Goal: Task Accomplishment & Management: Use online tool/utility

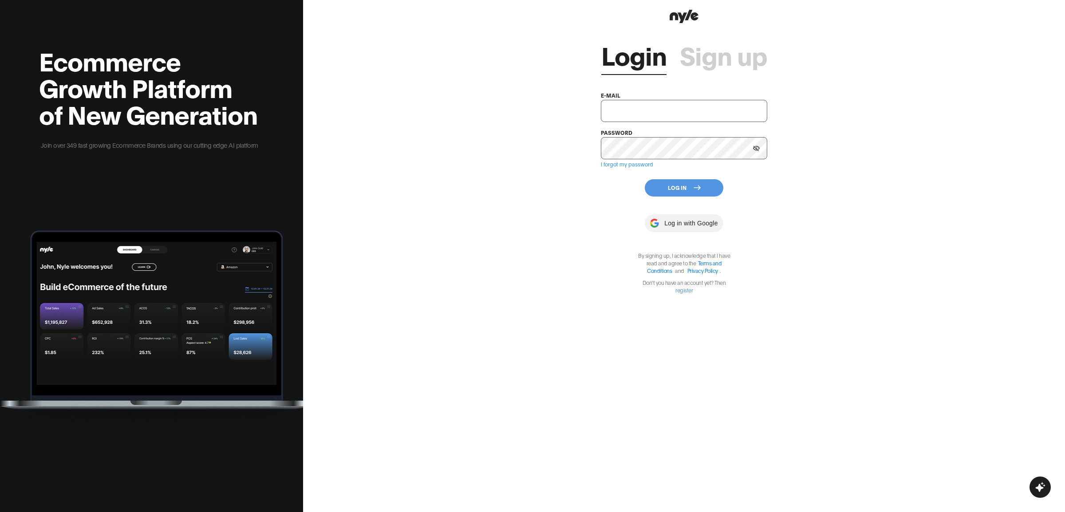
type input "showroom@nyle.ai"
click at [673, 183] on button "Log In" at bounding box center [684, 187] width 79 height 17
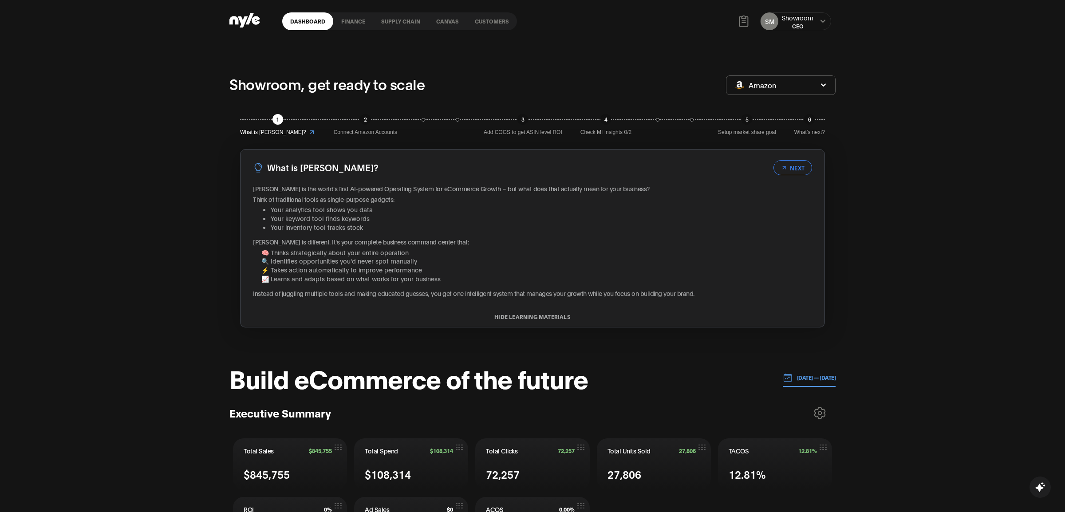
click at [490, 20] on link "Customers" at bounding box center [492, 21] width 50 height 18
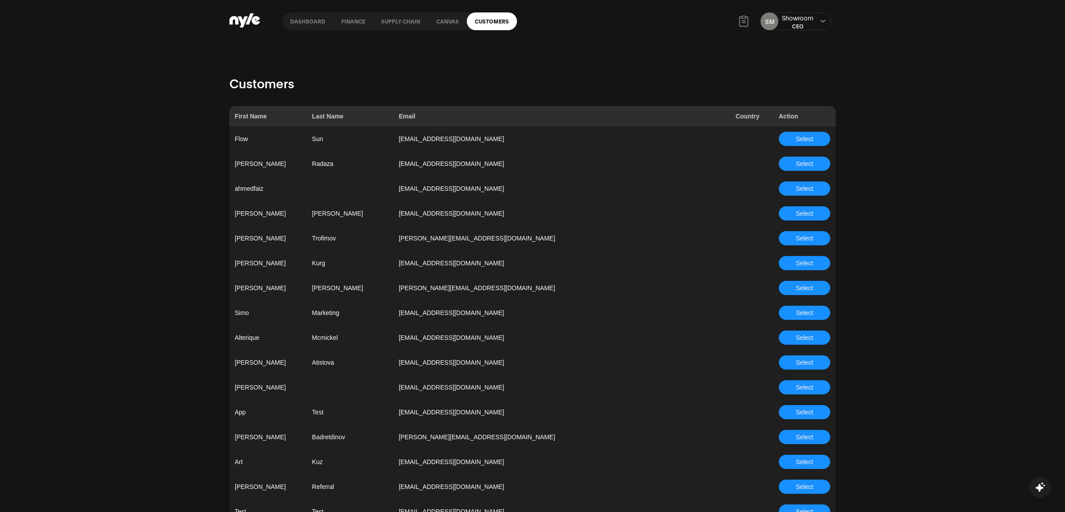
scroll to position [2361, 0]
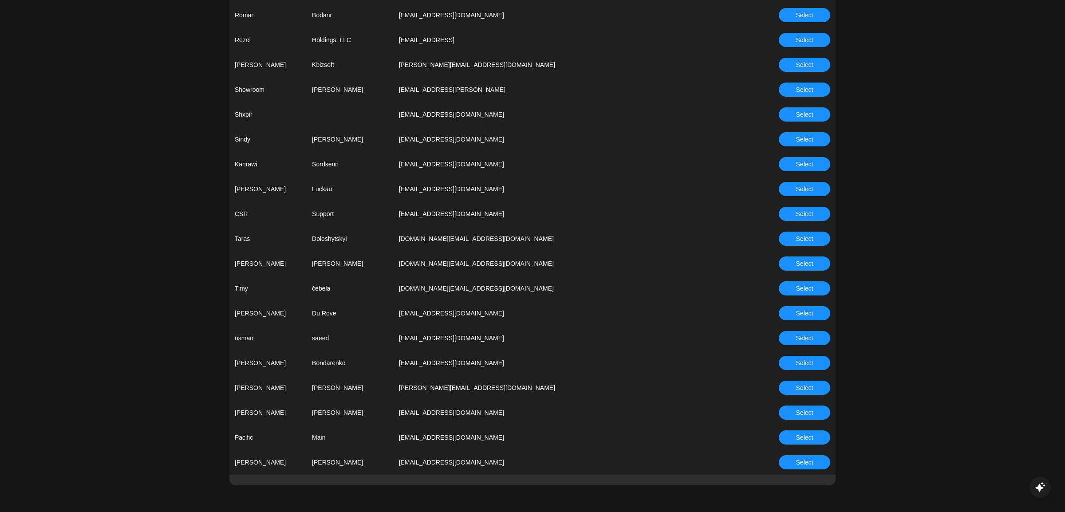
click at [806, 436] on span "Select" at bounding box center [804, 438] width 17 height 10
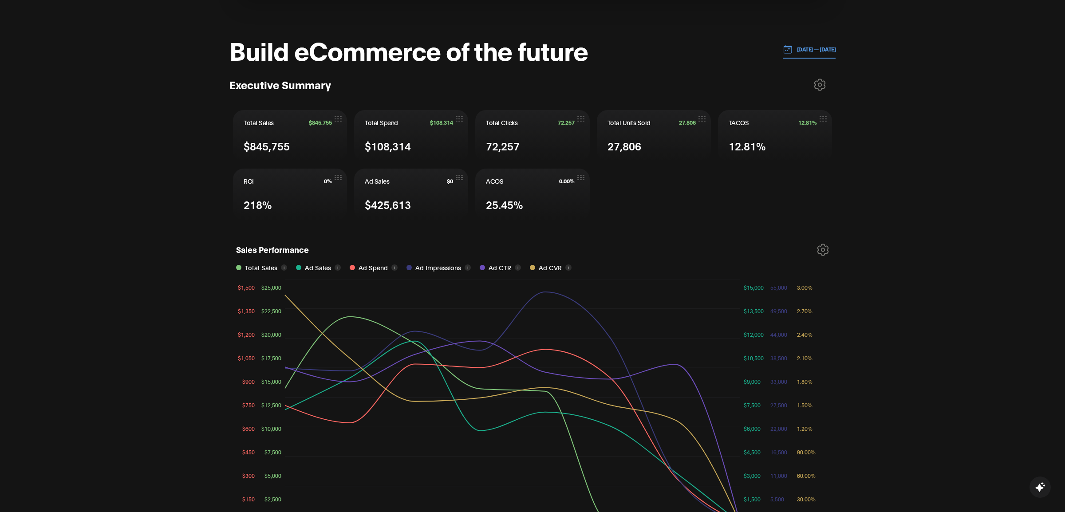
scroll to position [336, 0]
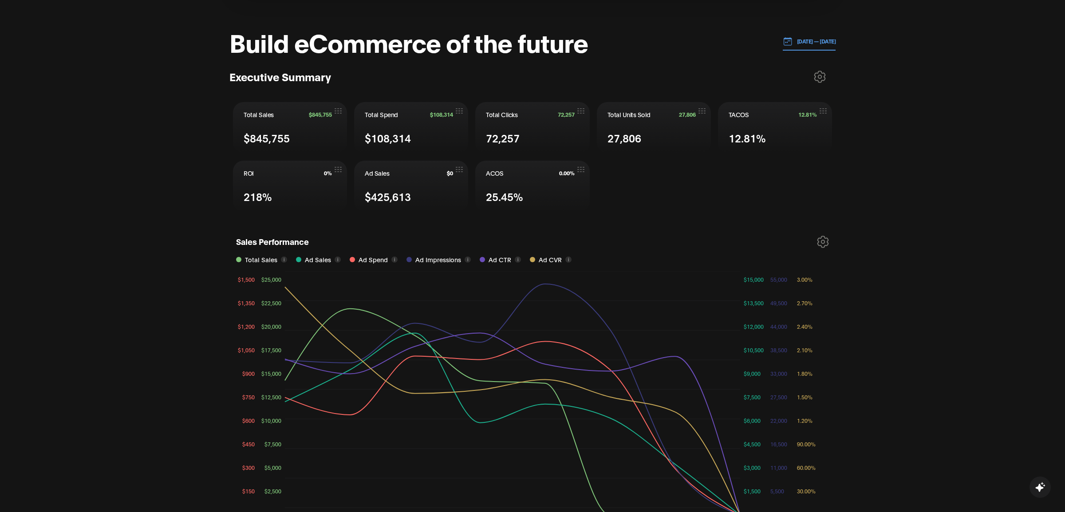
click at [211, 255] on div "Pacific, get ready to scale Amazon 1 What is Nyle? 2 Connect Amazon Accounts 3 …" at bounding box center [532, 475] width 1065 height 1539
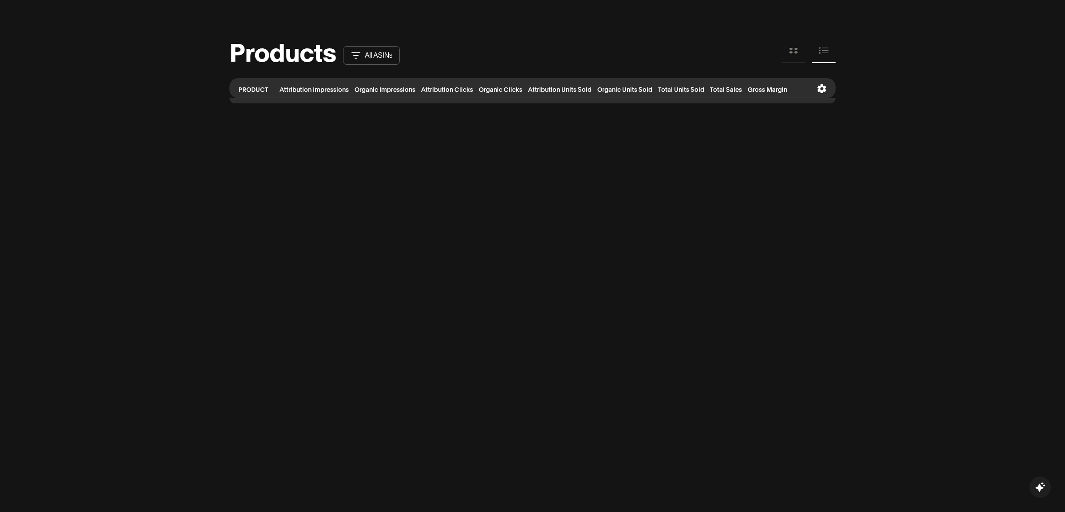
scroll to position [880, 0]
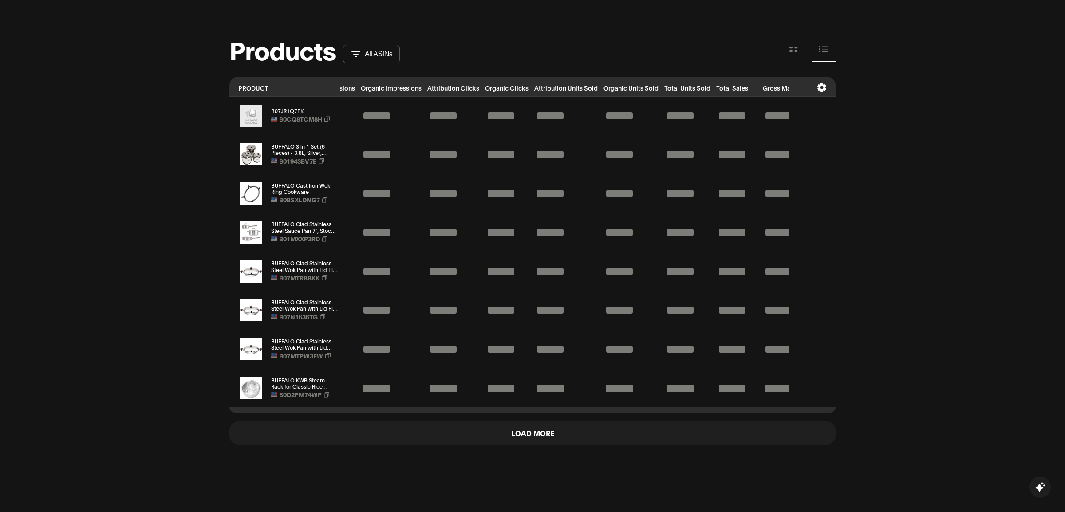
scroll to position [0, 72]
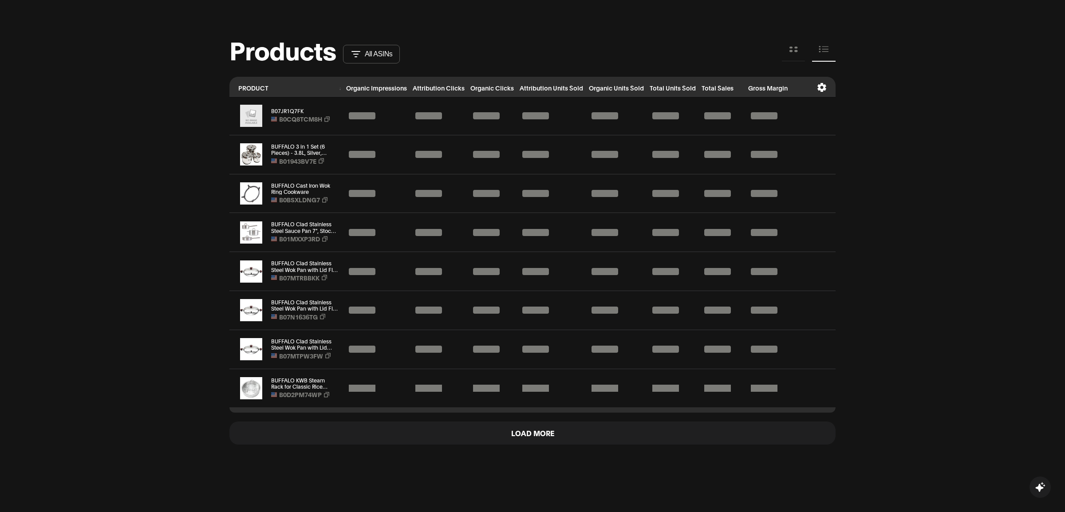
click at [820, 83] on icon at bounding box center [822, 87] width 9 height 9
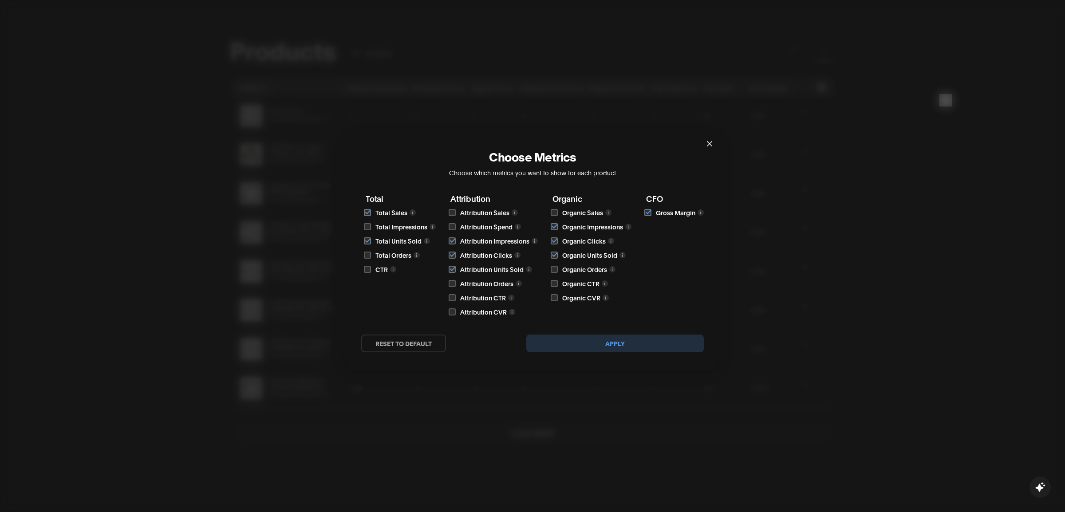
click at [708, 142] on icon "close" at bounding box center [709, 143] width 7 height 7
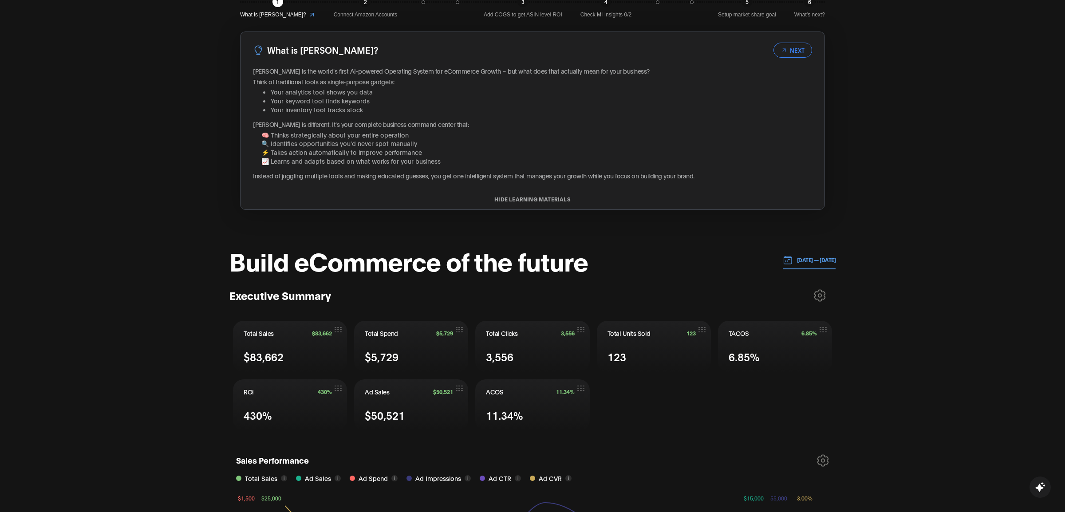
scroll to position [0, 0]
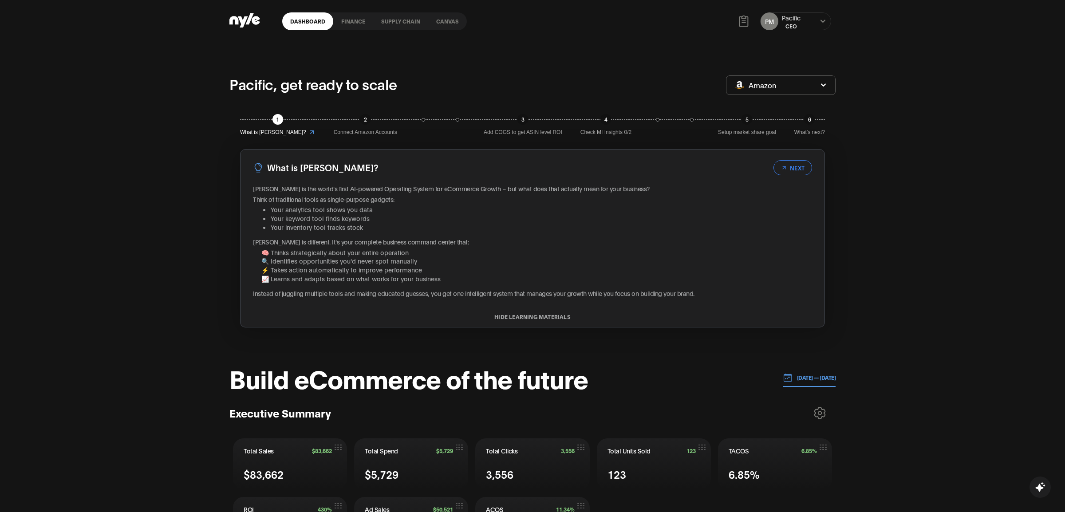
click at [348, 21] on link "finance" at bounding box center [353, 21] width 40 height 18
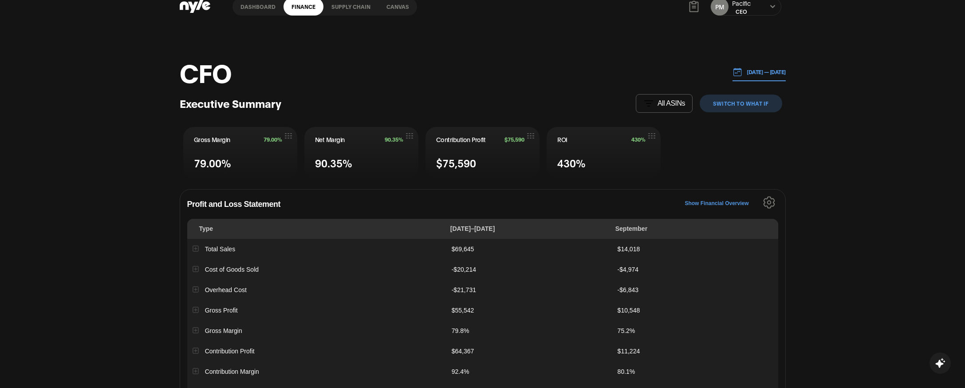
scroll to position [16, 0]
click at [673, 99] on p "All ASINs" at bounding box center [672, 102] width 28 height 8
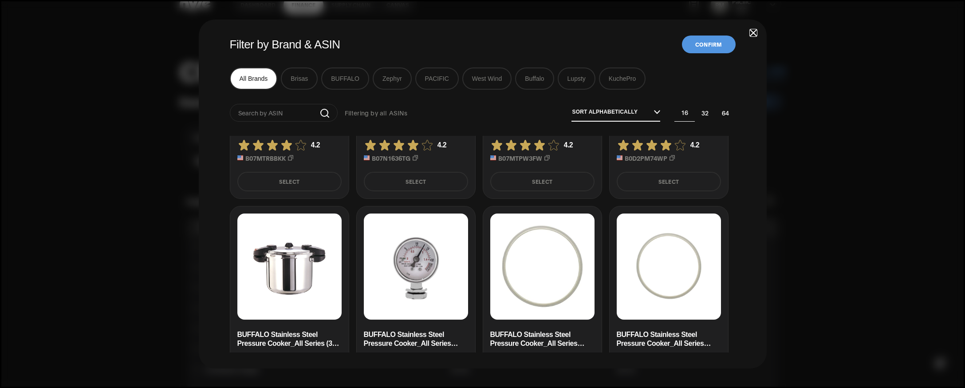
scroll to position [327, 0]
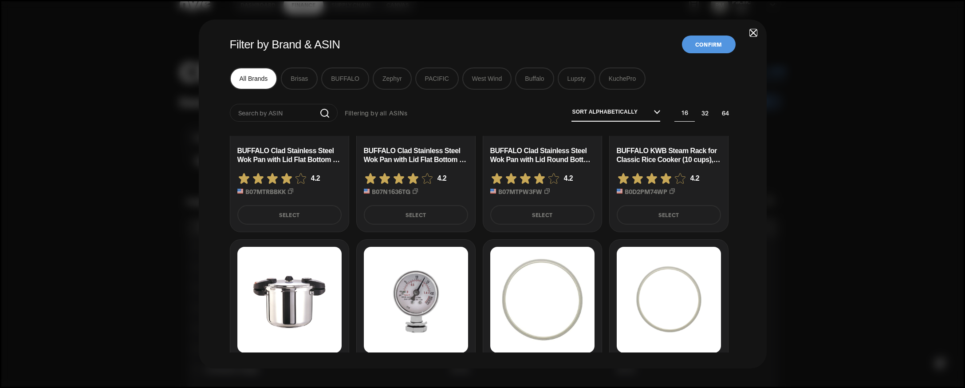
click at [391, 76] on button "Zephyr" at bounding box center [392, 78] width 39 height 22
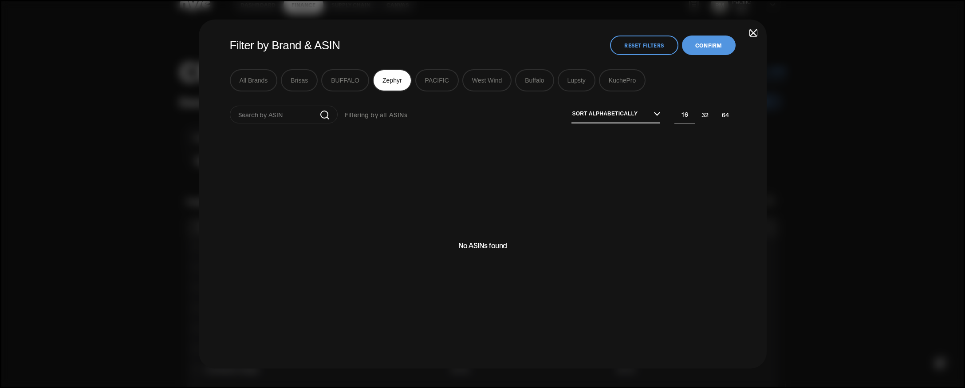
click at [349, 84] on button "BUFFALO" at bounding box center [345, 80] width 48 height 22
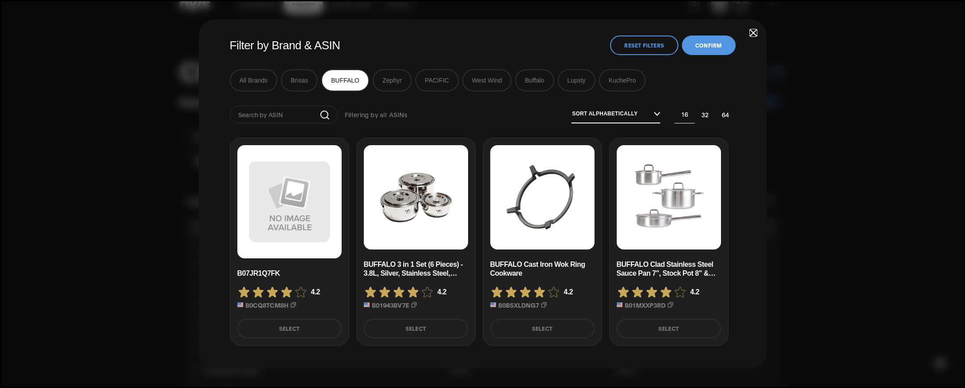
click at [296, 76] on button "Brisas" at bounding box center [299, 80] width 37 height 22
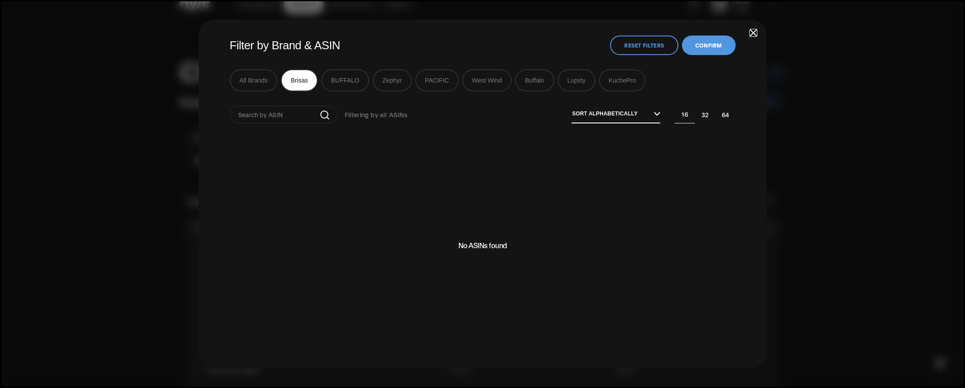
click at [445, 83] on button "PACIFIC" at bounding box center [436, 80] width 43 height 22
click at [473, 76] on button "West Wind" at bounding box center [487, 80] width 49 height 22
click at [617, 83] on button "KuchePro" at bounding box center [622, 80] width 47 height 22
click at [296, 86] on button "Brisas" at bounding box center [299, 80] width 37 height 22
click at [336, 82] on button "BUFFALO" at bounding box center [345, 80] width 48 height 22
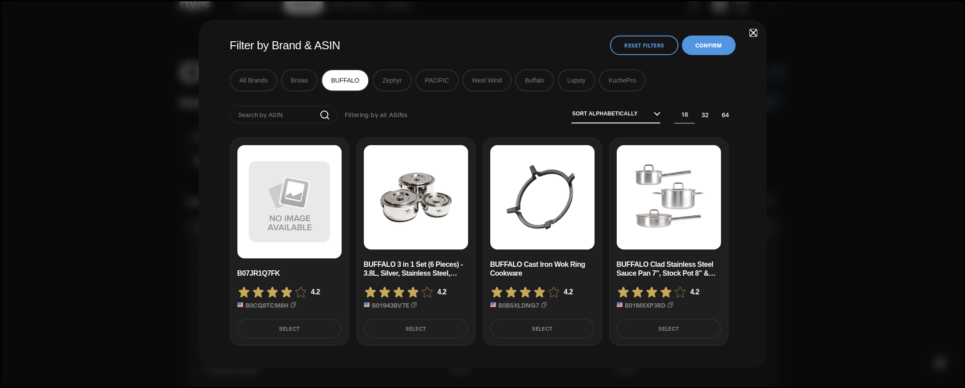
click at [245, 75] on button "All Brands" at bounding box center [254, 80] width 48 height 22
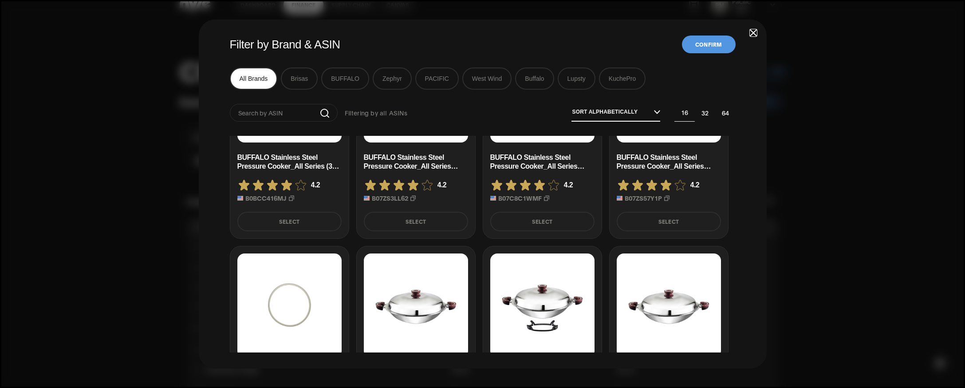
scroll to position [638, 0]
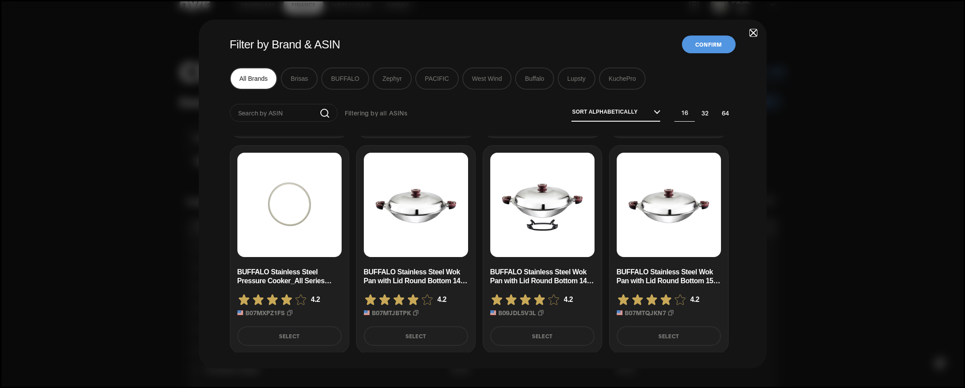
click at [704, 112] on button "32" at bounding box center [705, 113] width 20 height 18
click at [721, 114] on button "64" at bounding box center [726, 113] width 20 height 18
click at [753, 32] on span "button" at bounding box center [754, 33] width 6 height 6
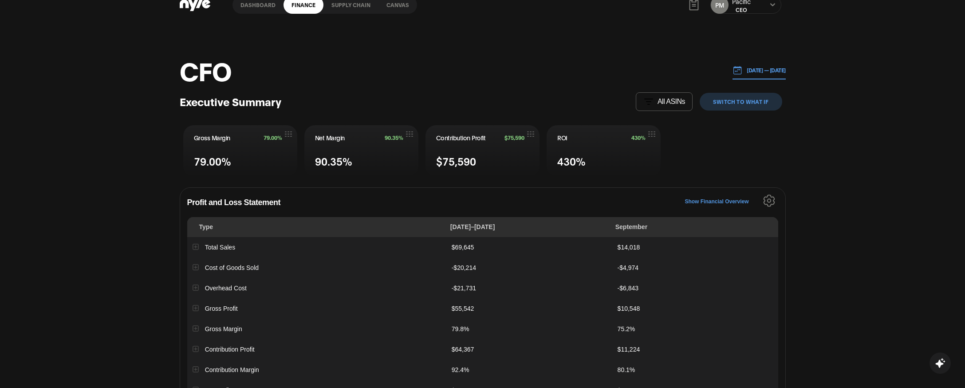
scroll to position [0, 0]
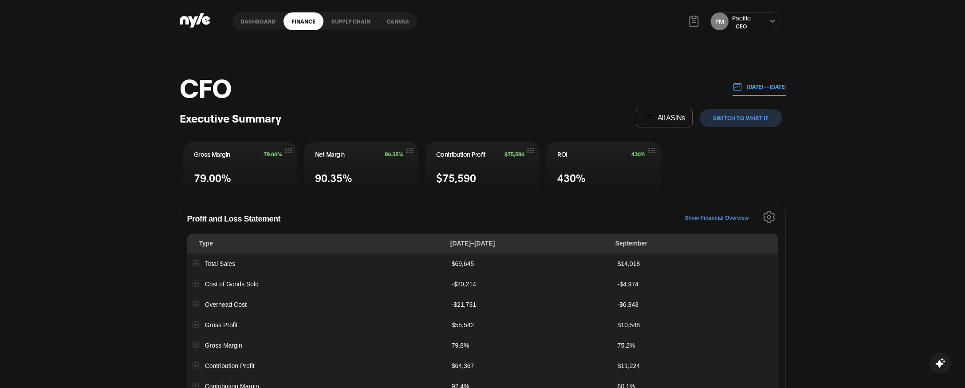
click at [348, 23] on link "Supply chain" at bounding box center [351, 21] width 55 height 18
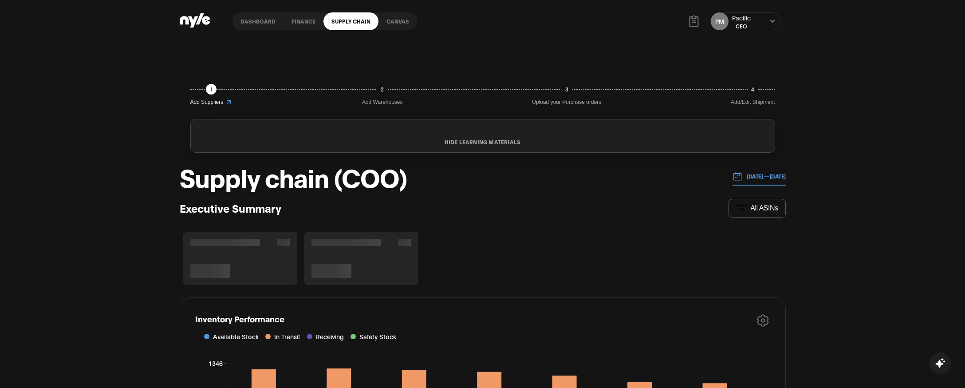
click at [393, 23] on link "Canvas" at bounding box center [398, 21] width 39 height 18
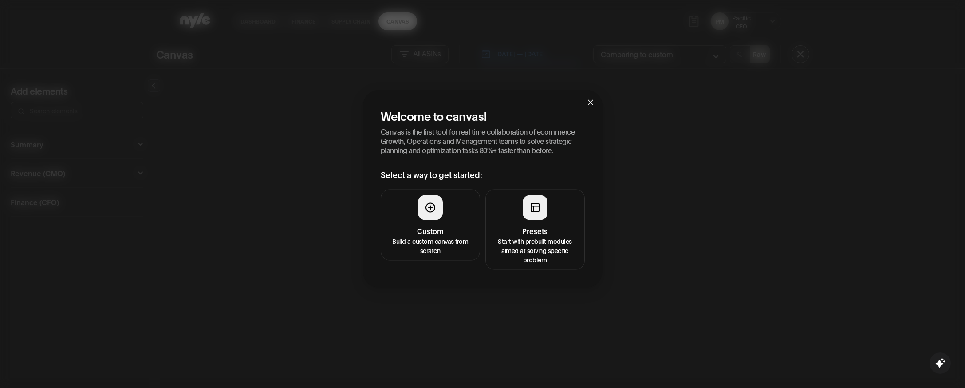
click at [526, 225] on h4 "Presets" at bounding box center [535, 230] width 88 height 11
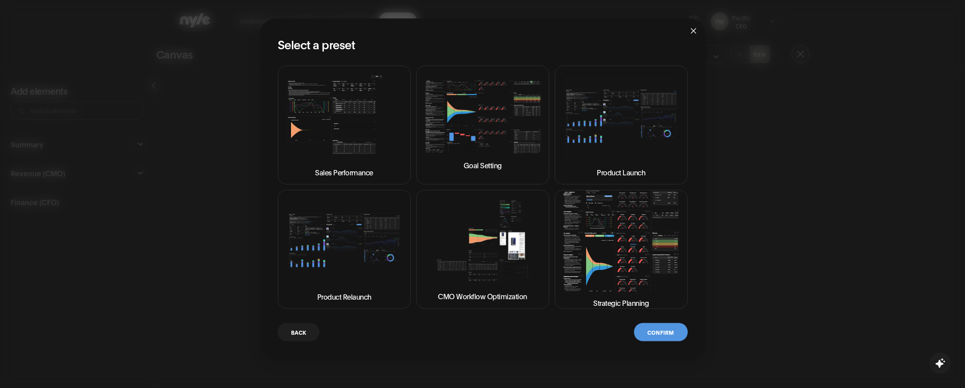
click at [588, 235] on img at bounding box center [621, 241] width 118 height 101
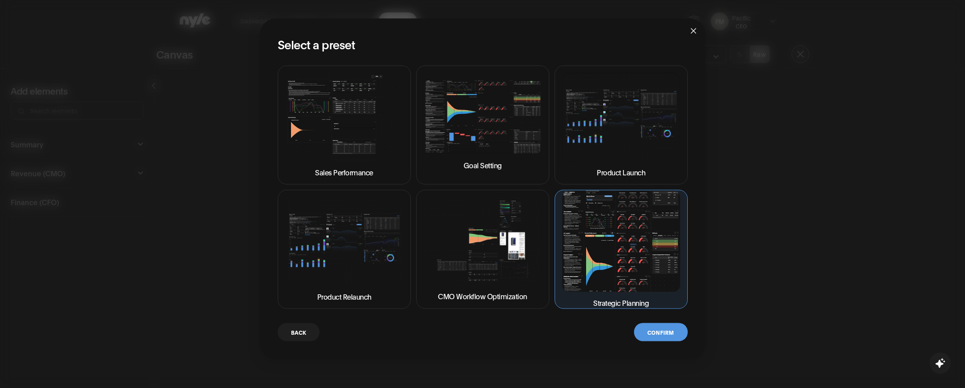
click at [655, 333] on button "Confirm" at bounding box center [660, 332] width 53 height 18
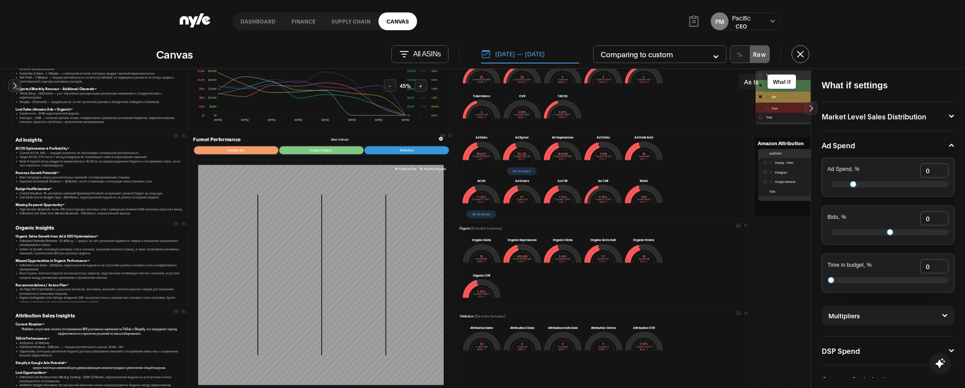
scroll to position [249, 0]
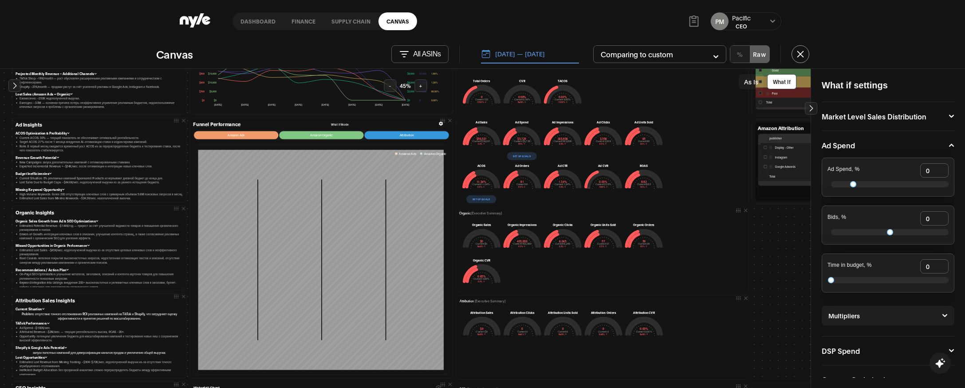
click at [432, 50] on p "All ASINs" at bounding box center [427, 54] width 28 height 8
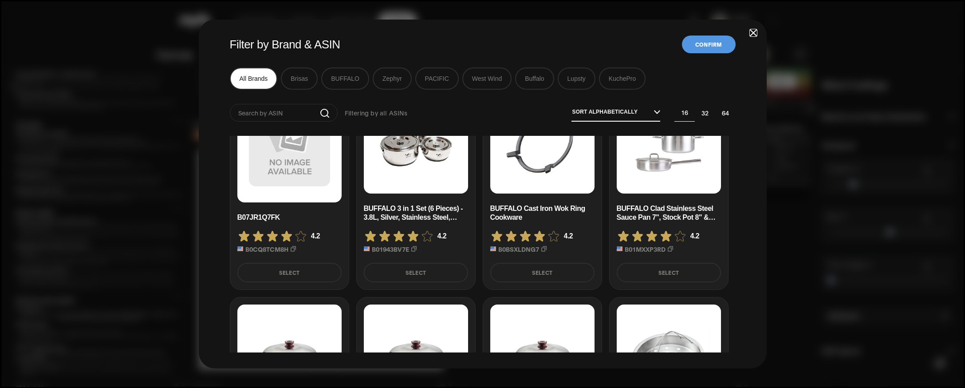
scroll to position [68, 0]
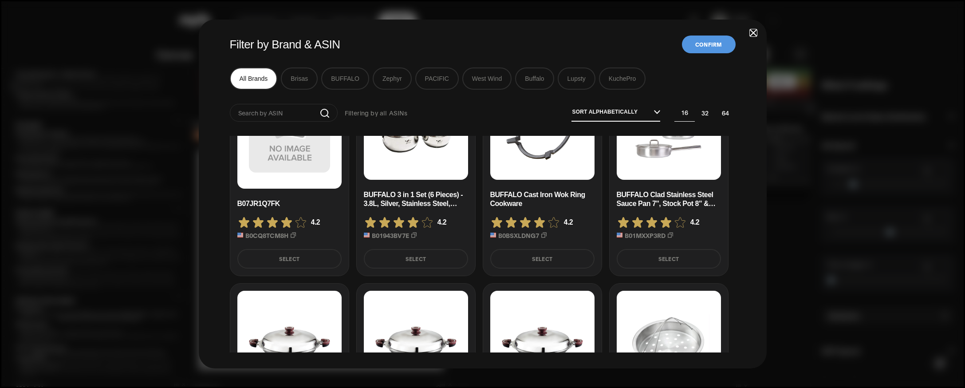
click at [415, 256] on button "Select" at bounding box center [416, 259] width 104 height 20
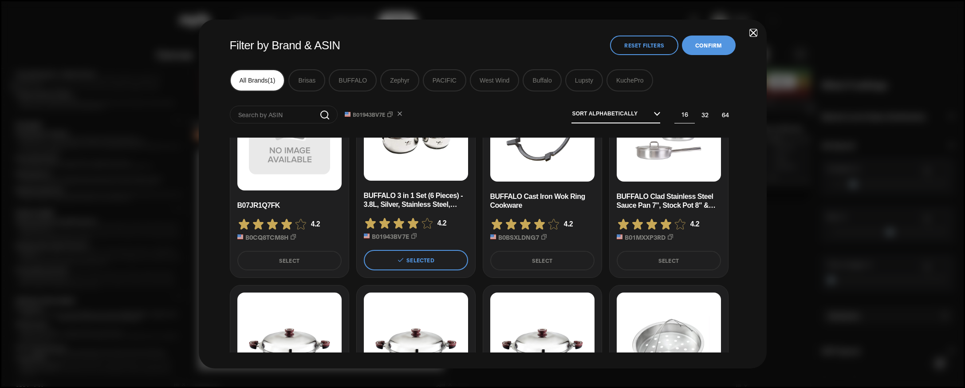
click at [708, 50] on button "Confirm" at bounding box center [708, 46] width 53 height 20
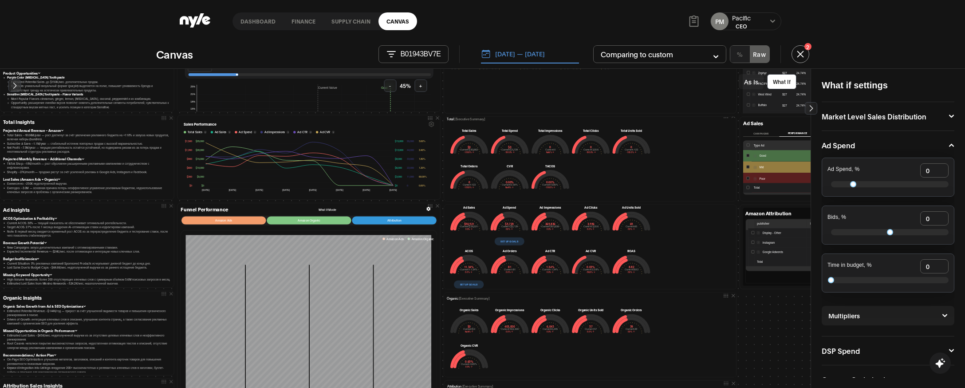
scroll to position [164, 3]
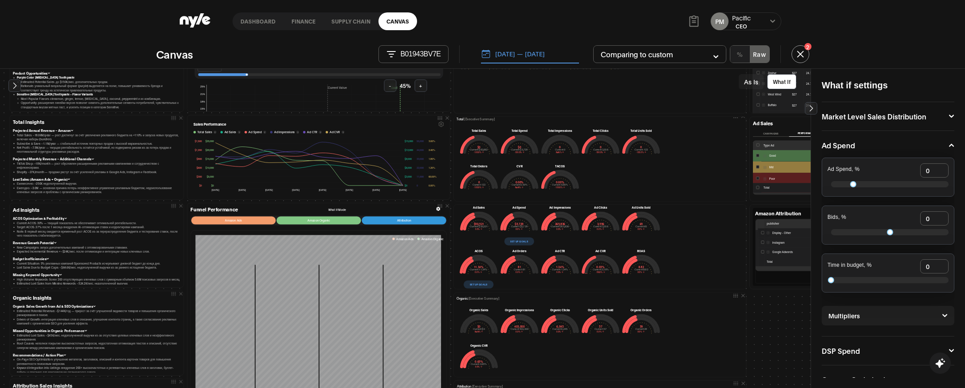
click at [744, 81] on button "As Is" at bounding box center [751, 81] width 25 height 15
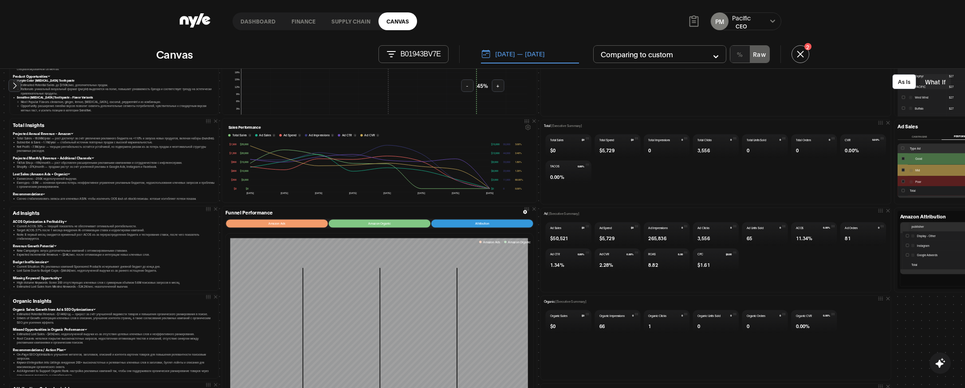
scroll to position [158, 3]
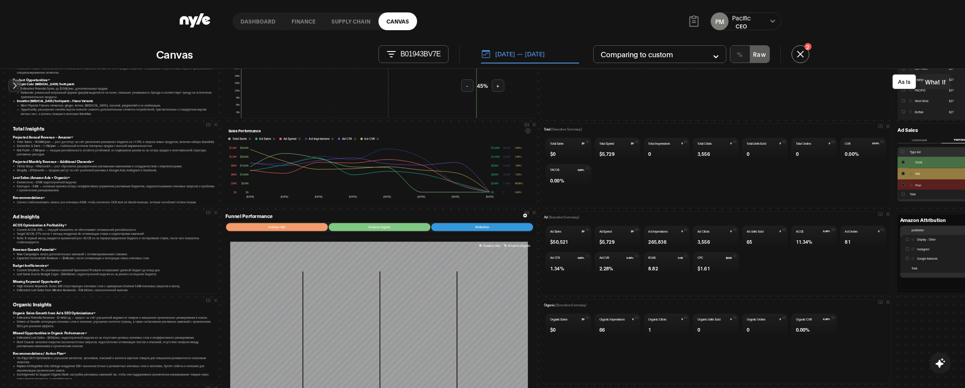
click at [434, 59] on button "B01943BV7E" at bounding box center [414, 54] width 70 height 18
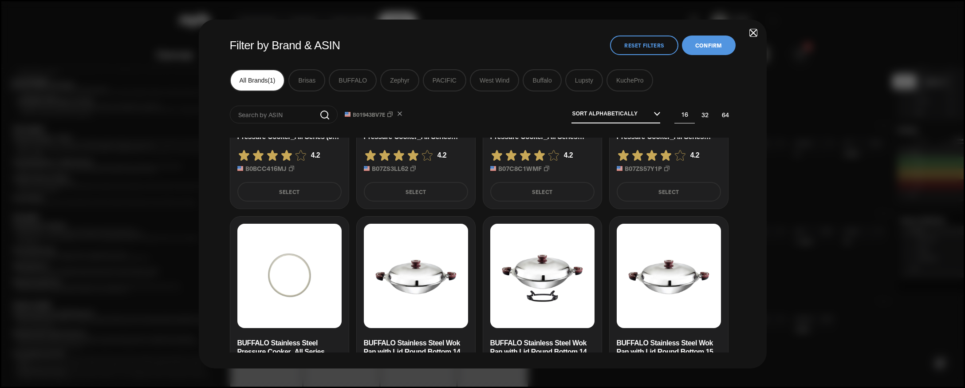
scroll to position [640, 0]
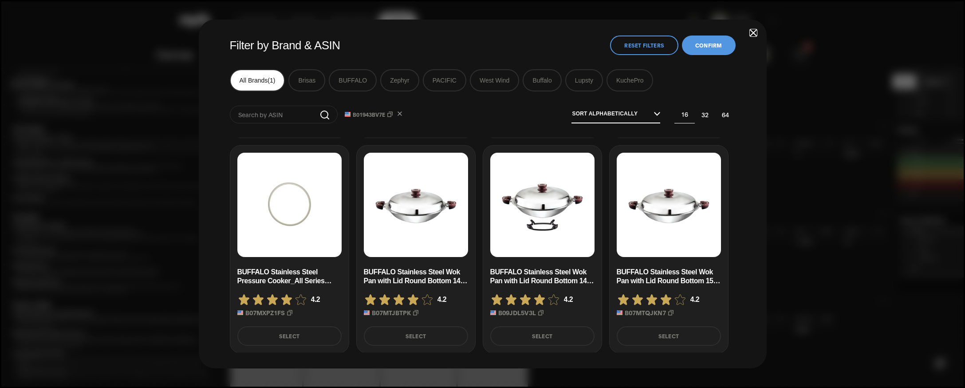
click at [560, 336] on button "Select" at bounding box center [542, 336] width 104 height 20
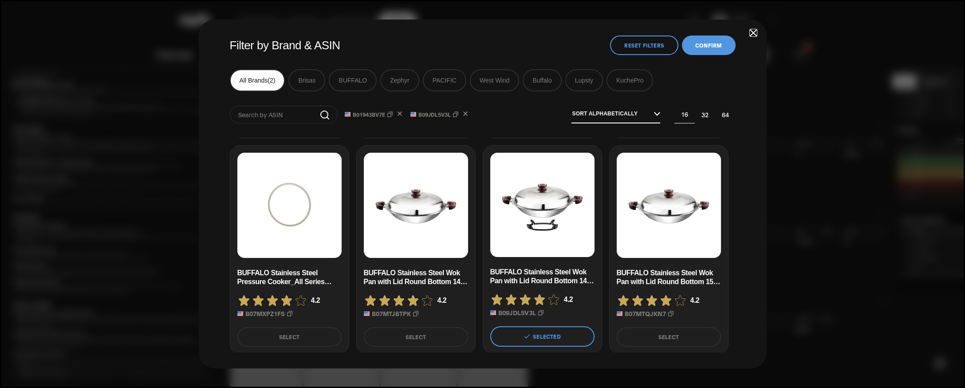
click at [707, 51] on button "Confirm" at bounding box center [708, 46] width 53 height 20
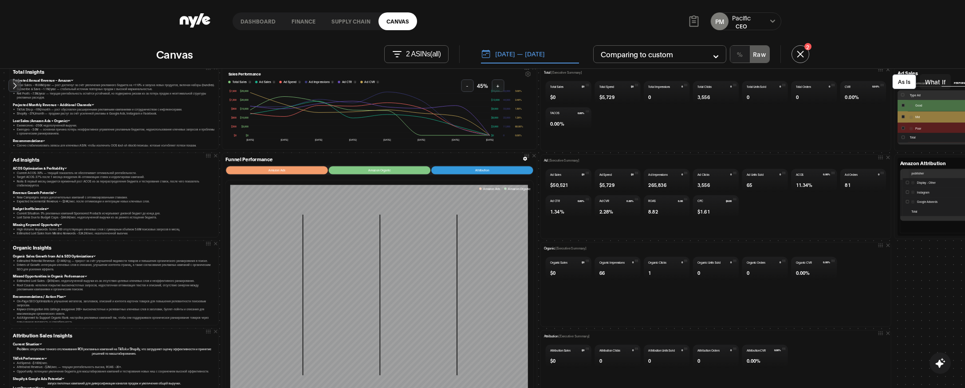
scroll to position [192, 3]
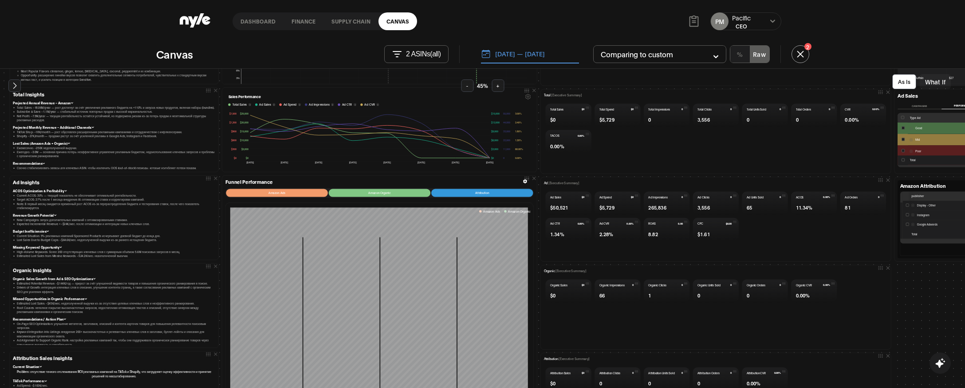
click at [415, 59] on button "2 ASINs ( all )" at bounding box center [416, 54] width 64 height 18
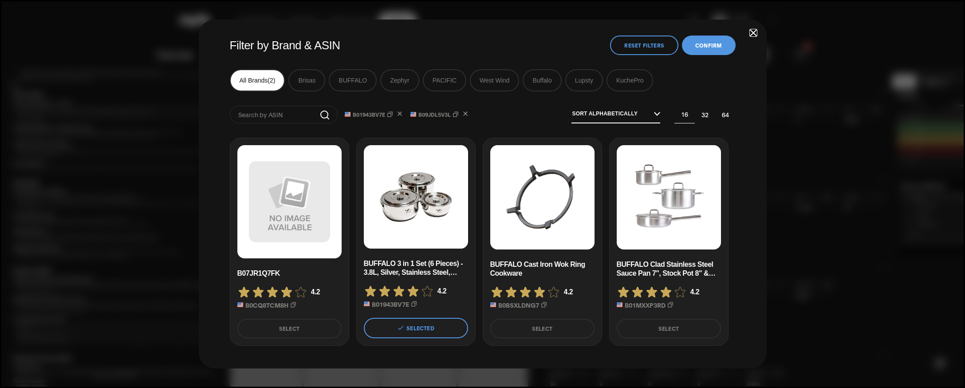
click at [653, 47] on button "Reset Filters" at bounding box center [644, 46] width 68 height 20
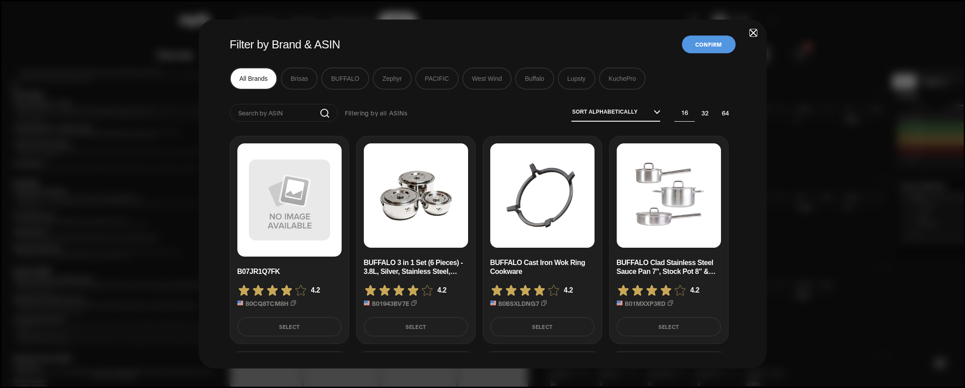
click at [755, 32] on span "button" at bounding box center [754, 33] width 6 height 6
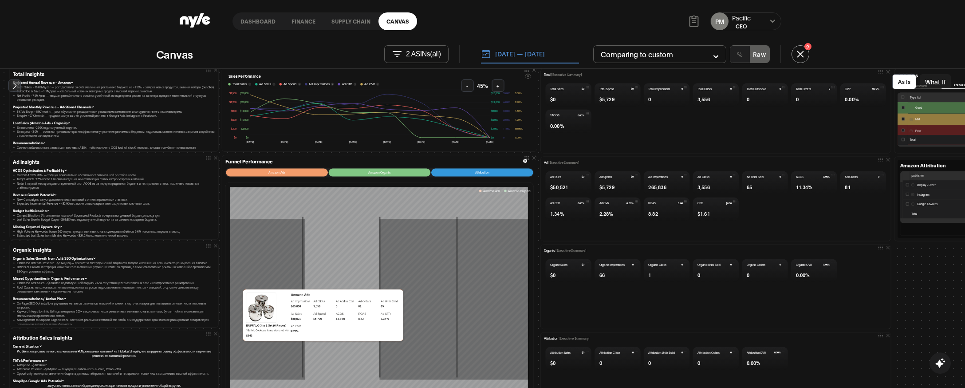
scroll to position [182, 3]
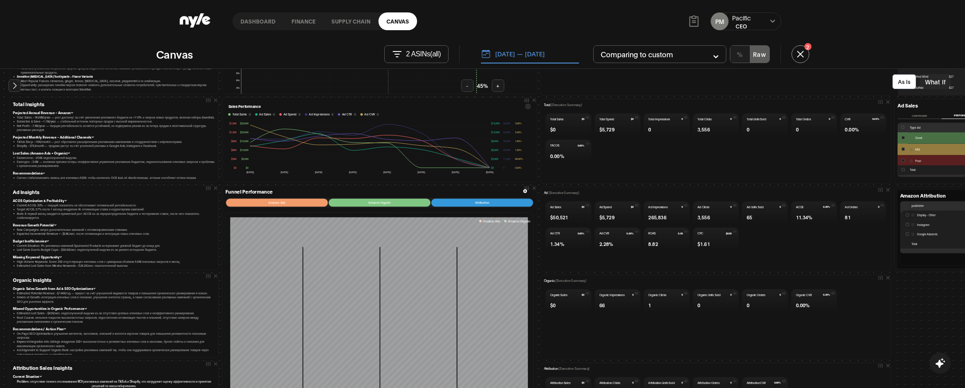
click at [422, 55] on p "2 ASINs ( all )" at bounding box center [423, 54] width 35 height 8
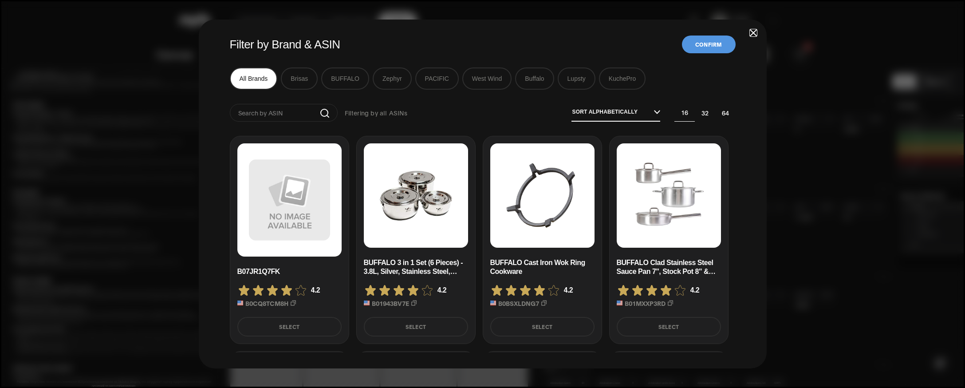
click at [253, 79] on button "All Brands" at bounding box center [254, 78] width 48 height 22
click at [716, 44] on button "Confirm" at bounding box center [708, 45] width 53 height 18
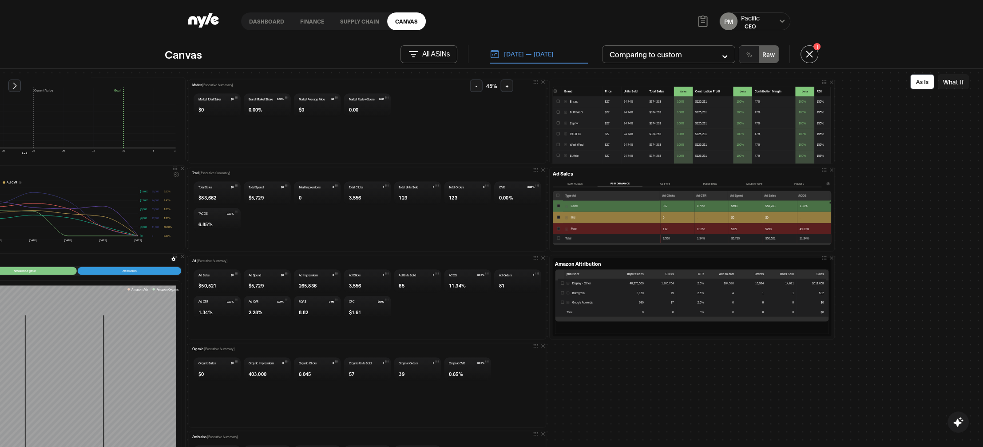
scroll to position [111, 364]
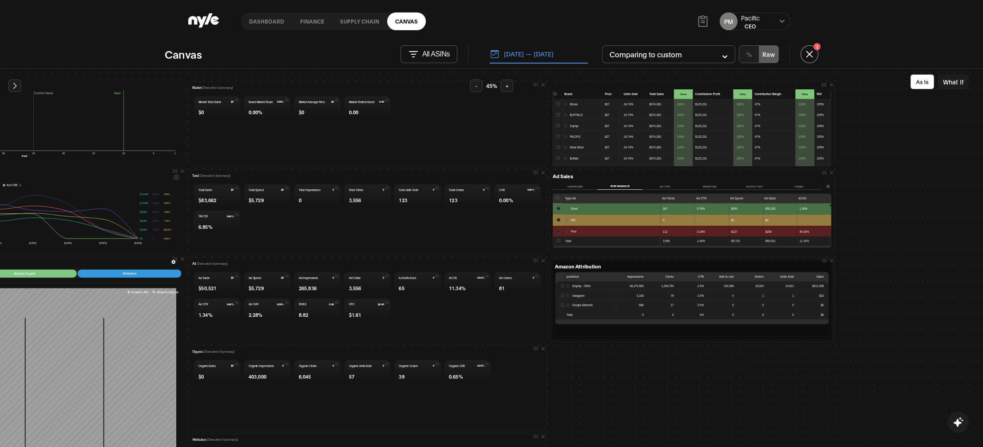
click at [577, 186] on button "Campaigns" at bounding box center [575, 186] width 45 height 7
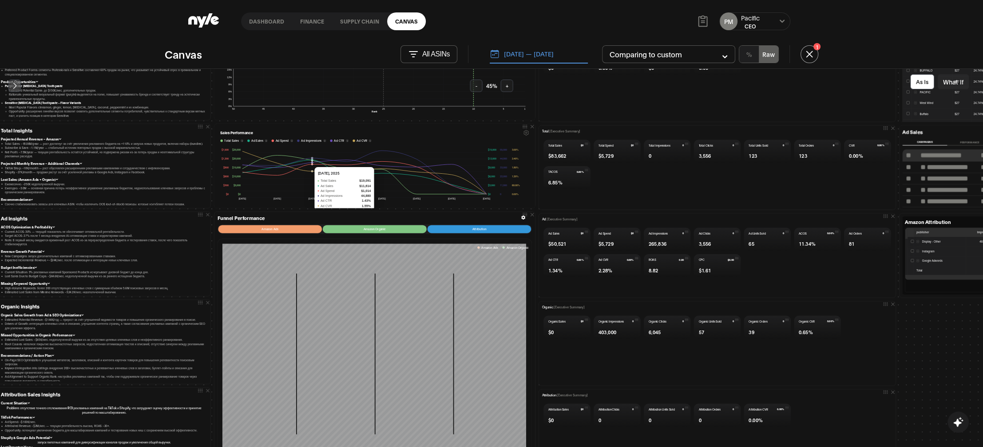
scroll to position [156, 0]
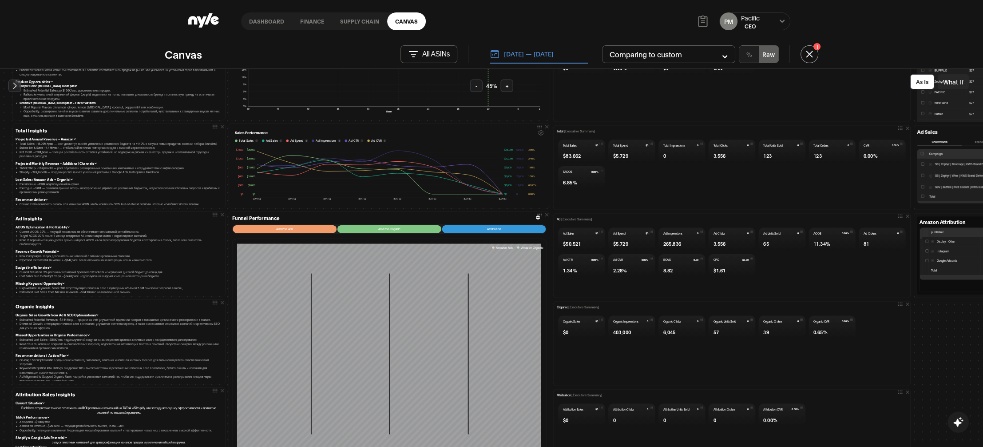
click at [428, 53] on p "All ASINs" at bounding box center [436, 54] width 28 height 8
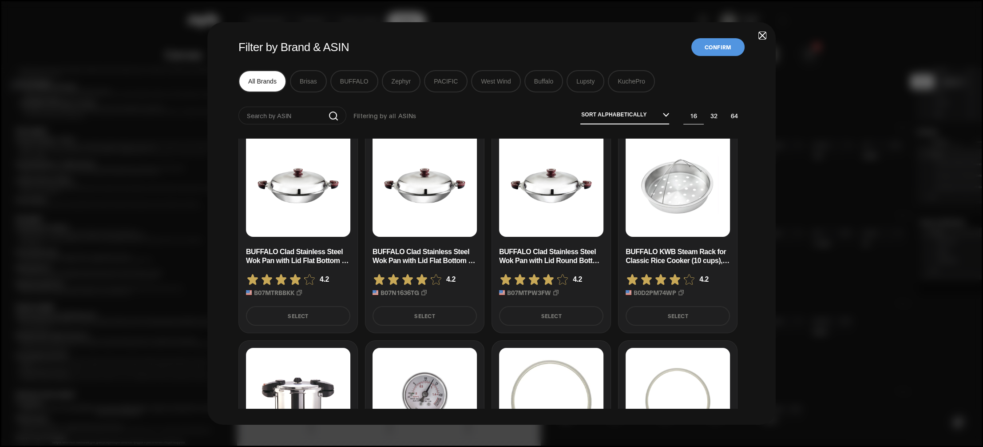
click at [539, 309] on button "Select" at bounding box center [551, 316] width 104 height 20
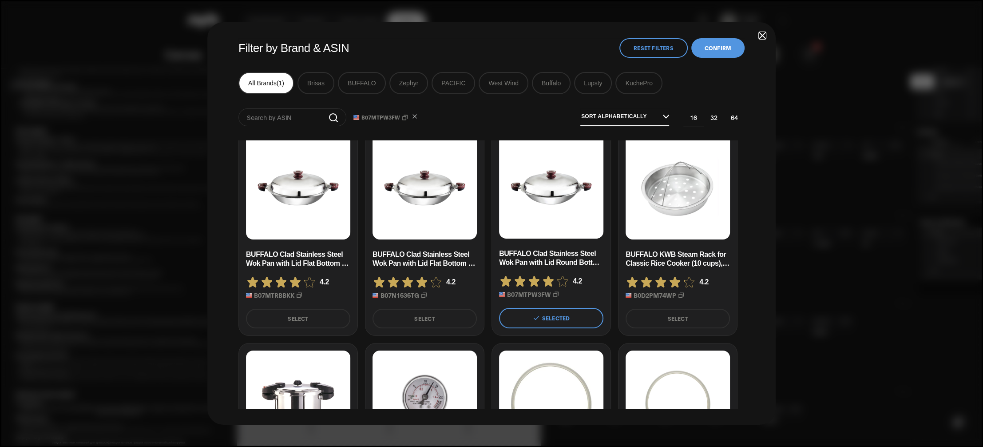
click at [709, 48] on button "Confirm" at bounding box center [717, 48] width 53 height 20
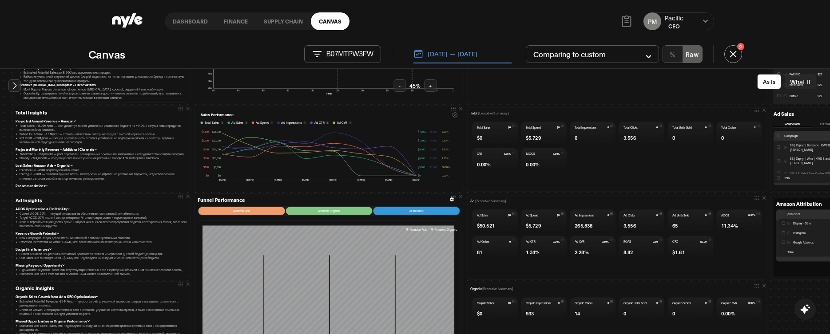
scroll to position [166, 0]
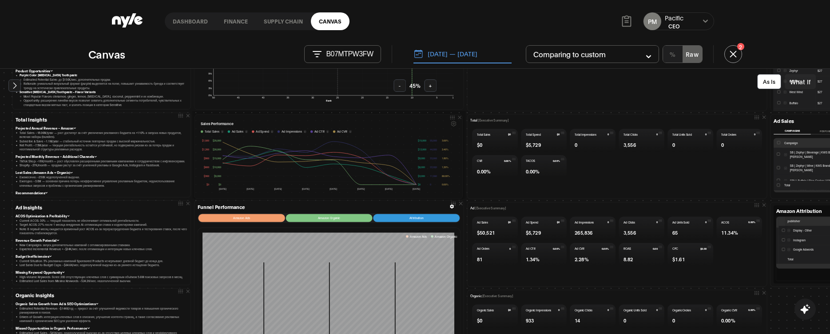
click at [451, 120] on icon at bounding box center [452, 118] width 6 height 6
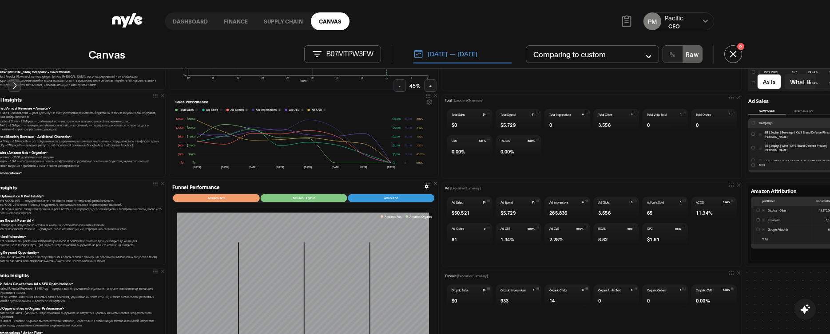
scroll to position [186, 0]
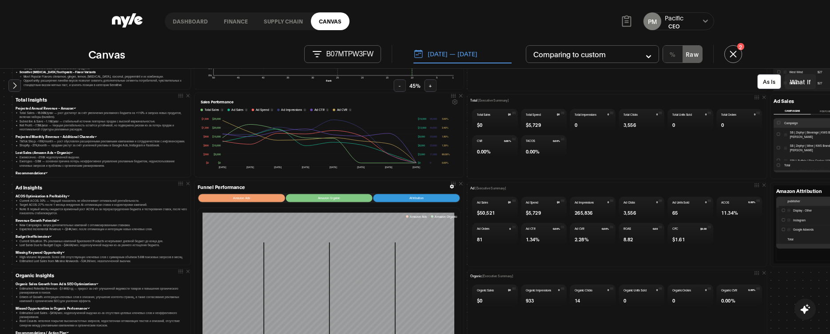
click at [353, 57] on p "B07MTPW3FW" at bounding box center [349, 54] width 47 height 8
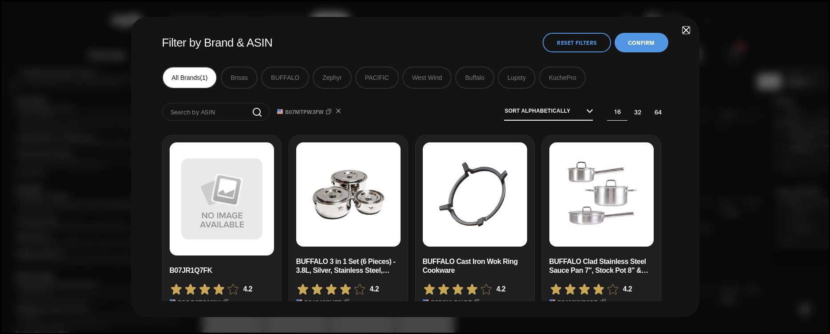
click at [688, 28] on span "button" at bounding box center [686, 30] width 6 height 6
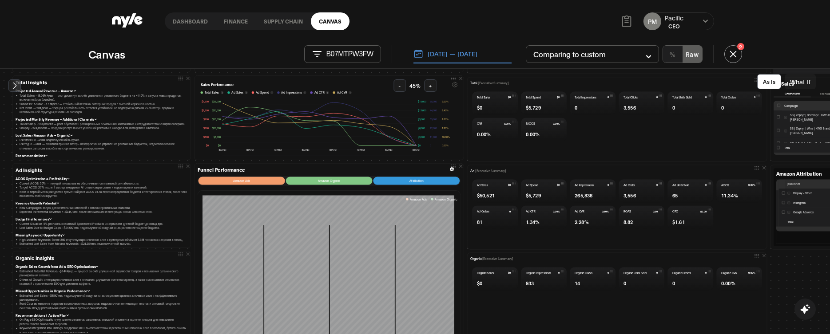
scroll to position [196, 0]
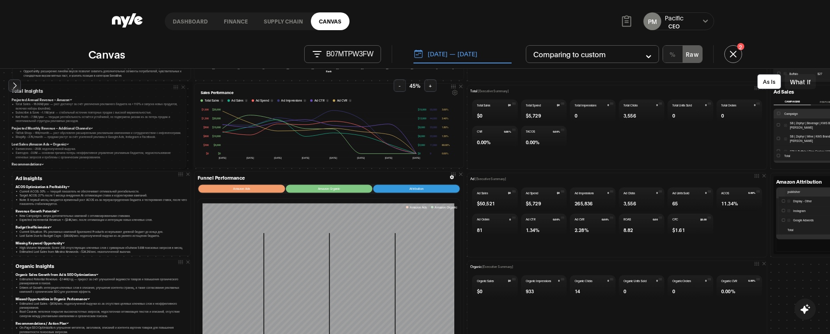
drag, startPoint x: 179, startPoint y: 87, endPoint x: 173, endPoint y: 88, distance: 5.8
click at [173, 88] on icon at bounding box center [176, 87] width 6 height 6
drag, startPoint x: 179, startPoint y: 87, endPoint x: 173, endPoint y: 87, distance: 6.2
click at [173, 87] on icon at bounding box center [176, 87] width 6 height 6
click at [427, 82] on button "+" at bounding box center [430, 85] width 12 height 12
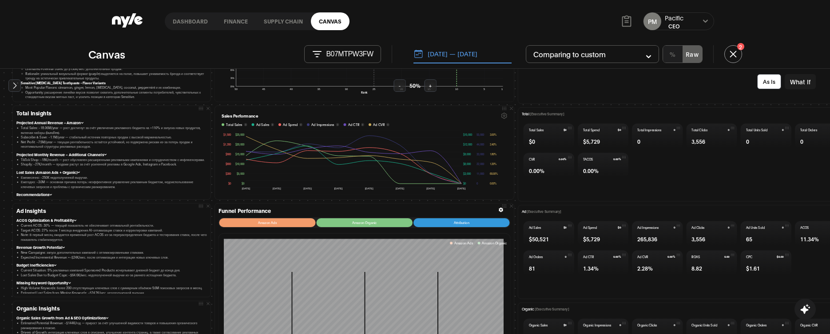
click at [428, 82] on button "+" at bounding box center [430, 85] width 12 height 12
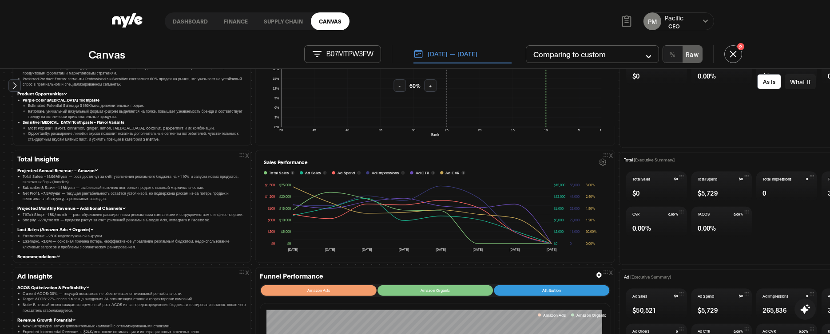
click at [428, 82] on button "+" at bounding box center [430, 85] width 12 height 12
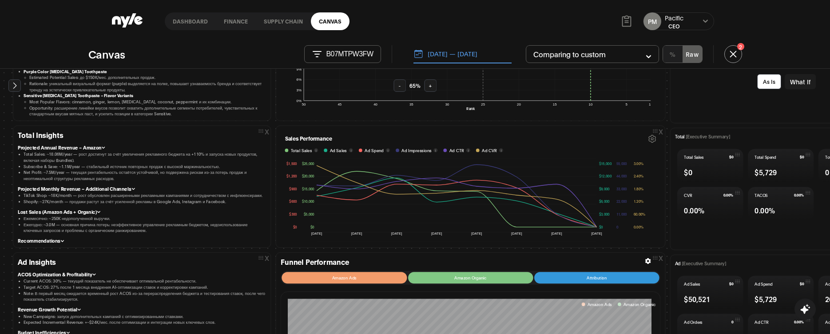
scroll to position [249, 0]
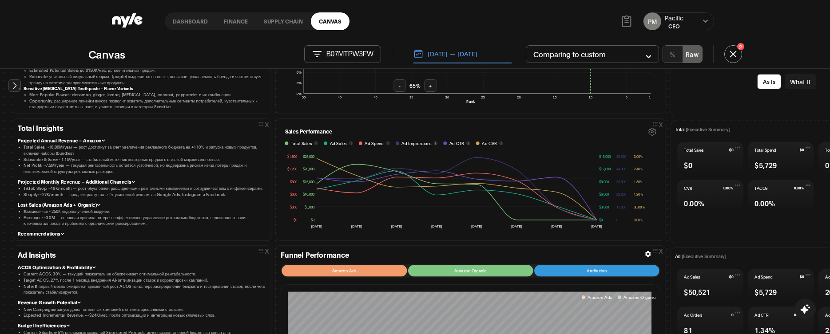
click at [649, 131] on icon at bounding box center [652, 131] width 7 height 7
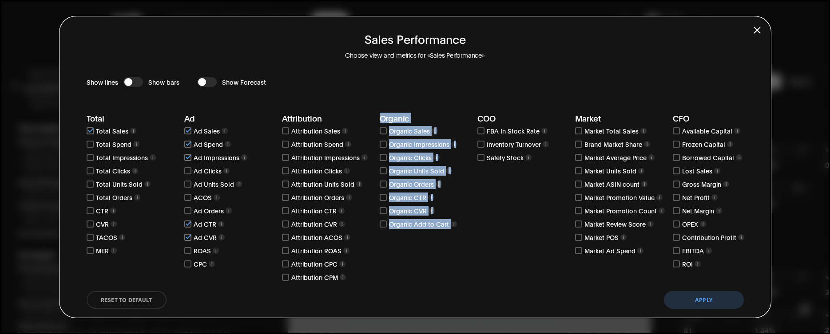
drag, startPoint x: 380, startPoint y: 115, endPoint x: 451, endPoint y: 221, distance: 127.3
click at [451, 221] on div "Organic Organic Sales i Organic Impressions i Organic Clicks i Organic Units So…" at bounding box center [426, 198] width 93 height 169
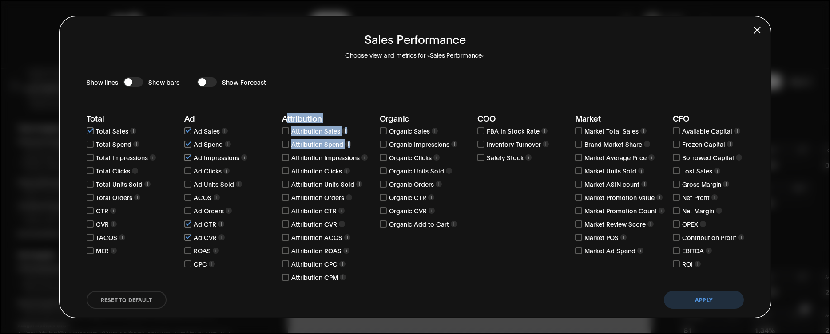
drag, startPoint x: 285, startPoint y: 117, endPoint x: 314, endPoint y: 152, distance: 46.0
click at [314, 152] on div "Attribution Attribution Sales i Attribution Spend i Attribution Impressions i A…" at bounding box center [328, 198] width 93 height 169
click at [282, 118] on h3 "Attribution" at bounding box center [328, 118] width 93 height 9
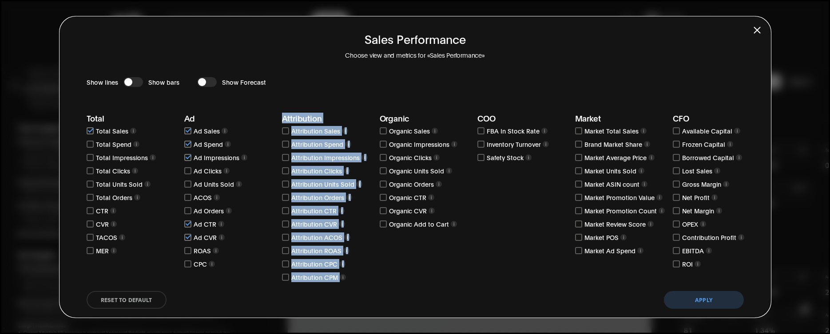
drag, startPoint x: 282, startPoint y: 119, endPoint x: 341, endPoint y: 278, distance: 170.1
click at [341, 278] on div "Attribution Attribution Sales i Attribution Spend i Attribution Impressions i A…" at bounding box center [328, 198] width 93 height 169
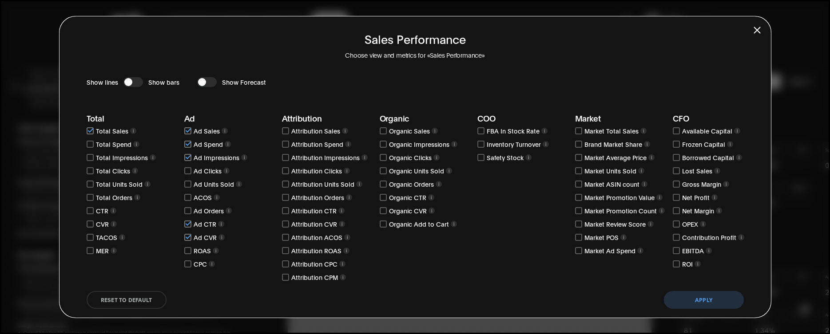
click at [759, 29] on span "button" at bounding box center [757, 30] width 6 height 6
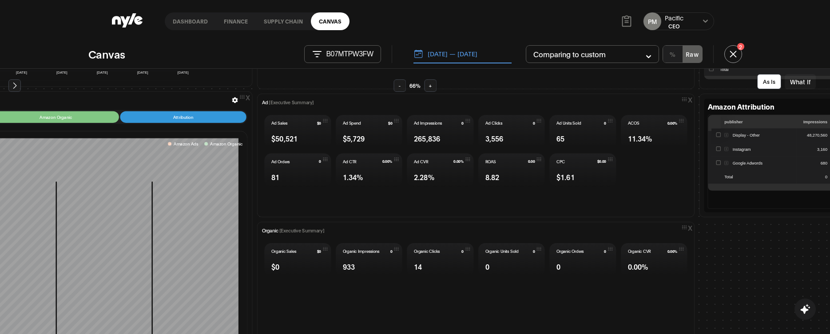
scroll to position [407, 430]
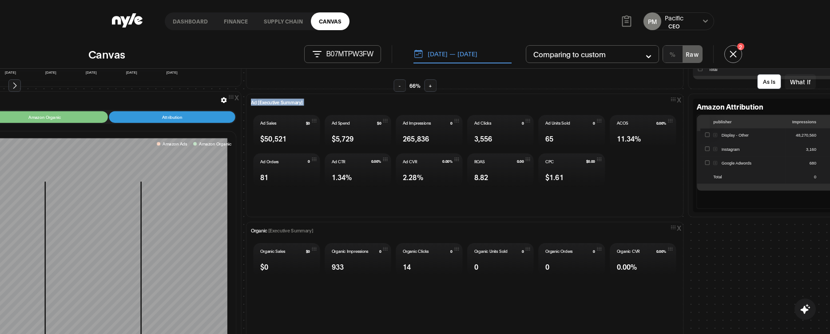
drag, startPoint x: 248, startPoint y: 103, endPoint x: 555, endPoint y: 168, distance: 314.0
click at [555, 168] on div "Ad [Executive Summary] Ad Sales $0 $50,521 Ad Spend $0 $5,729 Ad Impressions 0 …" at bounding box center [464, 156] width 427 height 114
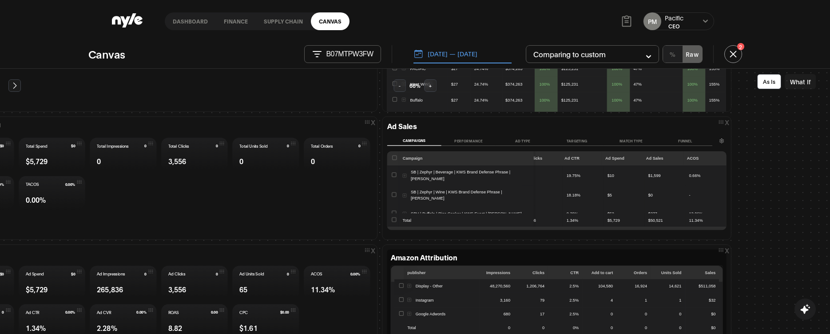
scroll to position [257, 742]
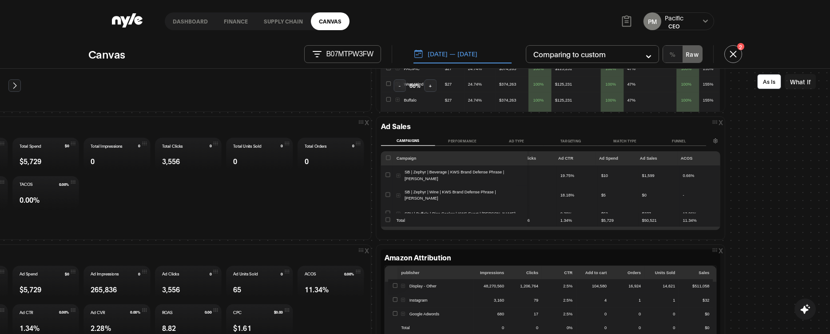
click at [562, 141] on button "Targeting" at bounding box center [570, 141] width 54 height 10
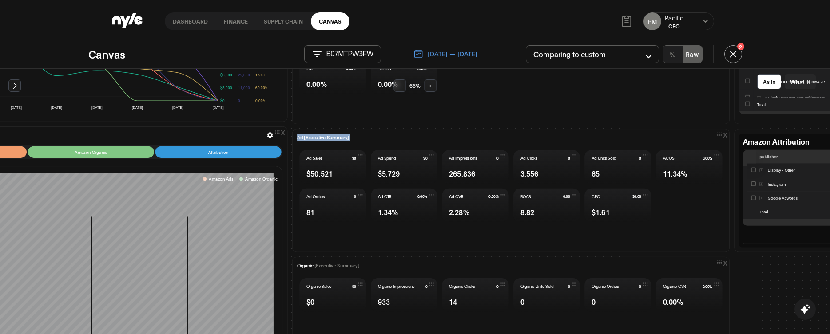
scroll to position [381, 384]
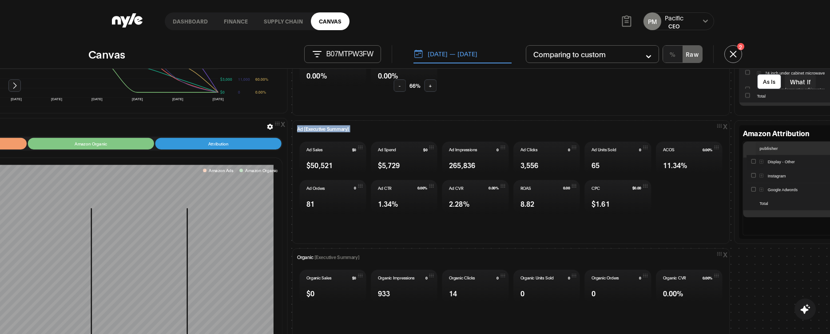
click at [400, 244] on div at bounding box center [510, 244] width 427 height 3
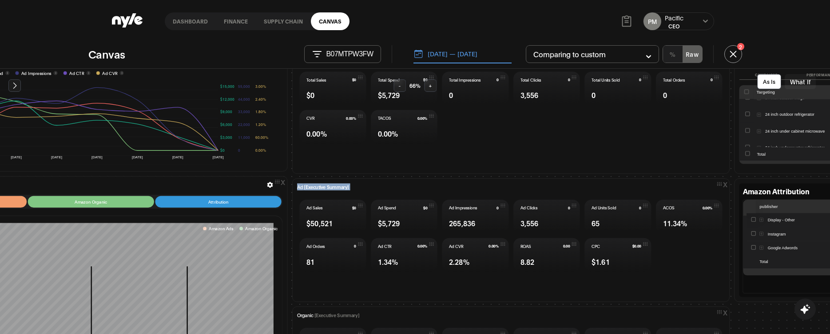
scroll to position [319, 384]
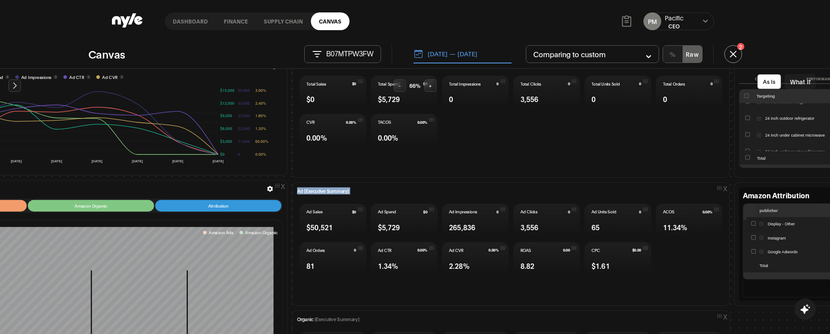
click at [362, 179] on div at bounding box center [510, 178] width 427 height 3
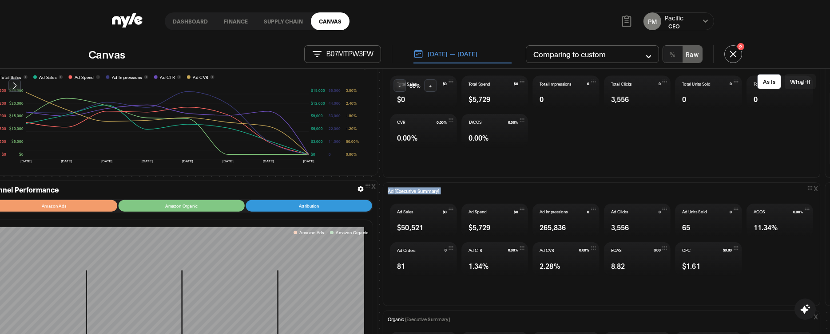
scroll to position [319, 290]
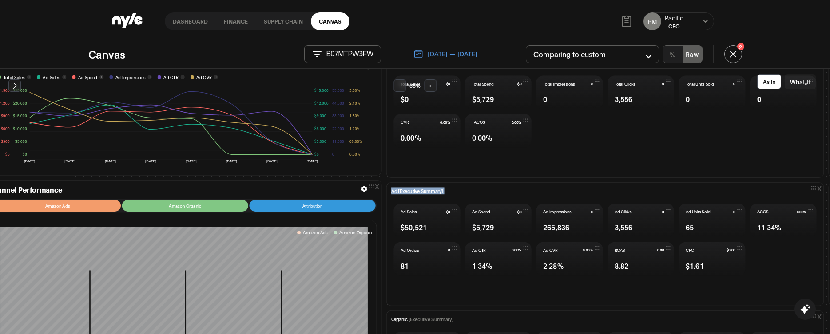
click at [384, 182] on div "x Ad [Executive Summary] Ad Sales $0 $50,521 Ad Spend $0 $5,729 Ad Impressions …" at bounding box center [605, 244] width 442 height 128
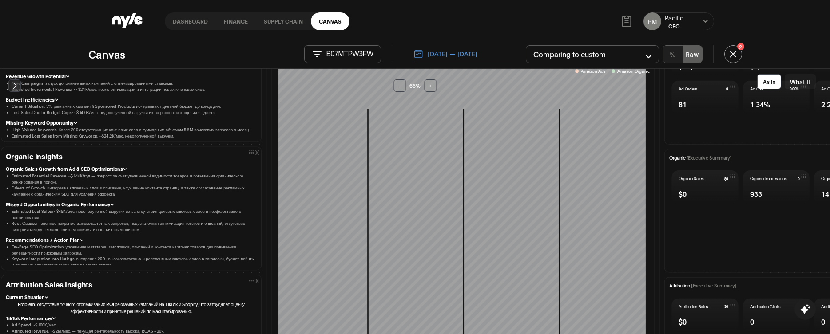
scroll to position [480, 15]
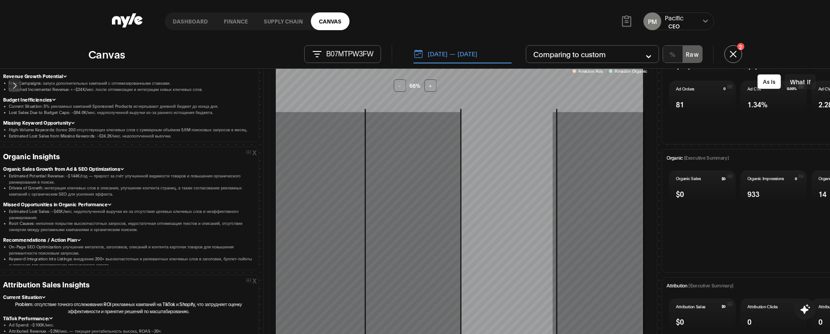
click at [799, 79] on button "What If" at bounding box center [799, 81] width 31 height 15
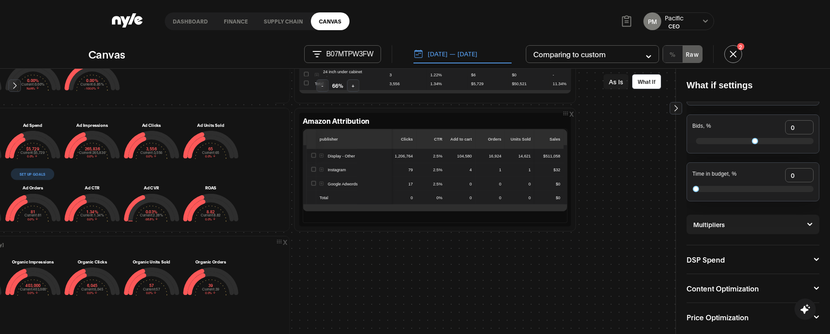
scroll to position [127, 0]
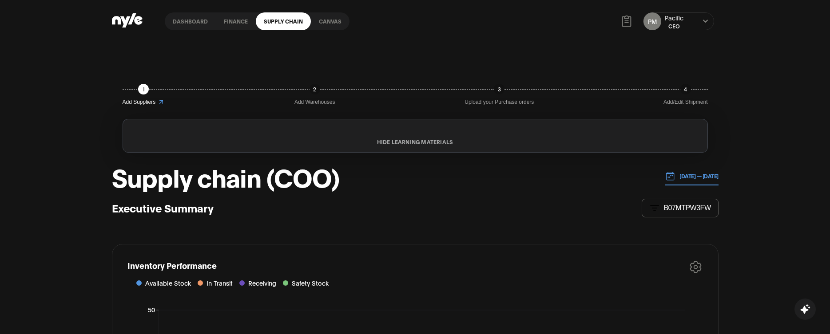
click at [328, 26] on link "Canvas" at bounding box center [330, 21] width 39 height 18
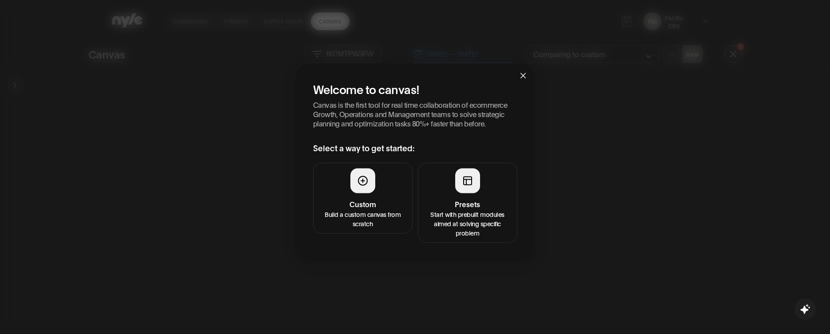
click at [468, 186] on div at bounding box center [467, 180] width 25 height 25
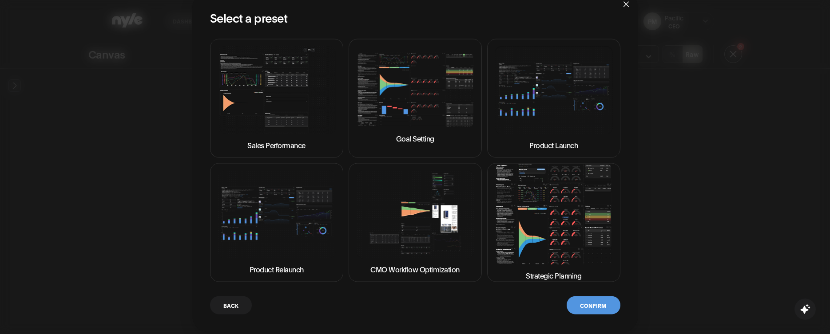
click at [527, 196] on img at bounding box center [553, 214] width 118 height 101
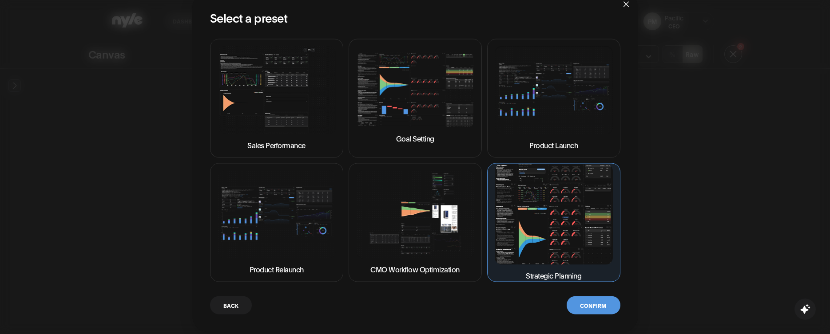
click at [591, 309] on button "Confirm" at bounding box center [592, 305] width 53 height 18
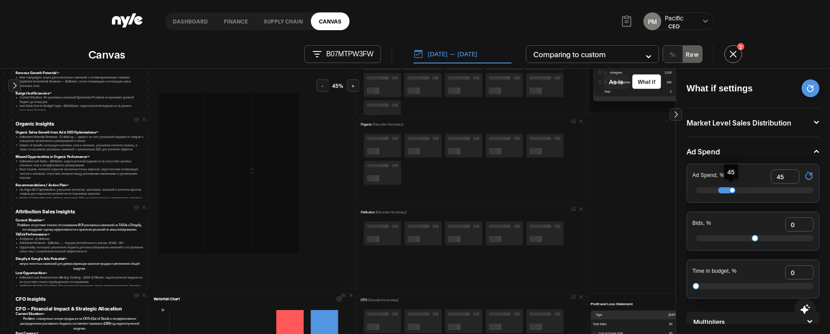
type input "45"
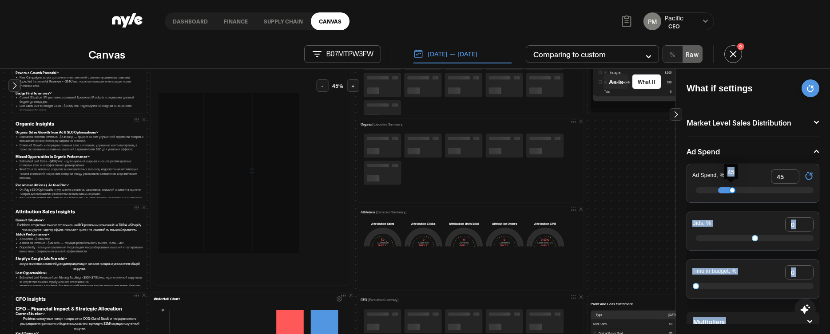
drag, startPoint x: 718, startPoint y: 183, endPoint x: 732, endPoint y: 185, distance: 13.8
click at [732, 185] on body "Dashboard finance Supply chain Canvas PM Pacific CEO Canvas B07MTPW3FW 08.28.20…" at bounding box center [415, 167] width 830 height 334
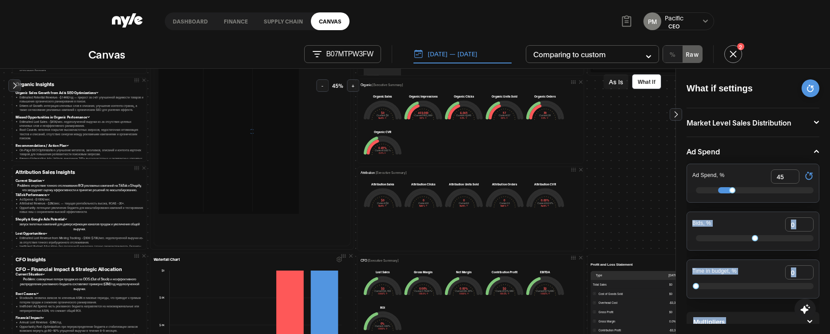
scroll to position [365, 0]
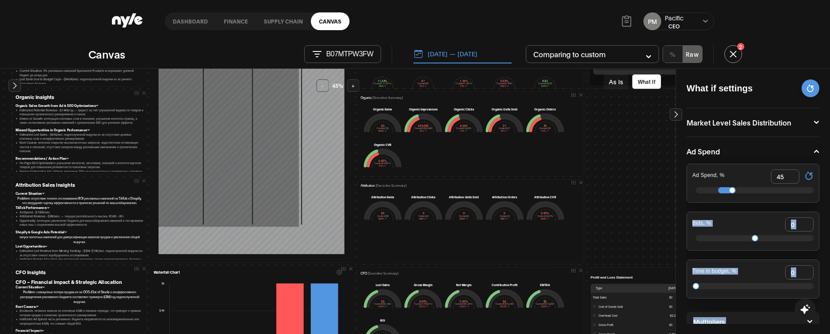
click at [607, 184] on div "Priority Actions Step 1 — Secure Inventory & Avoid Stockouts (Immediate — 0–7 d…" at bounding box center [746, 80] width 1471 height 730
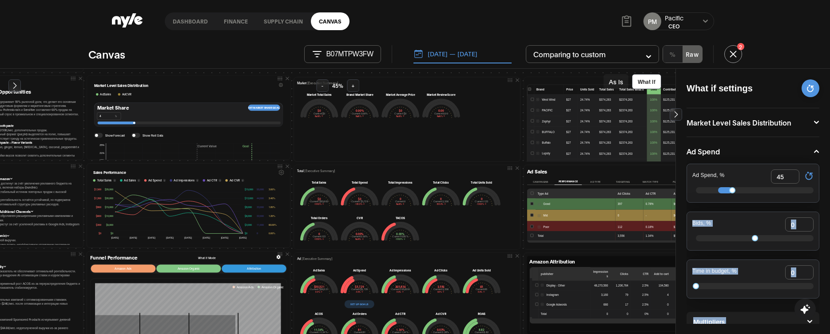
scroll to position [116, 106]
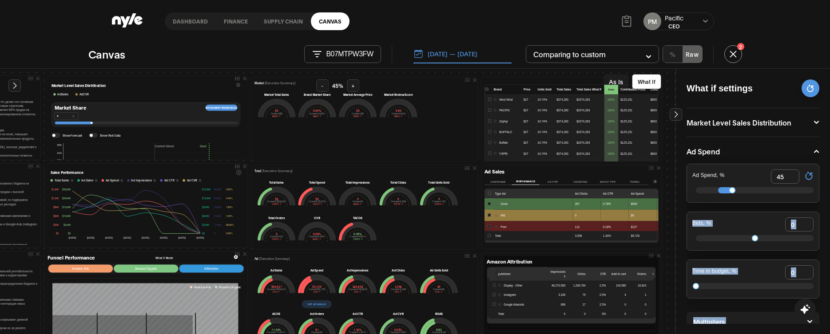
click at [736, 154] on button "Ad Spend" at bounding box center [752, 151] width 133 height 7
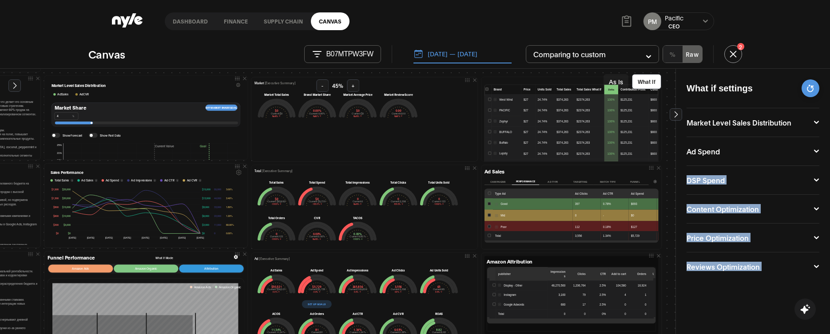
click at [732, 148] on button "Ad Spend" at bounding box center [752, 151] width 133 height 7
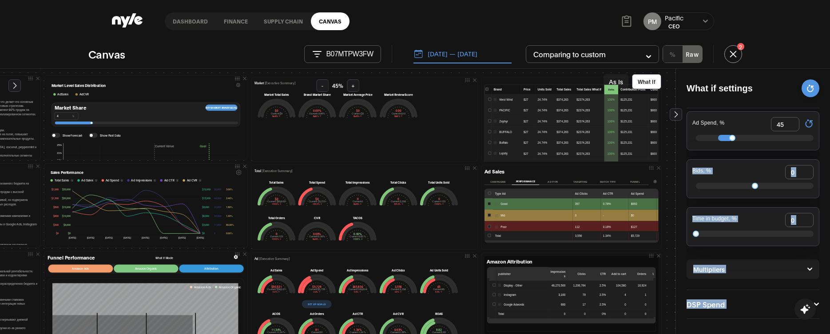
scroll to position [134, 0]
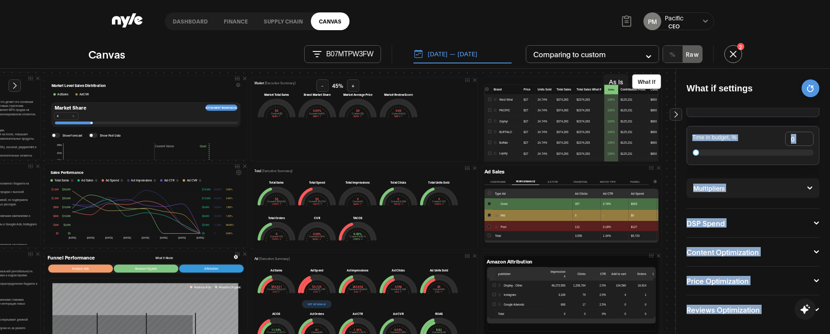
click at [712, 283] on button "Price Optimization" at bounding box center [752, 280] width 133 height 7
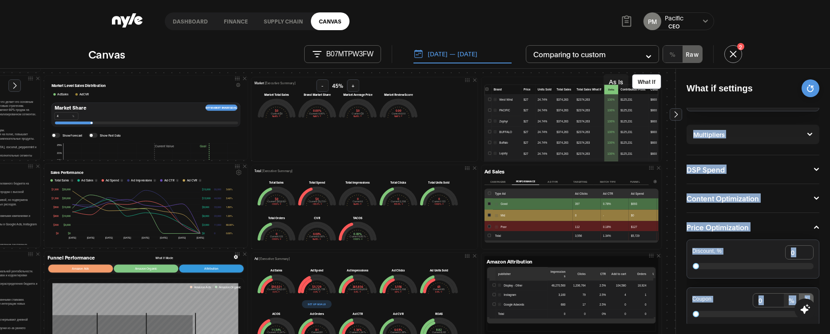
scroll to position [198, 0]
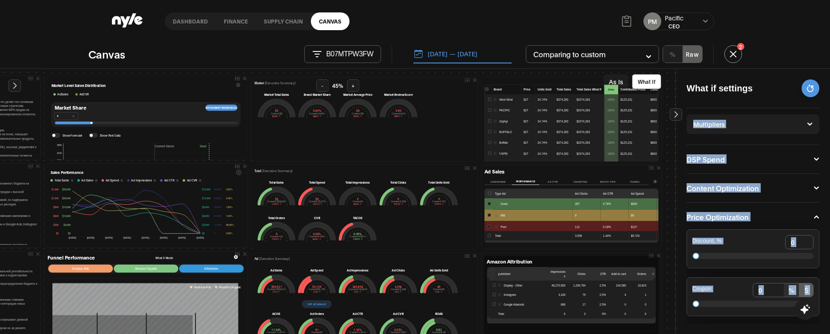
click at [681, 226] on div "What if settings Market Level Sales Distribution Market Share, % 0 Ad Spend Ad …" at bounding box center [752, 202] width 154 height 266
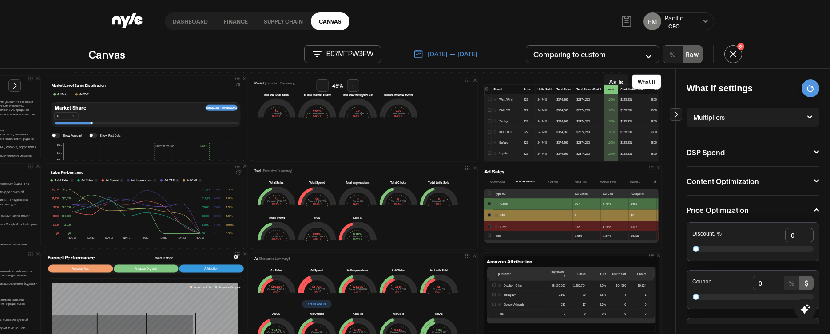
scroll to position [213, 0]
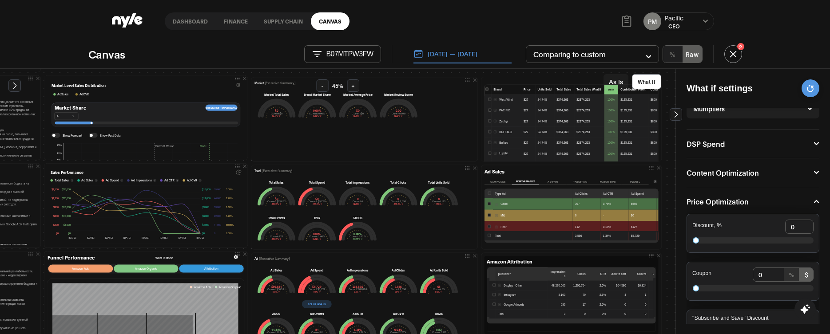
click at [184, 24] on link "Dashboard" at bounding box center [190, 21] width 51 height 18
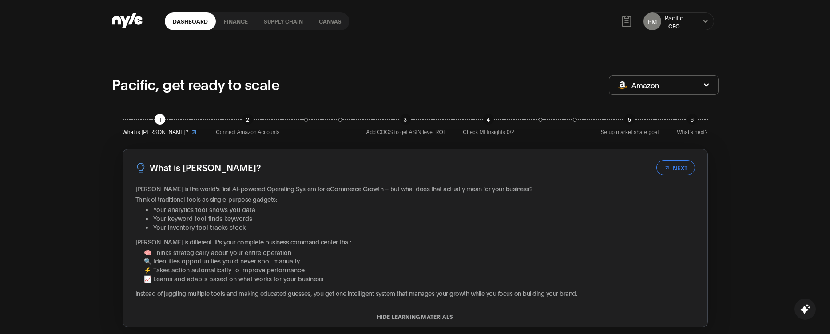
click at [325, 18] on link "Canvas" at bounding box center [330, 21] width 39 height 18
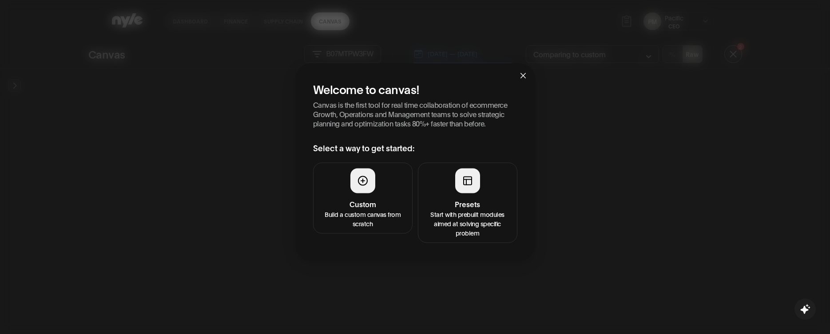
click at [468, 198] on button "Presets Start with prebuilt modules aimed at solving specific problem" at bounding box center [467, 202] width 99 height 80
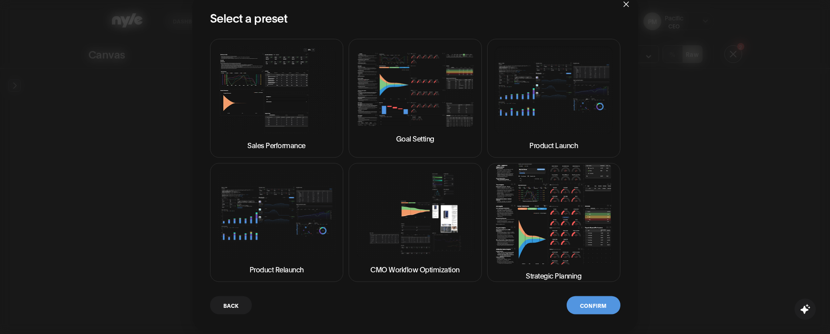
click at [534, 231] on img at bounding box center [553, 214] width 118 height 101
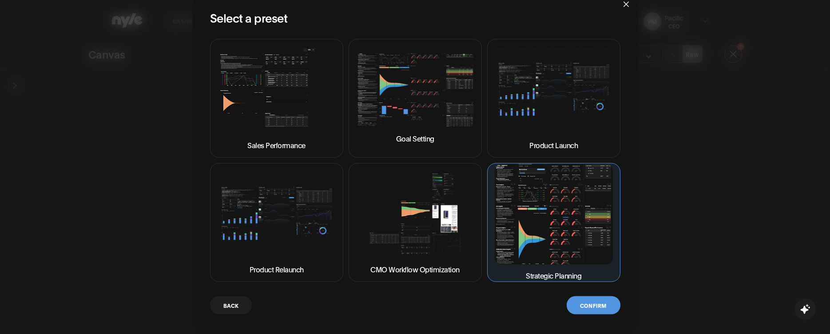
click at [581, 301] on button "Confirm" at bounding box center [592, 305] width 53 height 18
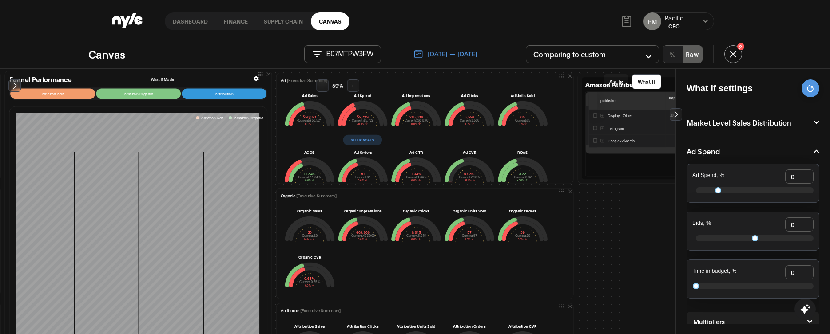
scroll to position [412, 189]
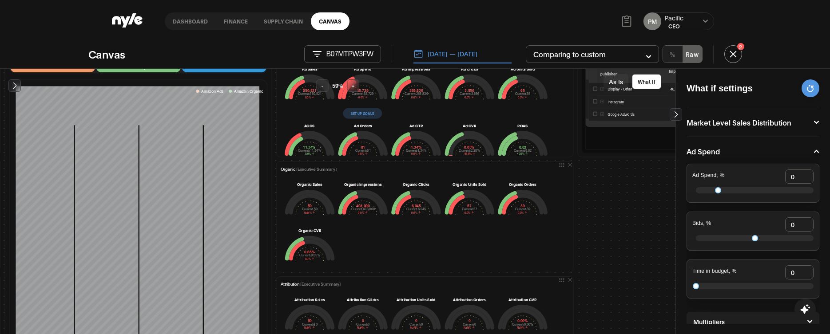
click at [187, 20] on link "Dashboard" at bounding box center [190, 21] width 51 height 18
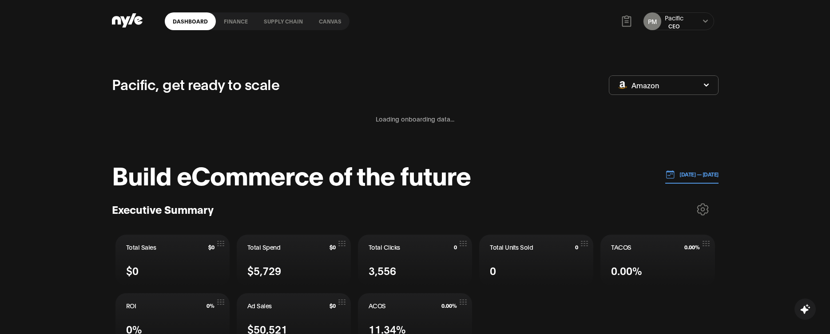
click at [710, 86] on button "Amazon" at bounding box center [664, 85] width 110 height 20
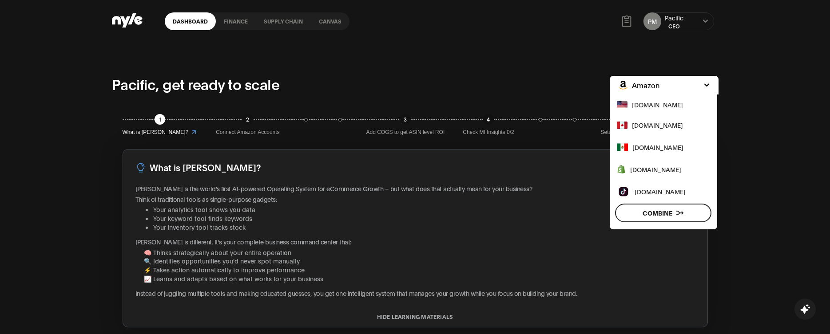
click at [314, 19] on link "Canvas" at bounding box center [330, 21] width 39 height 18
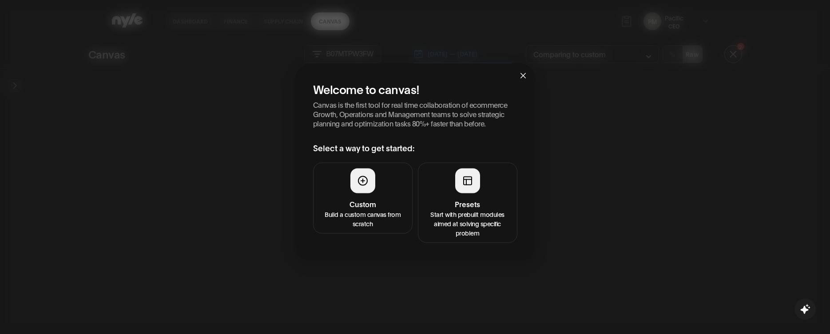
click at [449, 168] on button "Presets Start with prebuilt modules aimed at solving specific problem" at bounding box center [467, 202] width 99 height 80
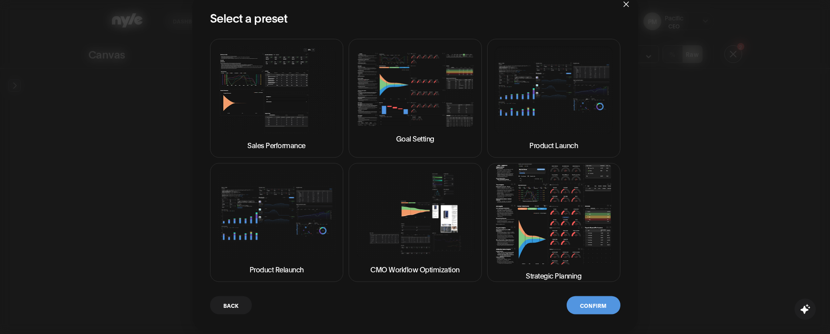
click at [526, 222] on img at bounding box center [553, 214] width 118 height 101
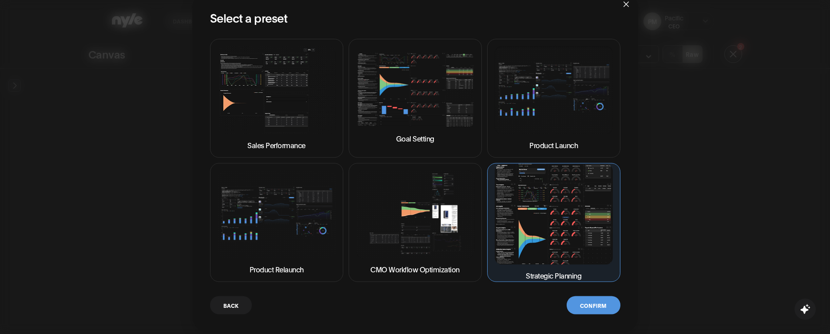
click at [551, 114] on img at bounding box center [553, 90] width 118 height 88
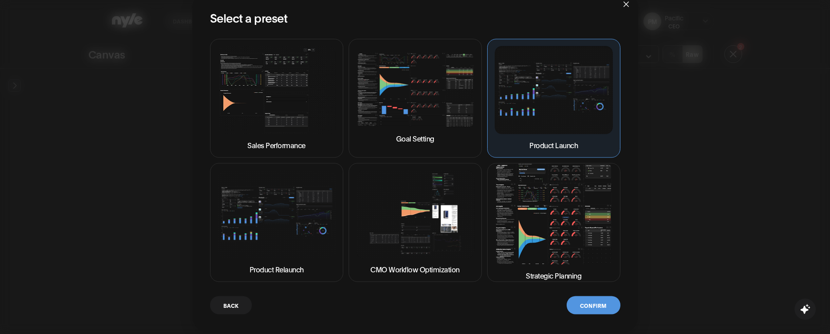
click at [589, 310] on button "Confirm" at bounding box center [592, 305] width 53 height 18
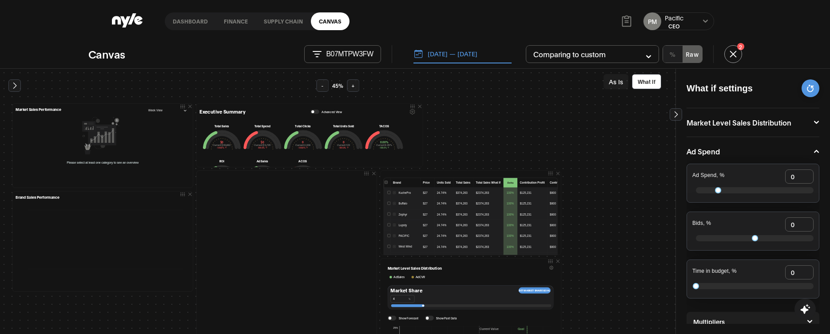
click at [352, 55] on p "B07MTPW3FW" at bounding box center [349, 54] width 47 height 8
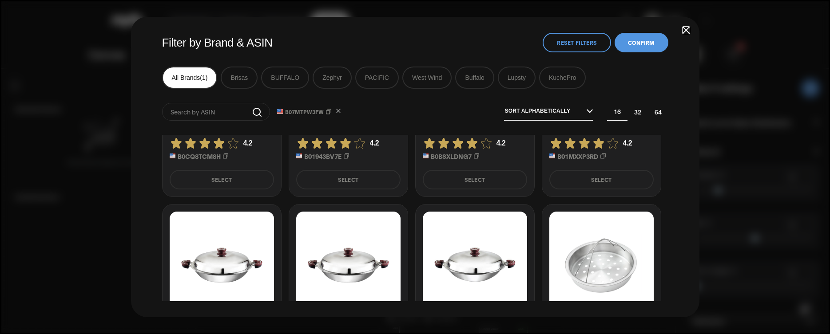
scroll to position [151, 0]
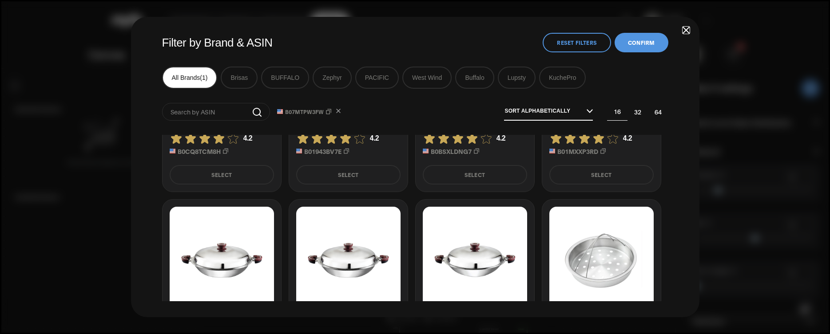
click at [469, 176] on button "Select" at bounding box center [475, 175] width 104 height 20
click at [575, 176] on button "Select" at bounding box center [601, 175] width 104 height 20
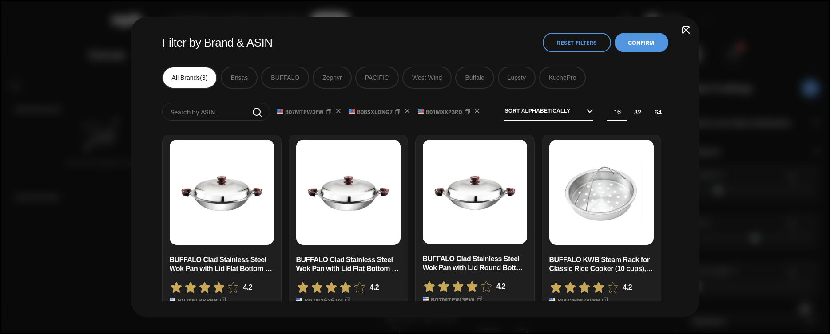
scroll to position [301, 0]
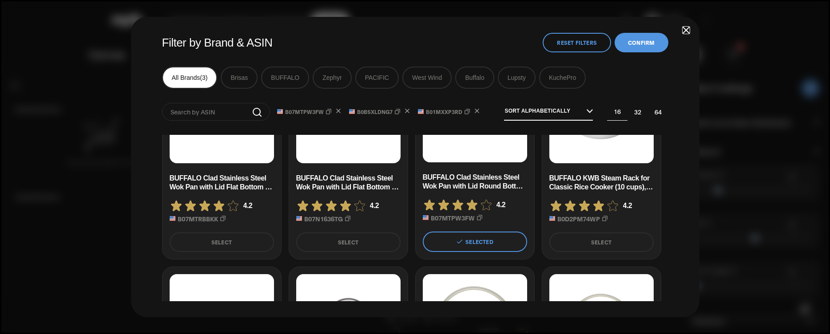
click at [339, 238] on button "Select" at bounding box center [348, 243] width 104 height 20
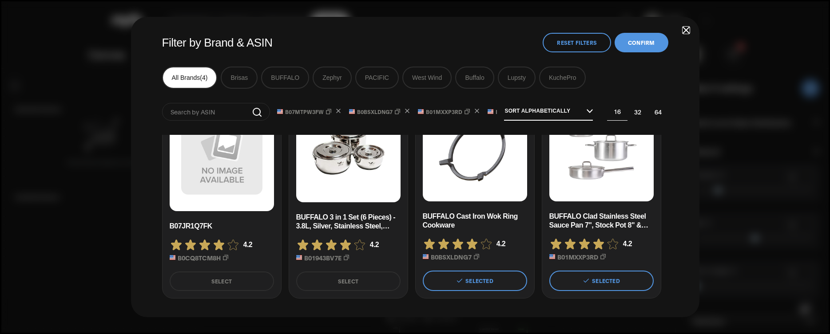
scroll to position [0, 0]
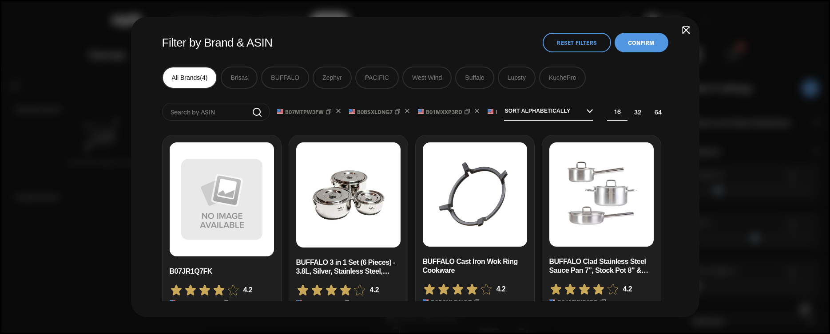
click at [688, 28] on span "button" at bounding box center [686, 30] width 6 height 6
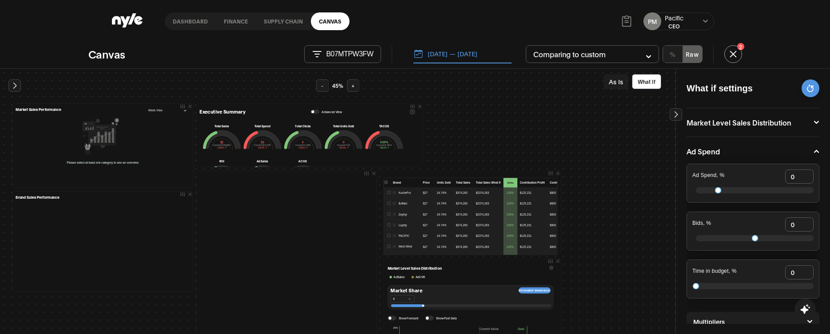
click at [326, 23] on link "Canvas" at bounding box center [330, 21] width 39 height 18
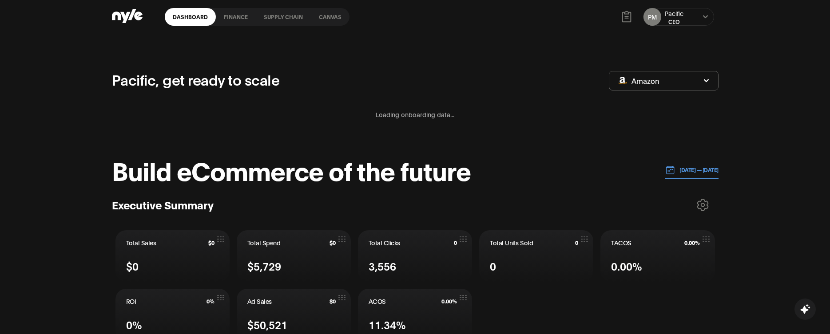
scroll to position [5, 0]
click at [327, 22] on link "Canvas" at bounding box center [330, 17] width 39 height 18
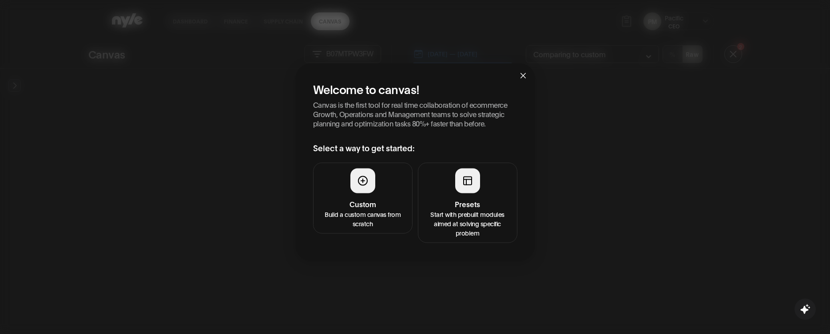
click at [459, 194] on button "Presets Start with prebuilt modules aimed at solving specific problem" at bounding box center [467, 202] width 99 height 80
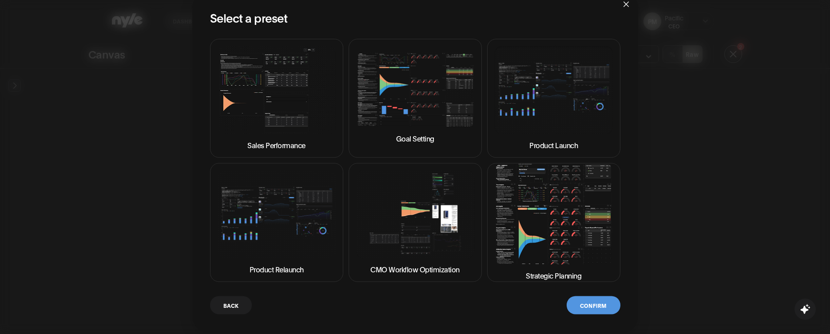
click at [528, 214] on img at bounding box center [553, 214] width 118 height 101
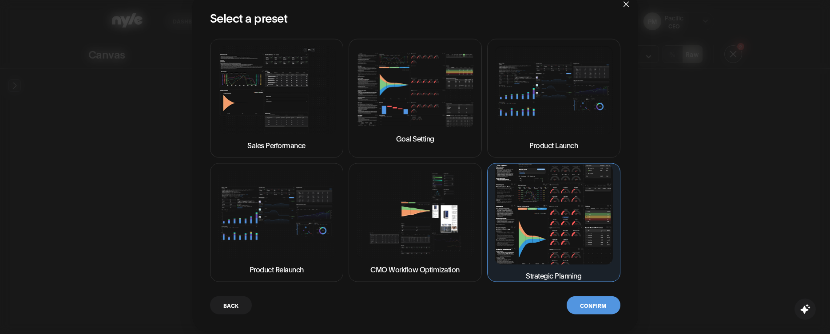
click at [587, 309] on button "Confirm" at bounding box center [592, 305] width 53 height 18
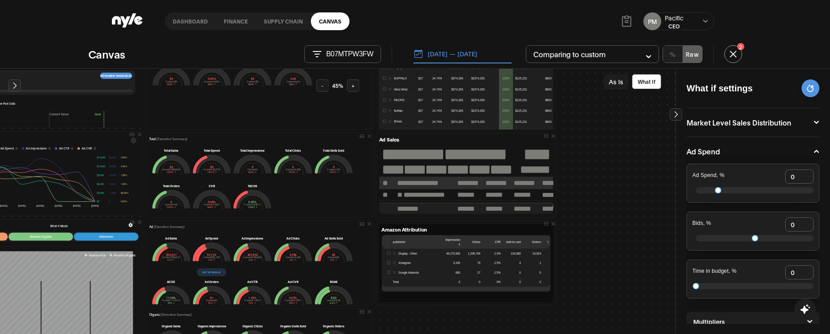
scroll to position [81, 211]
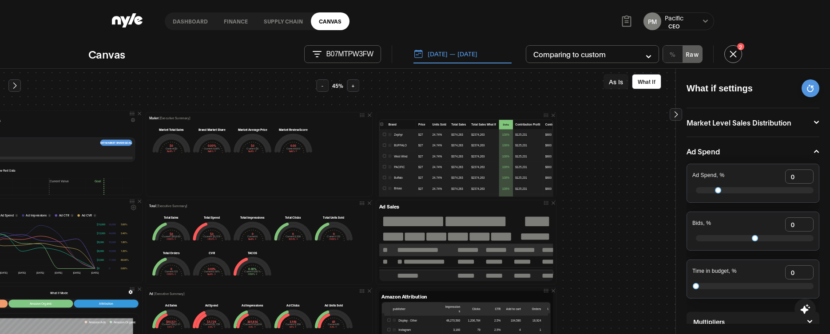
click at [354, 84] on button "+" at bounding box center [353, 85] width 12 height 12
click at [353, 84] on button "+" at bounding box center [353, 85] width 12 height 12
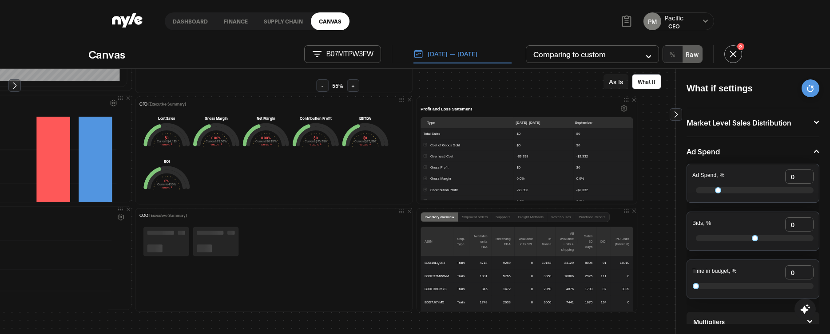
scroll to position [672, 299]
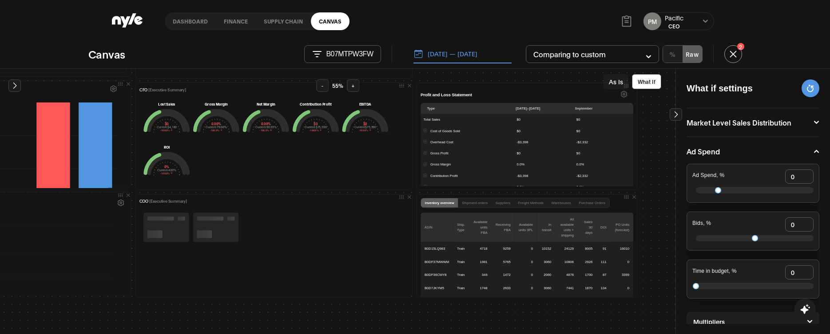
click at [621, 92] on icon "Settings" at bounding box center [624, 94] width 6 height 6
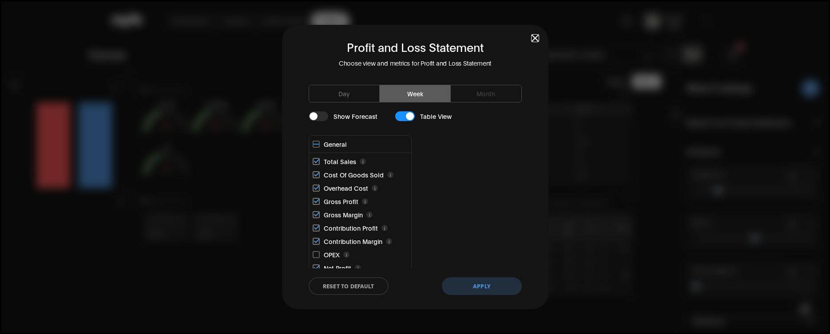
click at [534, 39] on span "button" at bounding box center [535, 38] width 6 height 6
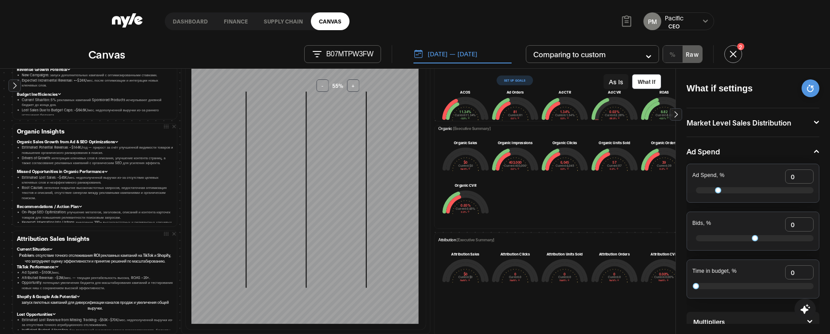
scroll to position [409, 0]
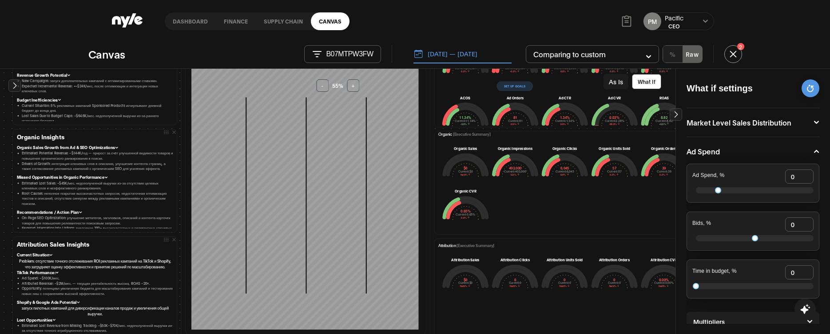
click at [233, 24] on link "finance" at bounding box center [236, 21] width 40 height 18
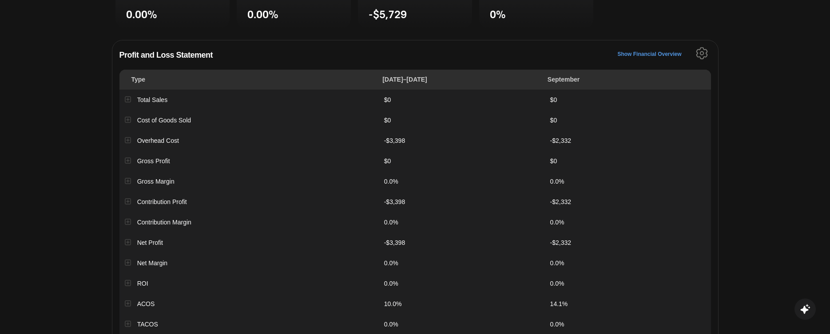
scroll to position [66, 0]
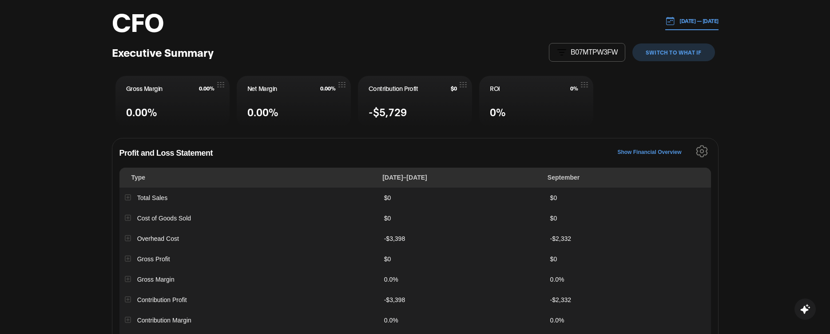
click at [675, 20] on p "[DATE] — [DATE]" at bounding box center [696, 21] width 43 height 8
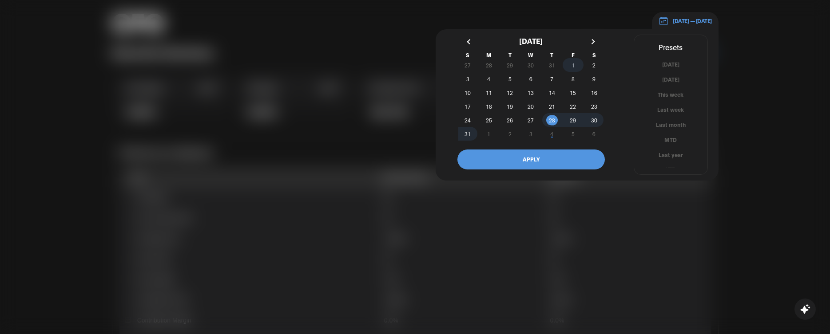
click at [571, 64] on span "1" at bounding box center [572, 64] width 21 height 9
click at [467, 132] on span "31" at bounding box center [467, 134] width 6 height 16
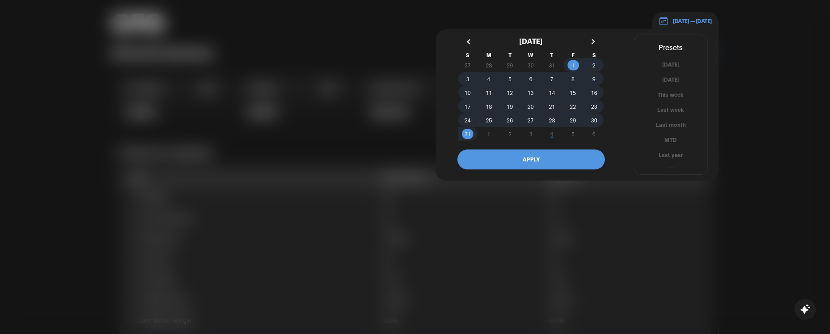
click at [501, 154] on button "APPLY" at bounding box center [530, 160] width 147 height 20
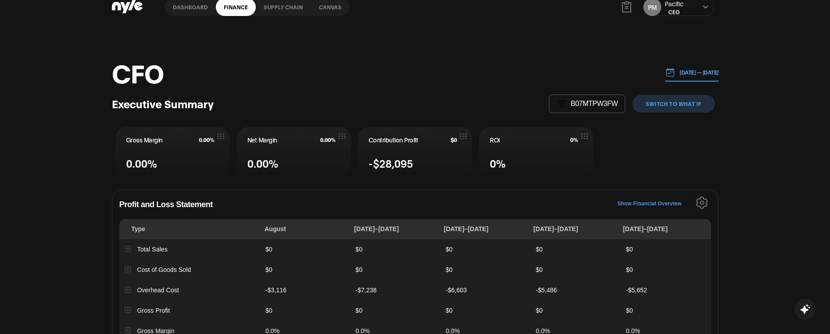
scroll to position [0, 0]
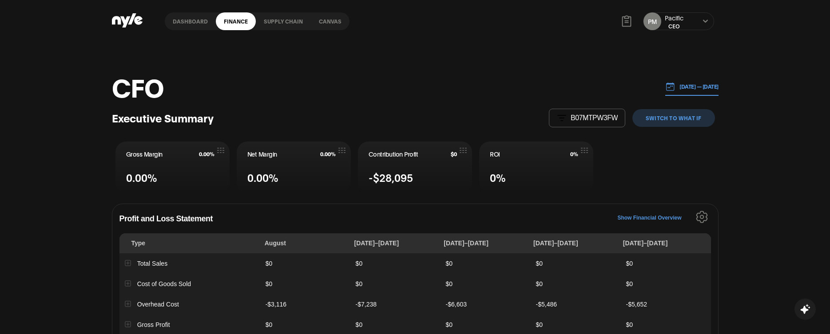
click at [679, 81] on button "08.01.2025 — 08.31.2025" at bounding box center [691, 87] width 53 height 18
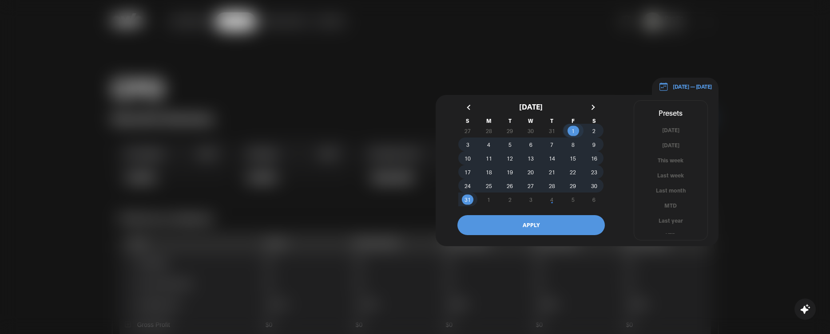
click at [569, 131] on span "1" at bounding box center [572, 130] width 21 height 9
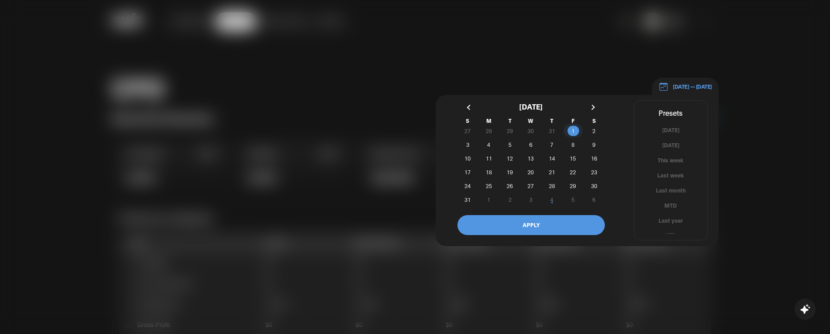
click at [595, 103] on button "button" at bounding box center [592, 107] width 16 height 16
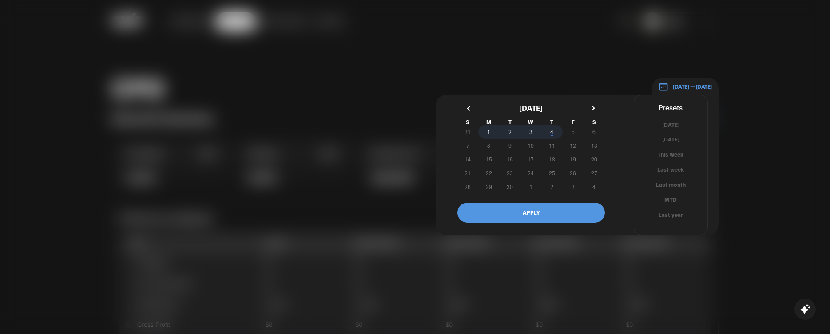
click at [550, 134] on span "4" at bounding box center [551, 132] width 3 height 16
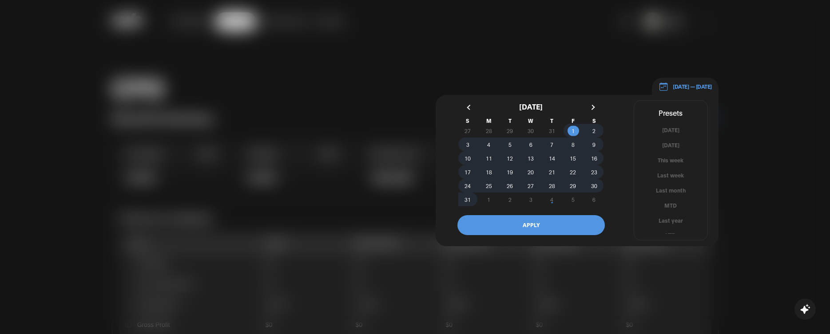
click at [524, 223] on button "APPLY" at bounding box center [530, 225] width 147 height 20
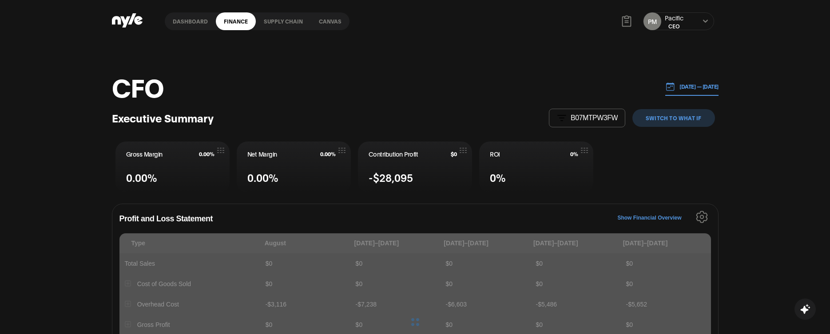
click at [599, 123] on button "B07MTPW3FW" at bounding box center [587, 118] width 76 height 19
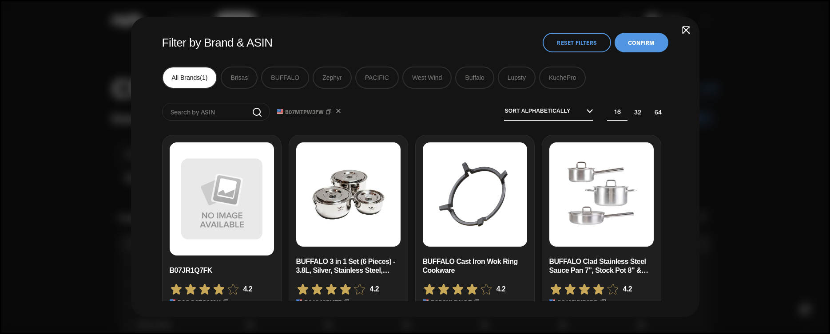
click at [584, 43] on button "Reset Filters" at bounding box center [576, 43] width 68 height 20
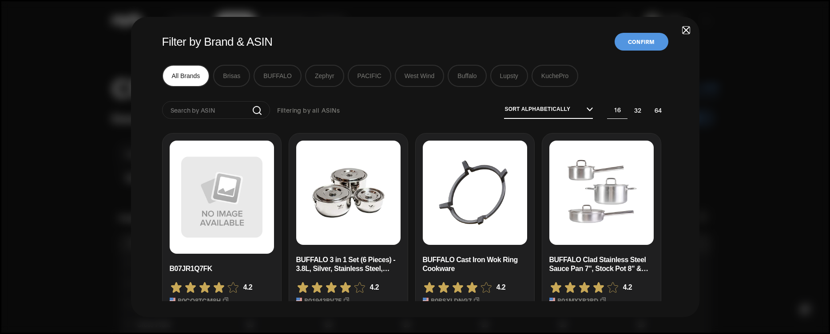
click at [645, 43] on button "Confirm" at bounding box center [640, 42] width 53 height 18
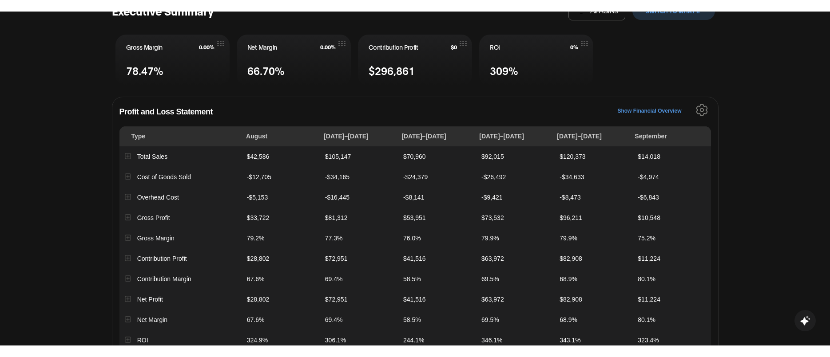
scroll to position [111, 0]
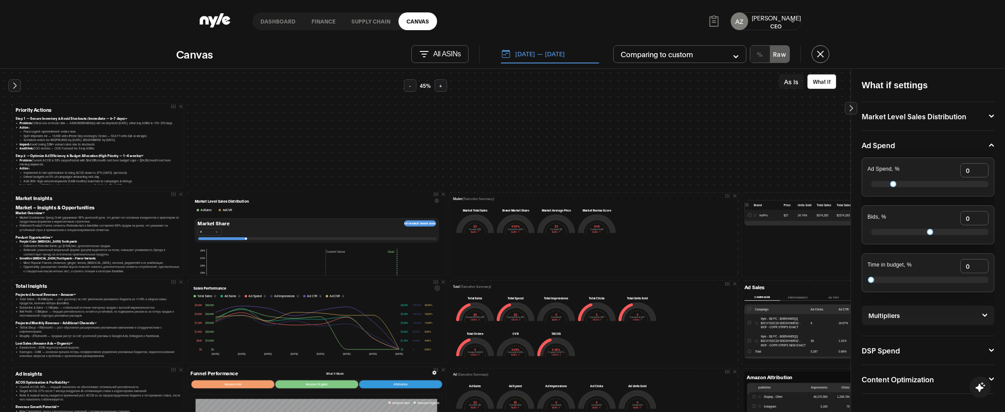
scroll to position [8, 0]
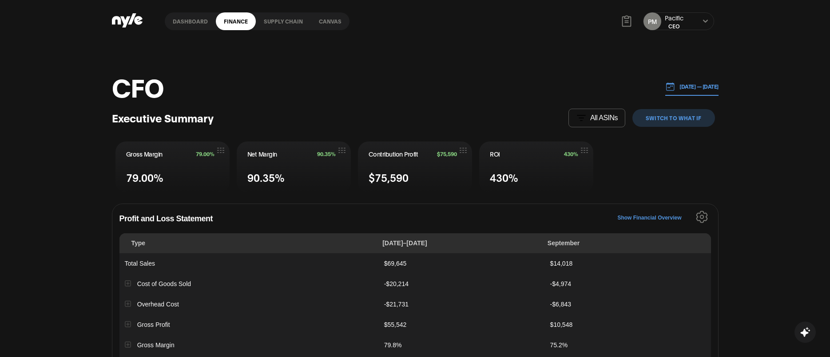
click at [320, 21] on link "Canvas" at bounding box center [330, 21] width 39 height 18
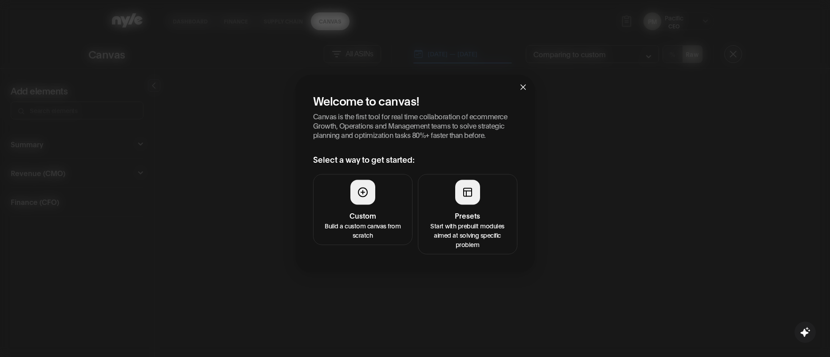
click at [480, 214] on h4 "Presets" at bounding box center [467, 215] width 88 height 11
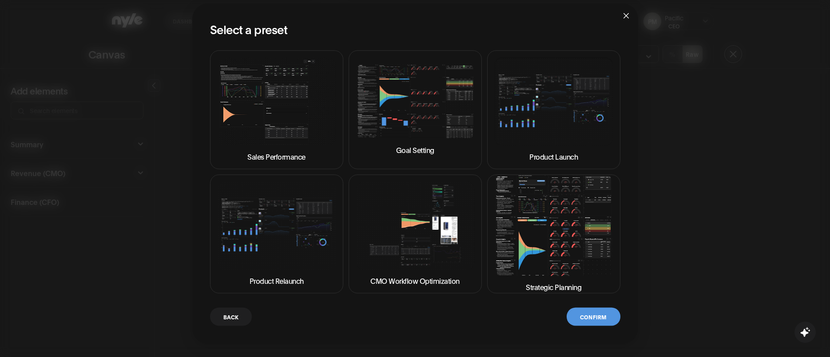
click at [550, 248] on img at bounding box center [553, 225] width 118 height 101
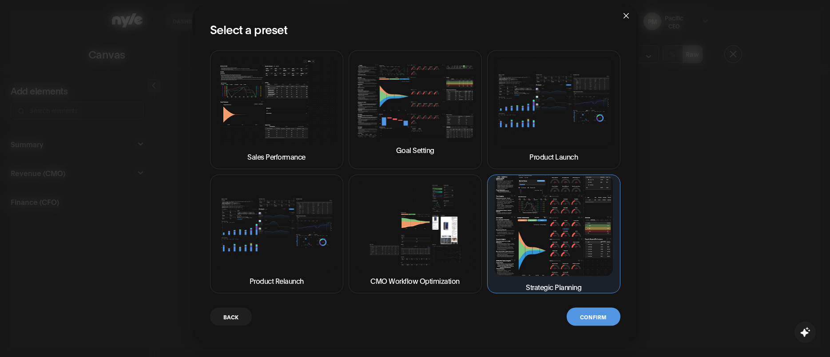
click at [593, 322] on button "Confirm" at bounding box center [592, 317] width 53 height 18
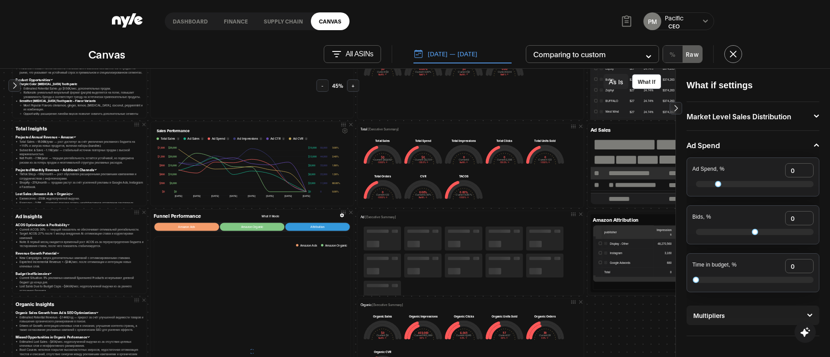
scroll to position [8, 0]
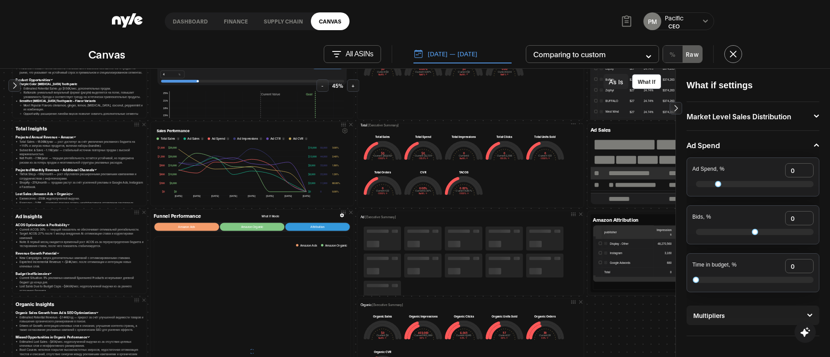
click at [324, 83] on button "-" at bounding box center [322, 85] width 12 height 12
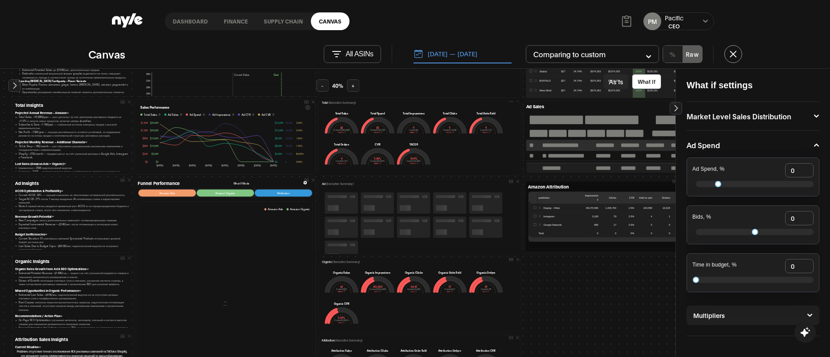
click at [324, 83] on button "-" at bounding box center [322, 85] width 12 height 12
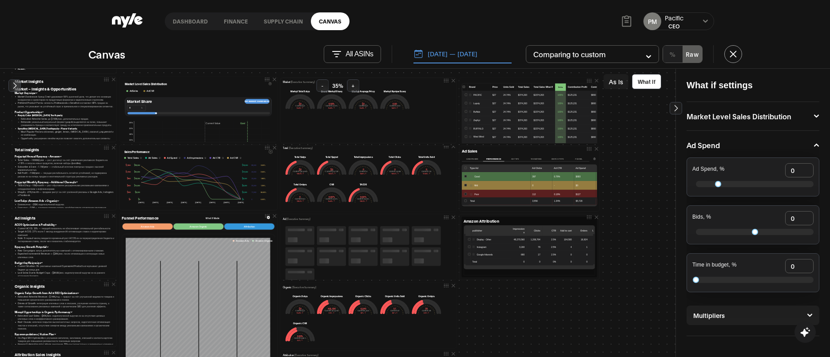
scroll to position [91, 0]
click at [324, 83] on button "-" at bounding box center [322, 85] width 12 height 12
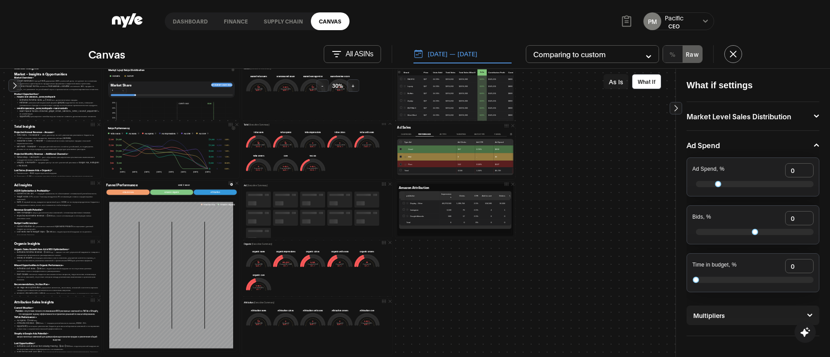
click at [324, 83] on button "-" at bounding box center [322, 85] width 12 height 12
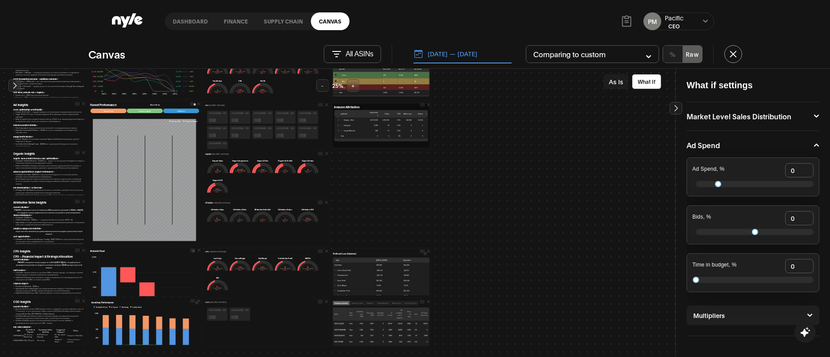
scroll to position [143, 0]
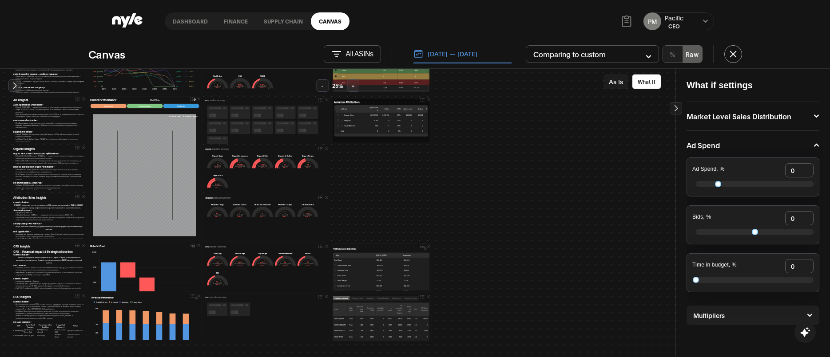
click at [319, 86] on button "-" at bounding box center [322, 85] width 12 height 12
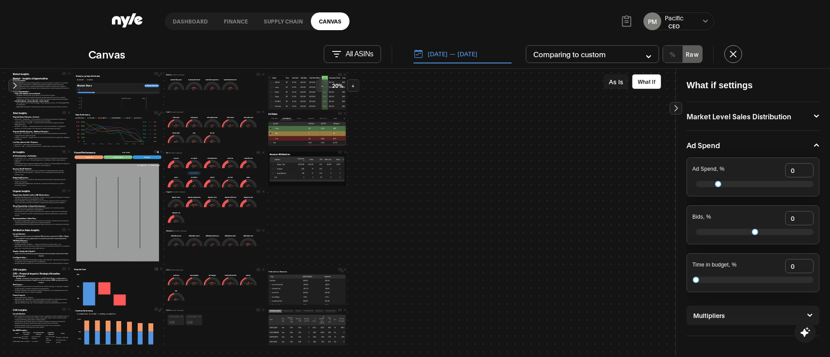
scroll to position [62, 0]
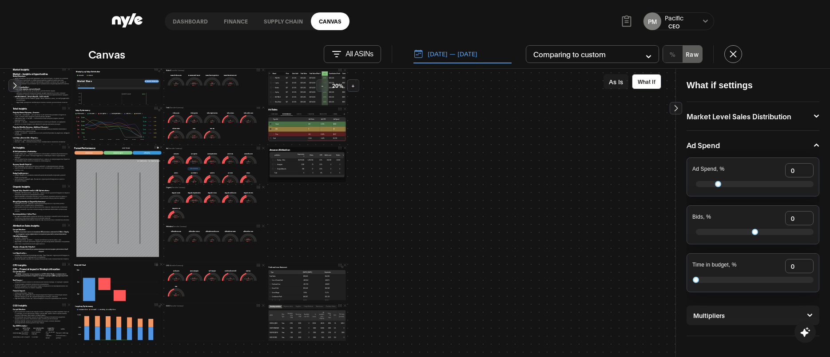
click at [625, 23] on icon at bounding box center [627, 23] width 4 height 0
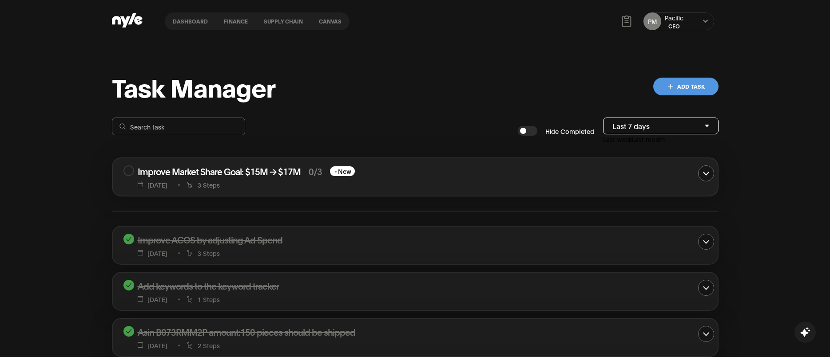
click at [624, 23] on icon at bounding box center [626, 21] width 13 height 13
click at [604, 36] on div "Dashboard finance Supply chain Canvas PM Pacific CEO" at bounding box center [415, 21] width 606 height 43
click at [702, 27] on div "PM Pacific CEO" at bounding box center [678, 21] width 71 height 18
click at [705, 20] on icon at bounding box center [705, 21] width 6 height 5
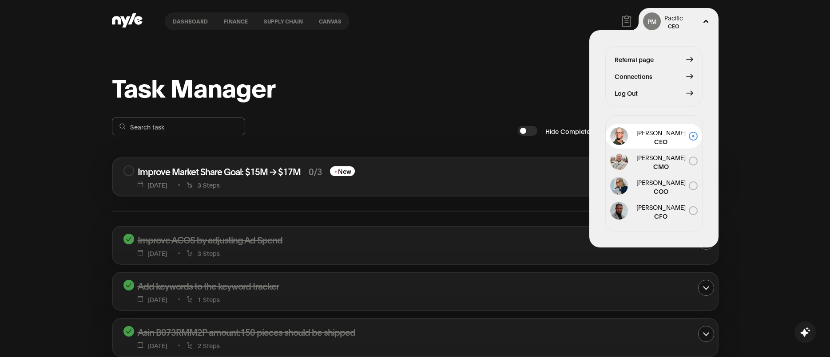
click at [564, 46] on div "Task Manager Add Task Hide Completed Last 7 days Last week Last month Improve M…" at bounding box center [415, 253] width 830 height 420
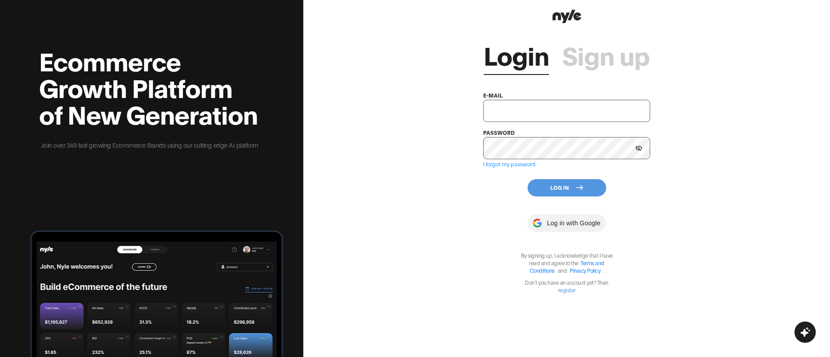
type input "showroom@nyle.ai"
click at [550, 186] on button "Log In" at bounding box center [566, 187] width 79 height 17
click at [443, 218] on div "Login Sign up e-mail showroom@nyle.ai password I forgot my password Log In Log …" at bounding box center [566, 178] width 526 height 357
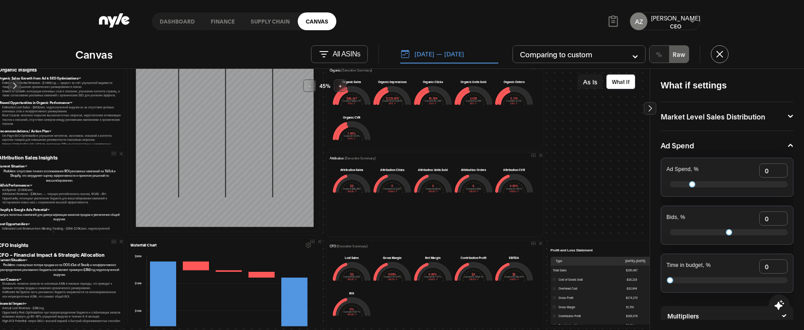
scroll to position [460, 17]
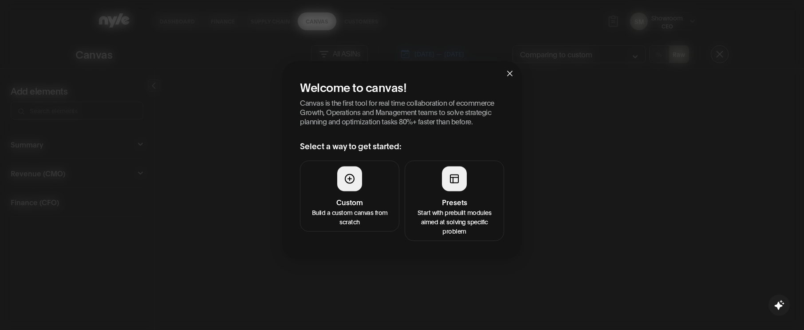
click at [452, 190] on div at bounding box center [454, 178] width 25 height 25
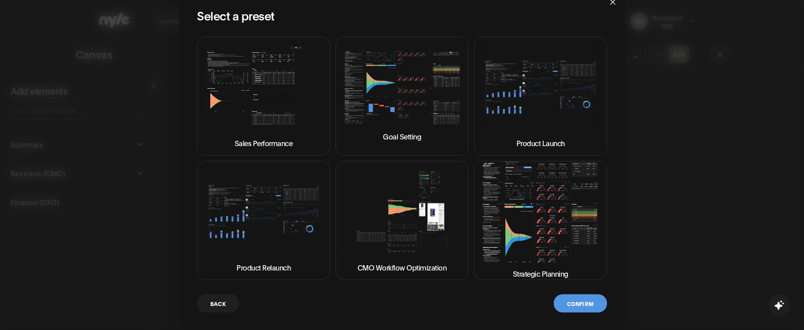
click at [500, 210] on img at bounding box center [541, 212] width 118 height 101
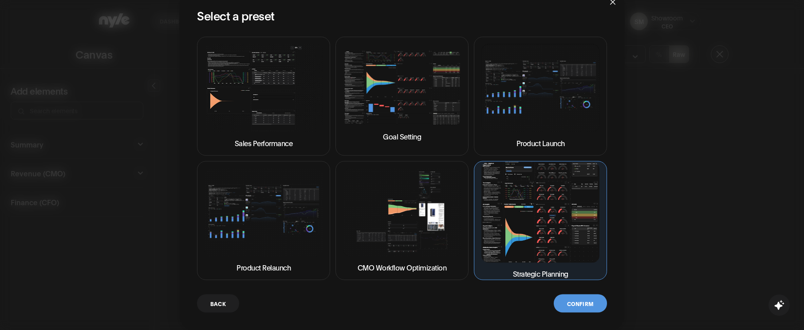
click at [589, 304] on button "Confirm" at bounding box center [580, 303] width 53 height 18
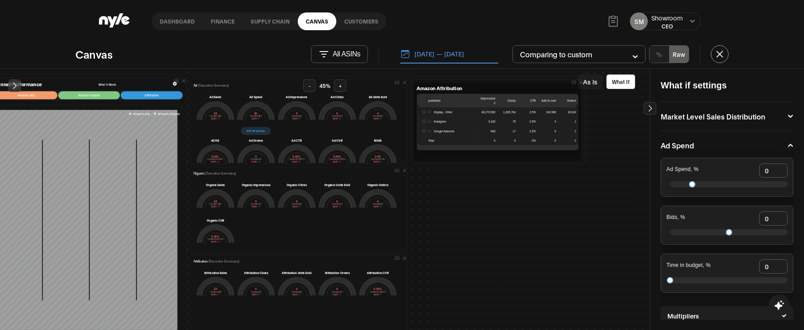
scroll to position [289, 162]
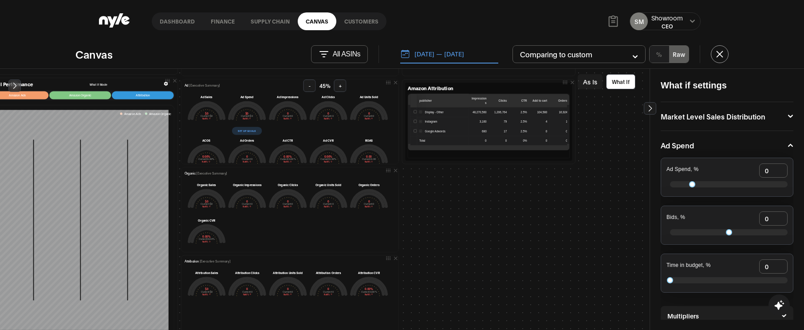
click at [310, 90] on button "-" at bounding box center [310, 85] width 12 height 12
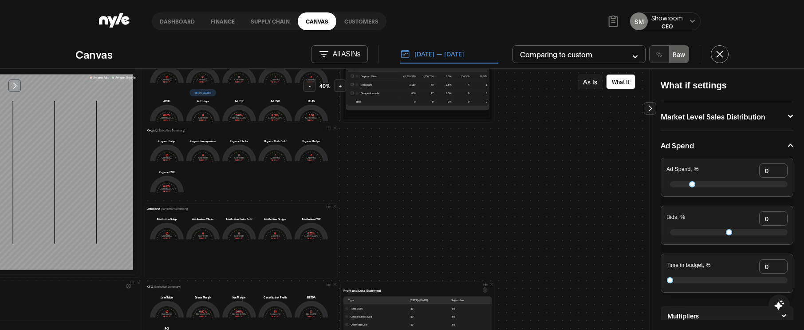
click at [310, 90] on button "-" at bounding box center [310, 85] width 12 height 12
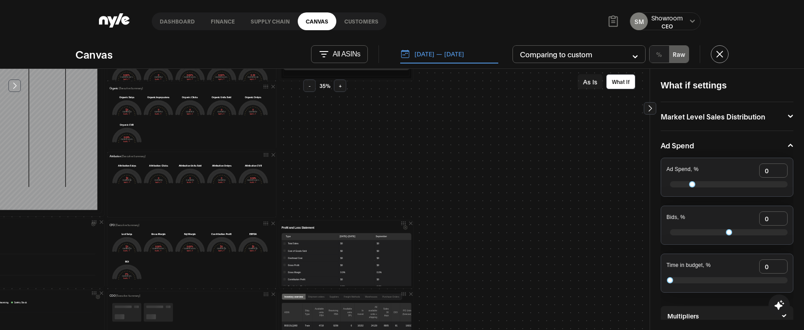
click at [310, 90] on button "-" at bounding box center [310, 85] width 12 height 12
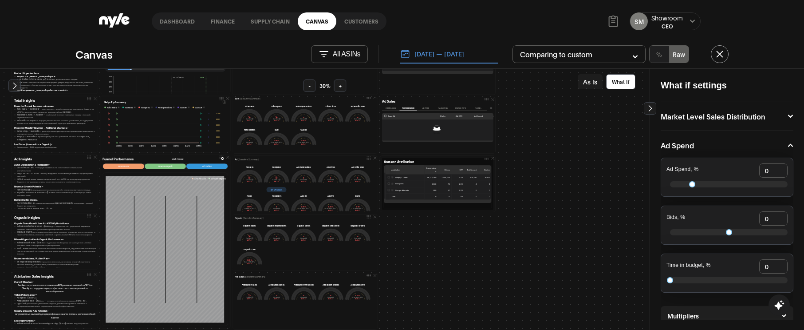
scroll to position [102, 0]
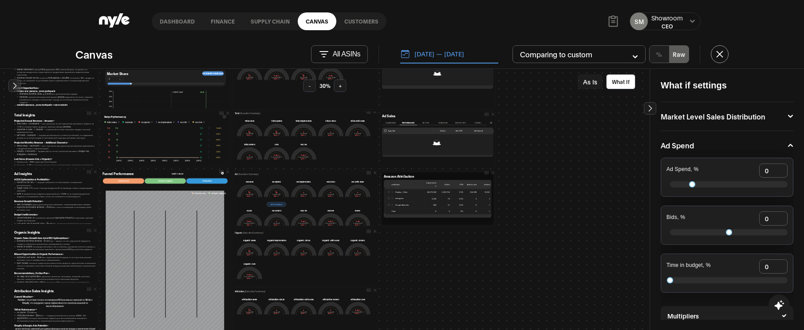
click at [361, 25] on link "Customers" at bounding box center [361, 21] width 50 height 18
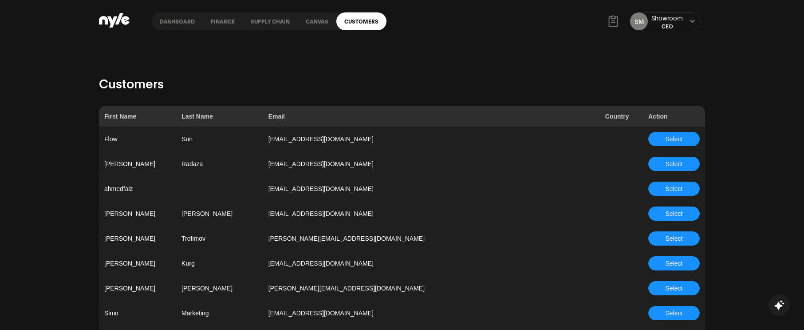
scroll to position [744, 0]
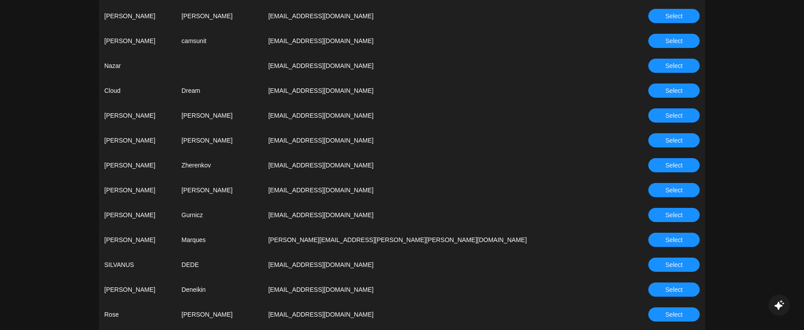
click at [656, 162] on button "Select" at bounding box center [674, 165] width 51 height 14
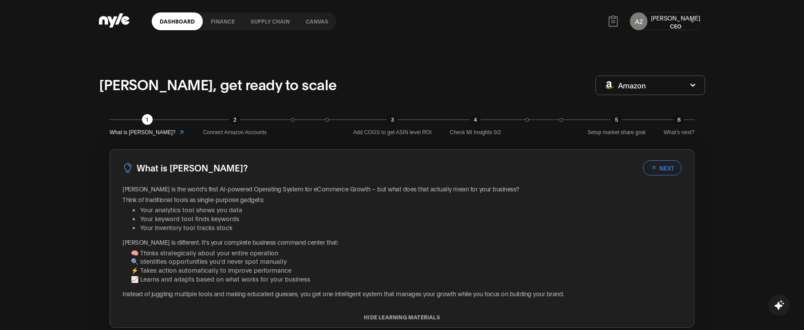
click at [310, 22] on link "Canvas" at bounding box center [317, 21] width 39 height 18
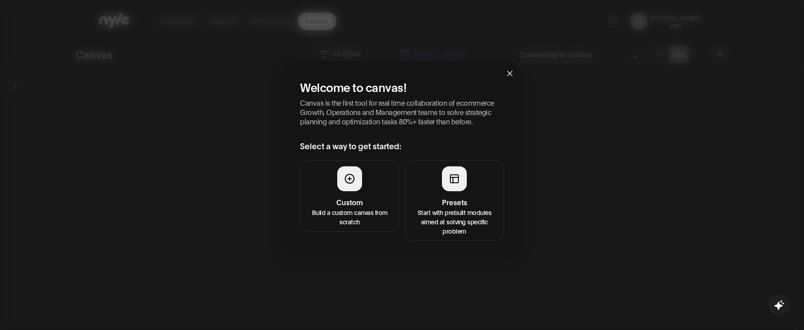
click at [443, 188] on div at bounding box center [454, 178] width 25 height 25
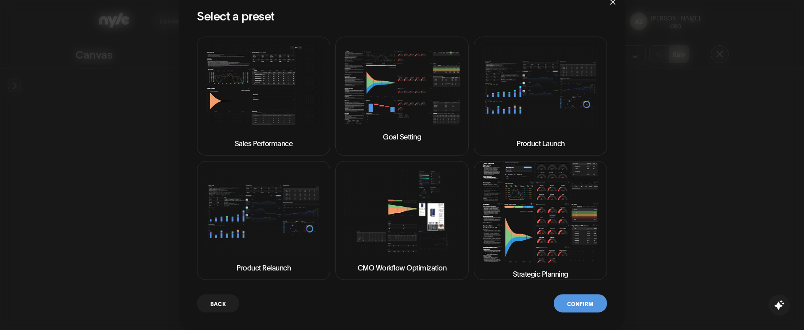
click at [530, 203] on img at bounding box center [541, 212] width 118 height 101
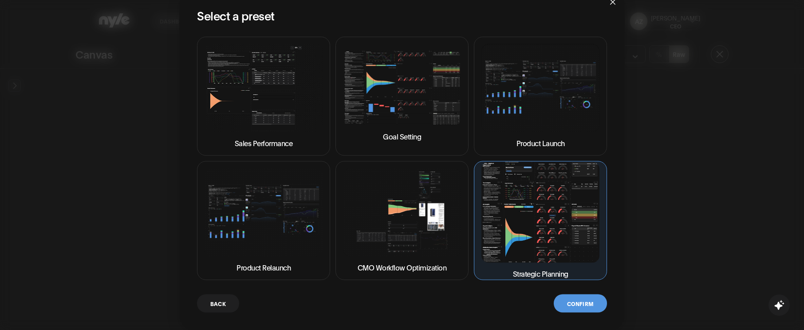
click at [581, 301] on button "Confirm" at bounding box center [580, 303] width 53 height 18
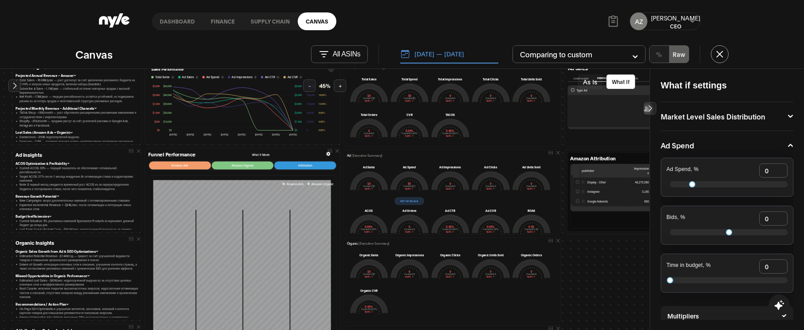
scroll to position [7, 0]
click at [309, 84] on button "-" at bounding box center [310, 85] width 12 height 12
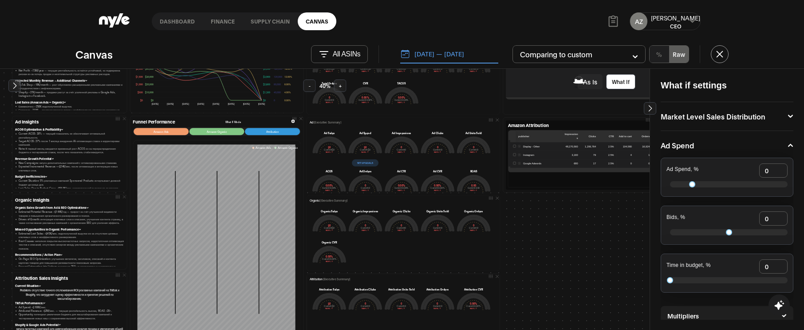
click at [309, 84] on button "-" at bounding box center [310, 85] width 12 height 12
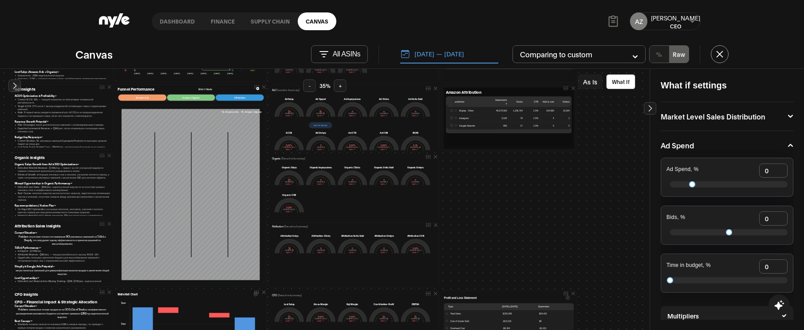
click at [309, 84] on button "-" at bounding box center [310, 85] width 12 height 12
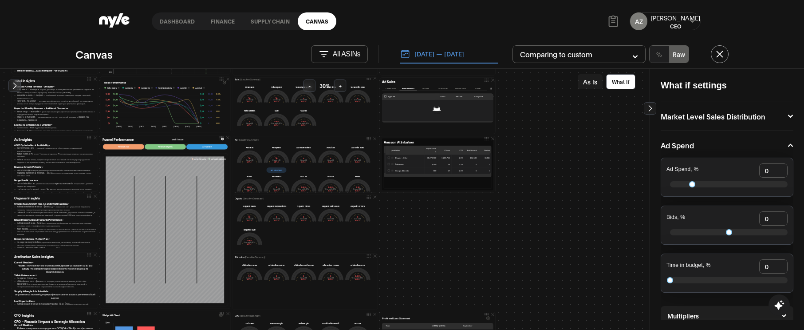
scroll to position [134, 0]
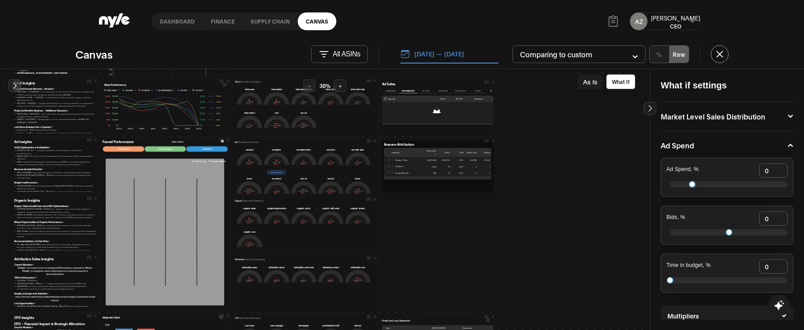
click at [313, 84] on button "-" at bounding box center [310, 85] width 12 height 12
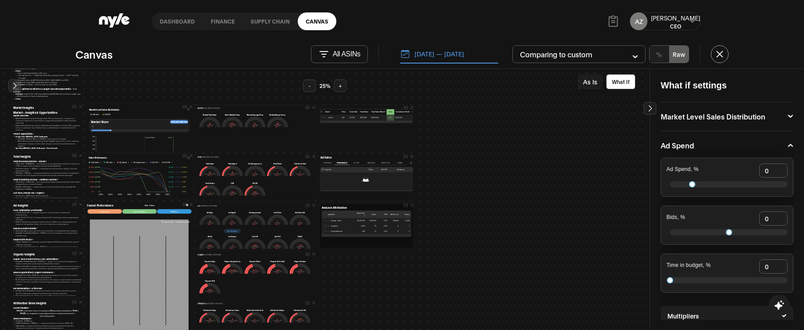
scroll to position [0, 0]
drag, startPoint x: 412, startPoint y: 248, endPoint x: 466, endPoint y: 250, distance: 53.7
click at [466, 250] on div "Amazon Attribution publisher Impressions Clicks CTR Add to cart Orders Units So…" at bounding box center [391, 226] width 151 height 49
drag, startPoint x: 411, startPoint y: 249, endPoint x: 458, endPoint y: 255, distance: 47.9
click at [0, 0] on div at bounding box center [0, 0] width 0 height 0
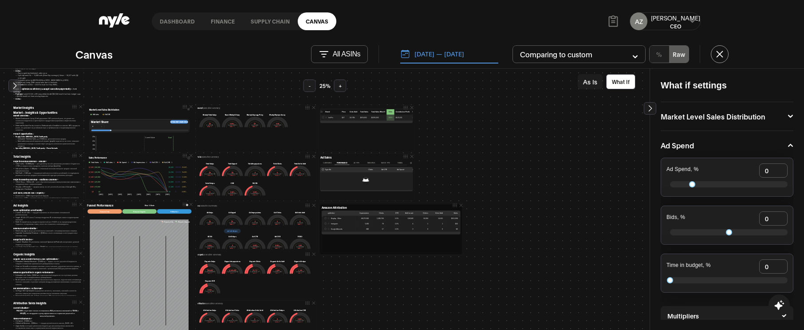
click at [173, 20] on link "Dashboard" at bounding box center [177, 21] width 51 height 18
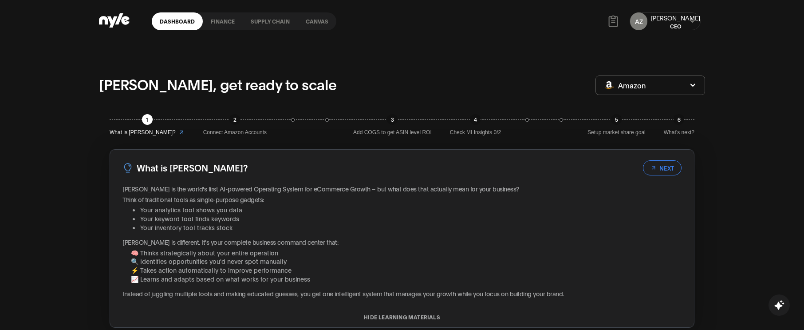
click at [320, 20] on link "Canvas" at bounding box center [317, 21] width 39 height 18
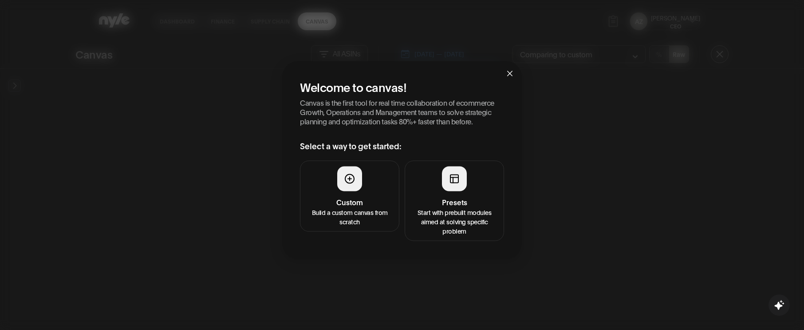
click at [467, 187] on button "Presets Start with prebuilt modules aimed at solving specific problem" at bounding box center [454, 200] width 99 height 80
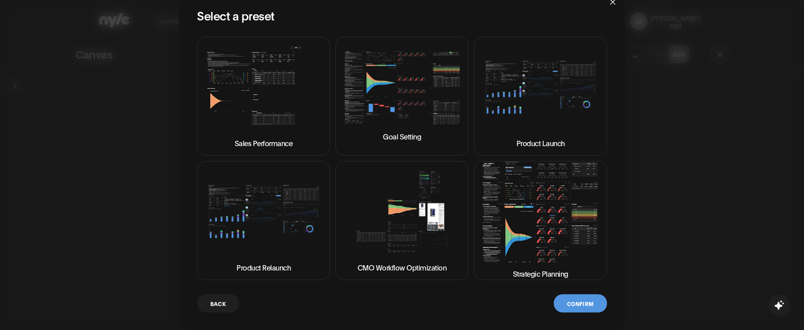
click at [522, 258] on img at bounding box center [541, 212] width 118 height 101
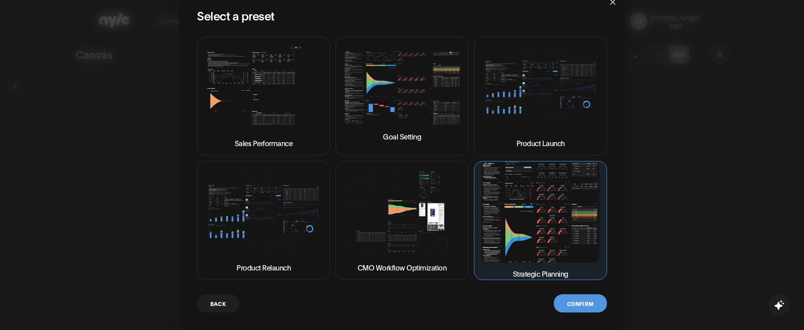
click at [582, 304] on button "Confirm" at bounding box center [580, 303] width 53 height 18
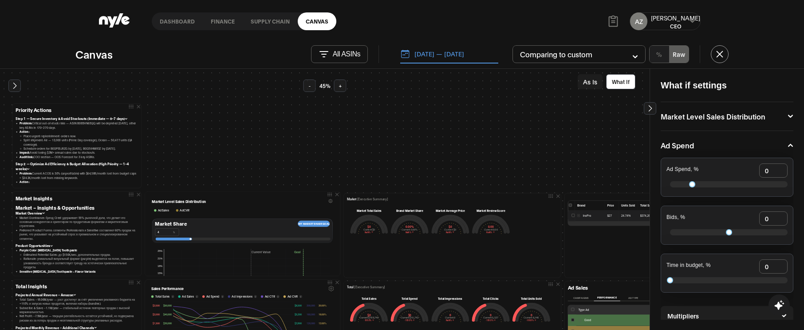
click at [311, 85] on button "-" at bounding box center [310, 85] width 12 height 12
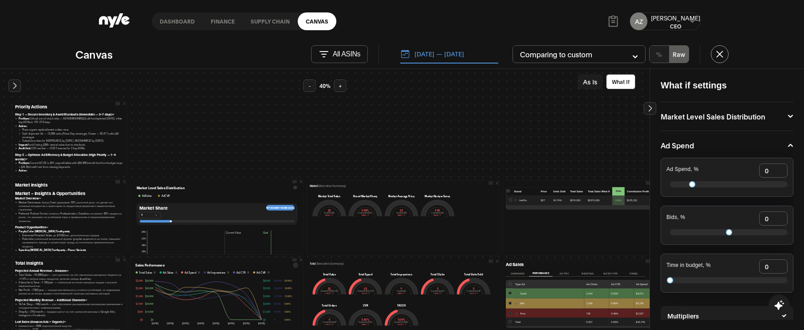
click at [311, 85] on button "-" at bounding box center [310, 85] width 12 height 12
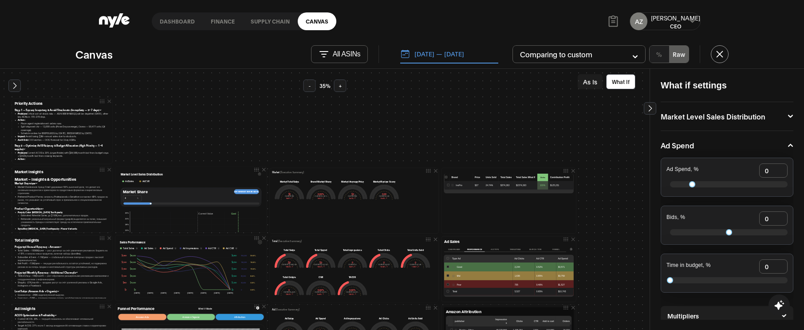
click at [311, 85] on button "-" at bounding box center [310, 85] width 12 height 12
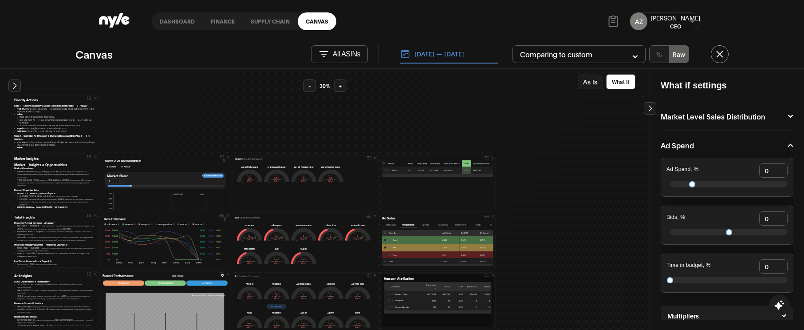
click at [311, 85] on button "-" at bounding box center [310, 85] width 12 height 12
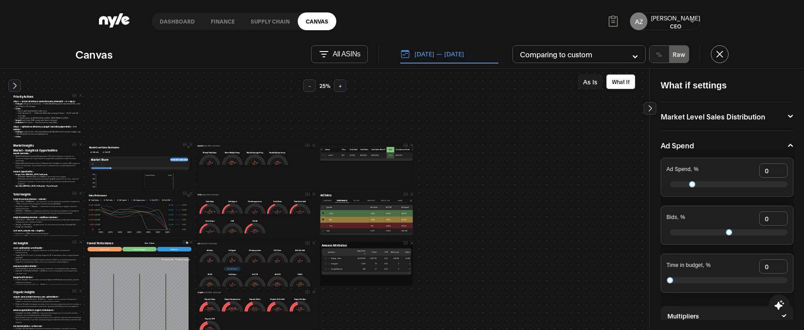
click at [311, 85] on button "-" at bounding box center [310, 85] width 12 height 12
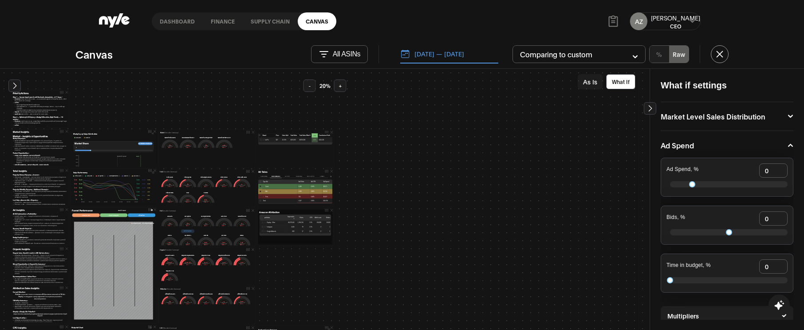
click at [337, 83] on button "+" at bounding box center [340, 85] width 12 height 12
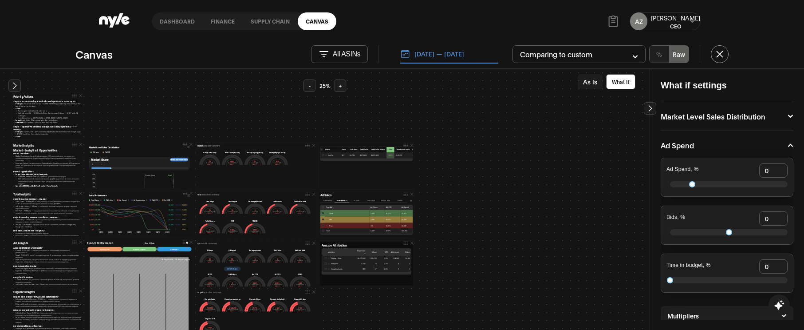
click at [337, 83] on button "+" at bounding box center [340, 85] width 12 height 12
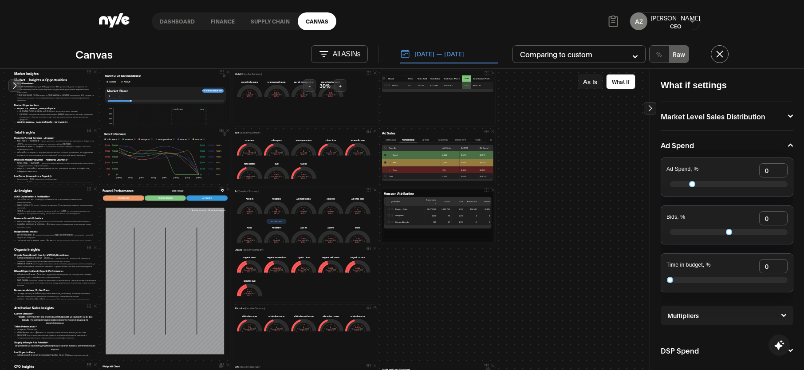
scroll to position [83, 0]
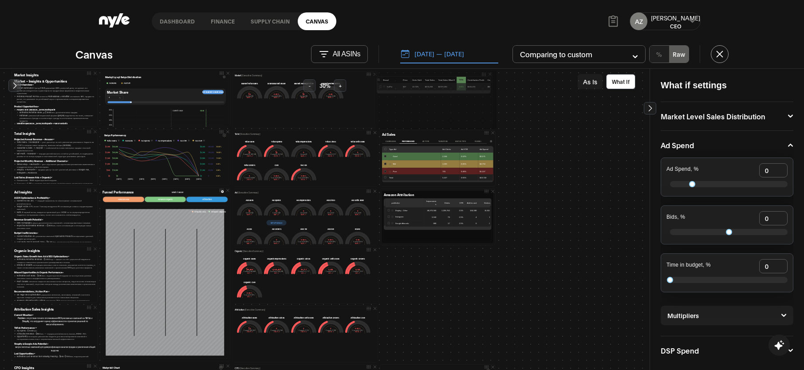
click at [374, 98] on div at bounding box center [374, 99] width 1 height 55
click at [312, 83] on button "-" at bounding box center [310, 85] width 12 height 12
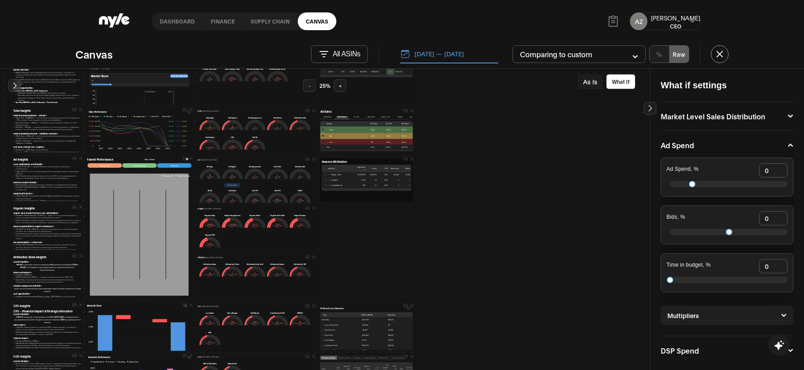
click at [481, 223] on div "Priority Actions Step 1 — Secure Inventory & Avoid Stockouts (Immediate — 0–7 d…" at bounding box center [404, 199] width 786 height 406
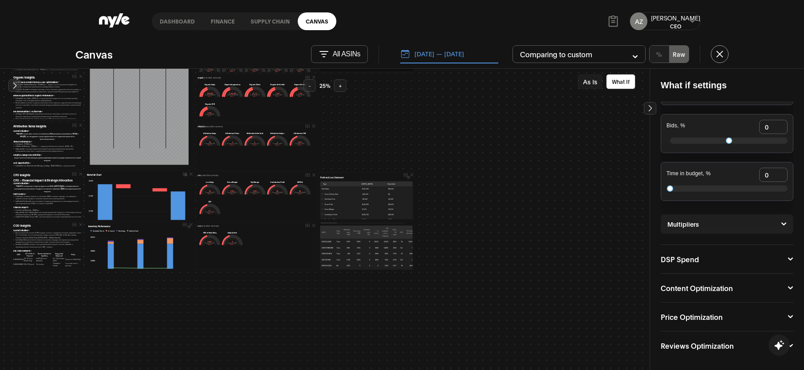
scroll to position [28, 0]
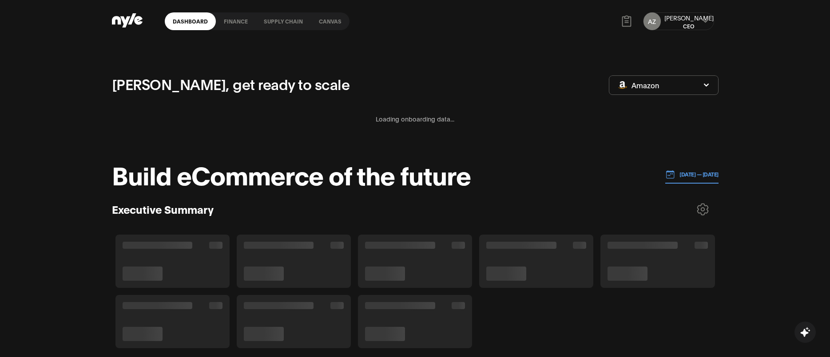
click at [326, 22] on link "Canvas" at bounding box center [330, 21] width 39 height 18
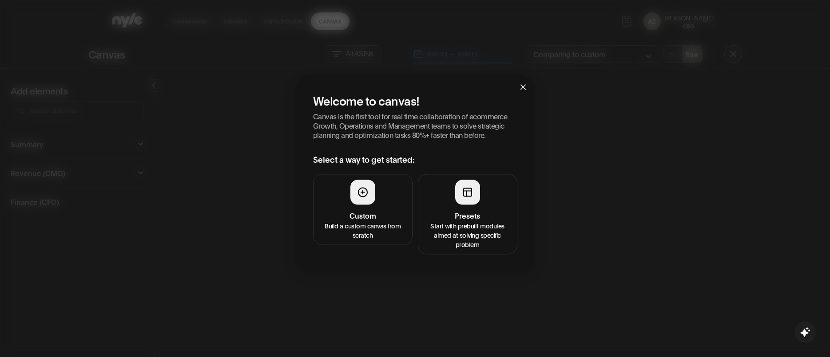
click at [455, 201] on button "Presets Start with prebuilt modules aimed at solving specific problem" at bounding box center [467, 214] width 99 height 80
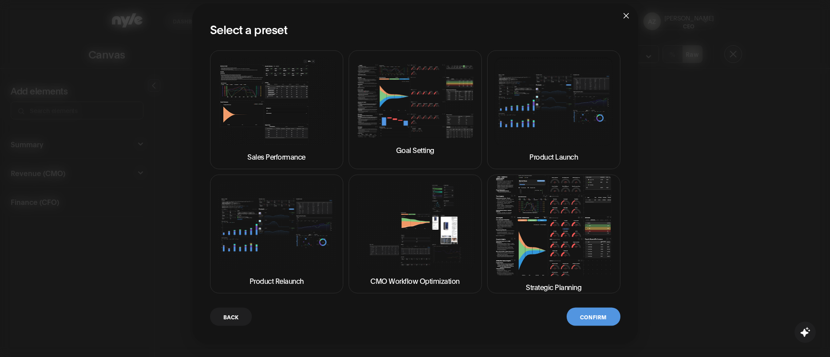
click at [569, 241] on img at bounding box center [553, 225] width 118 height 101
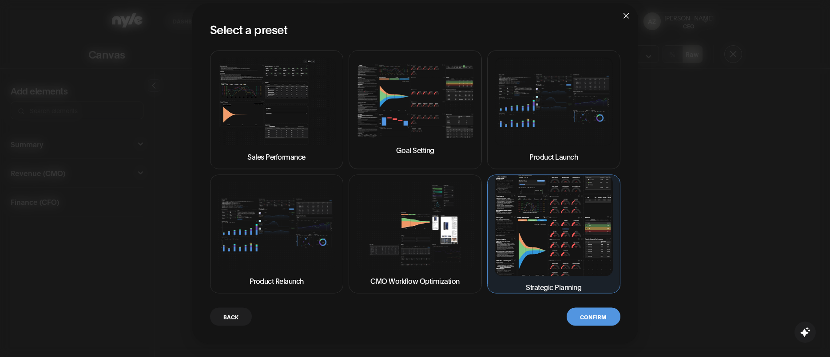
click at [585, 314] on button "Confirm" at bounding box center [592, 317] width 53 height 18
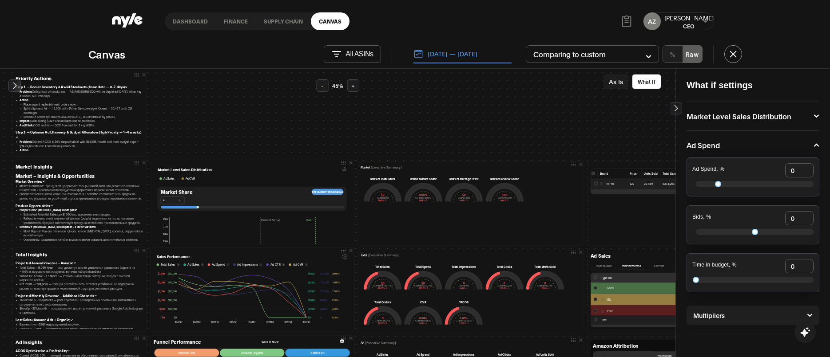
scroll to position [32, 0]
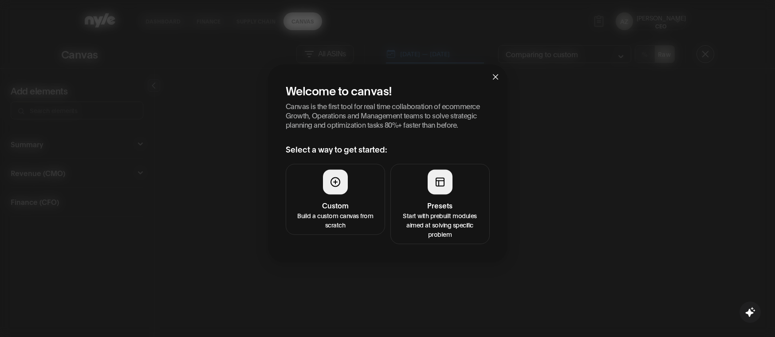
click at [442, 176] on div at bounding box center [440, 182] width 25 height 25
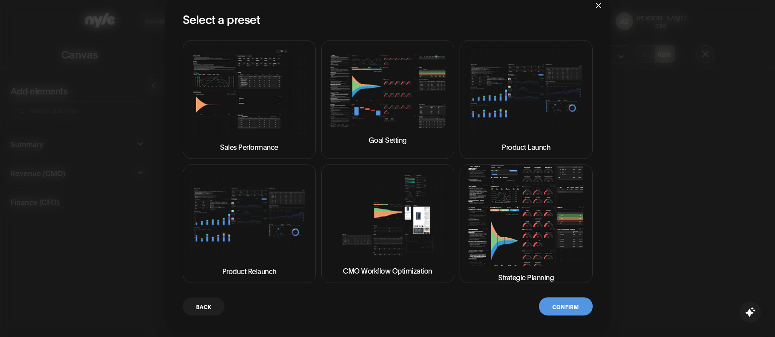
click at [506, 233] on img at bounding box center [526, 216] width 118 height 101
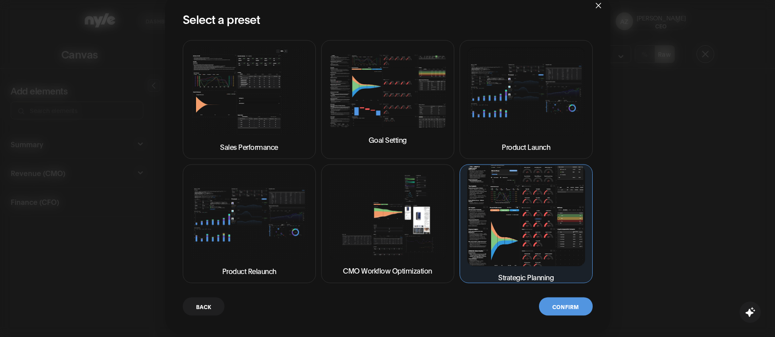
click at [556, 303] on button "Confirm" at bounding box center [565, 307] width 53 height 18
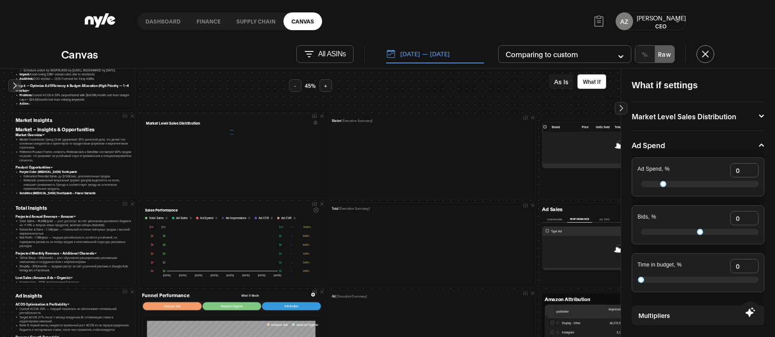
scroll to position [97, 0]
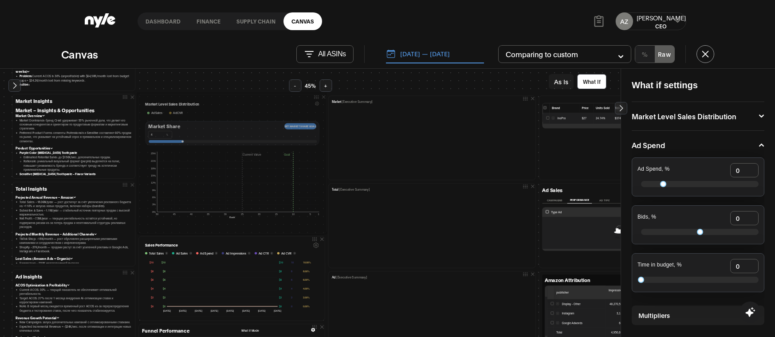
drag, startPoint x: 321, startPoint y: 177, endPoint x: 324, endPoint y: 232, distance: 55.2
click at [0, 0] on div at bounding box center [0, 0] width 0 height 0
